Goal: Task Accomplishment & Management: Use online tool/utility

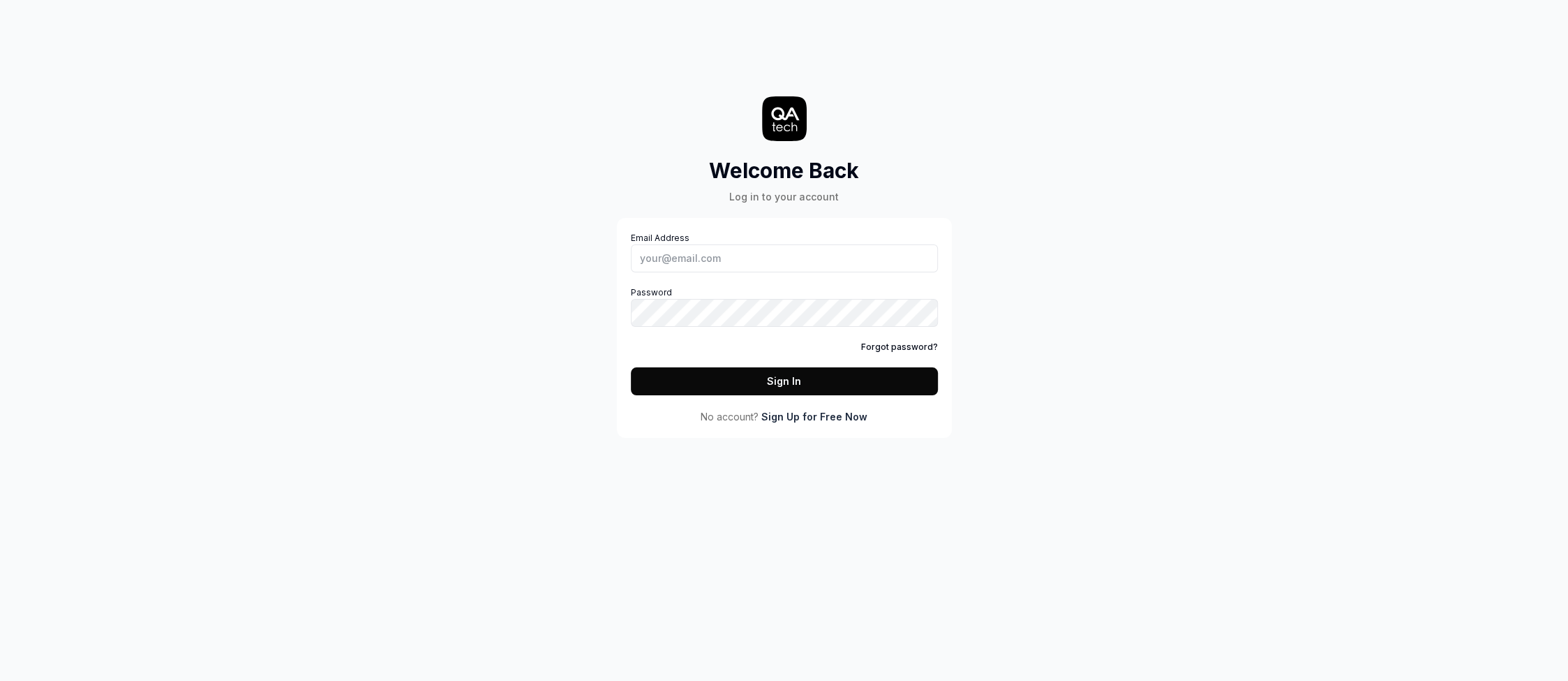
click at [707, 254] on input "Email Address" at bounding box center [784, 258] width 307 height 28
click at [706, 254] on input "Email Address" at bounding box center [784, 258] width 307 height 28
click at [617, 500] on div "Welcome Back Log in to your account Email Address Password Forgot password? Sig…" at bounding box center [784, 340] width 1568 height 681
click at [700, 263] on input "Email Address" at bounding box center [784, 258] width 307 height 28
click at [0, 680] on com-1password-button at bounding box center [0, 681] width 0 height 0
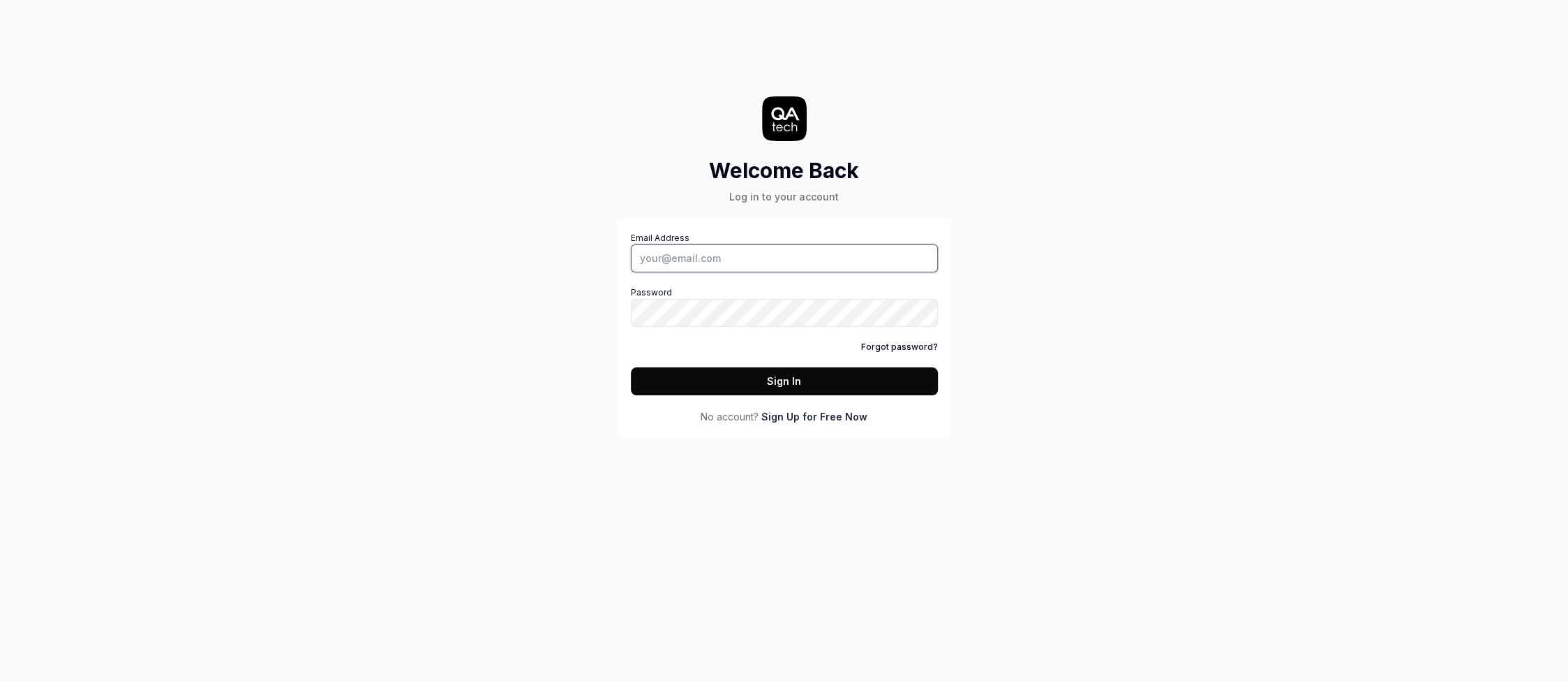
type input "[EMAIL_ADDRESS][DOMAIN_NAME]"
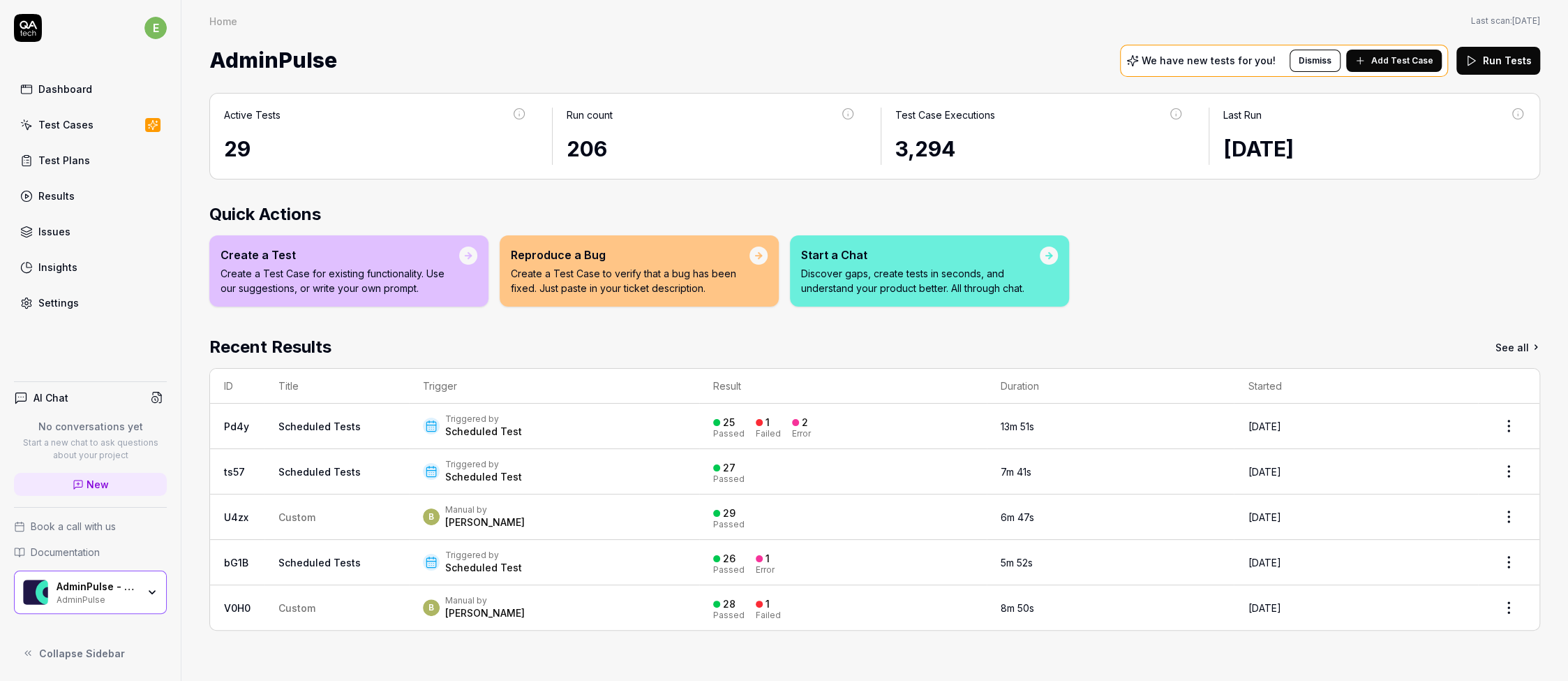
click at [463, 431] on div "Scheduled Test" at bounding box center [484, 432] width 77 height 14
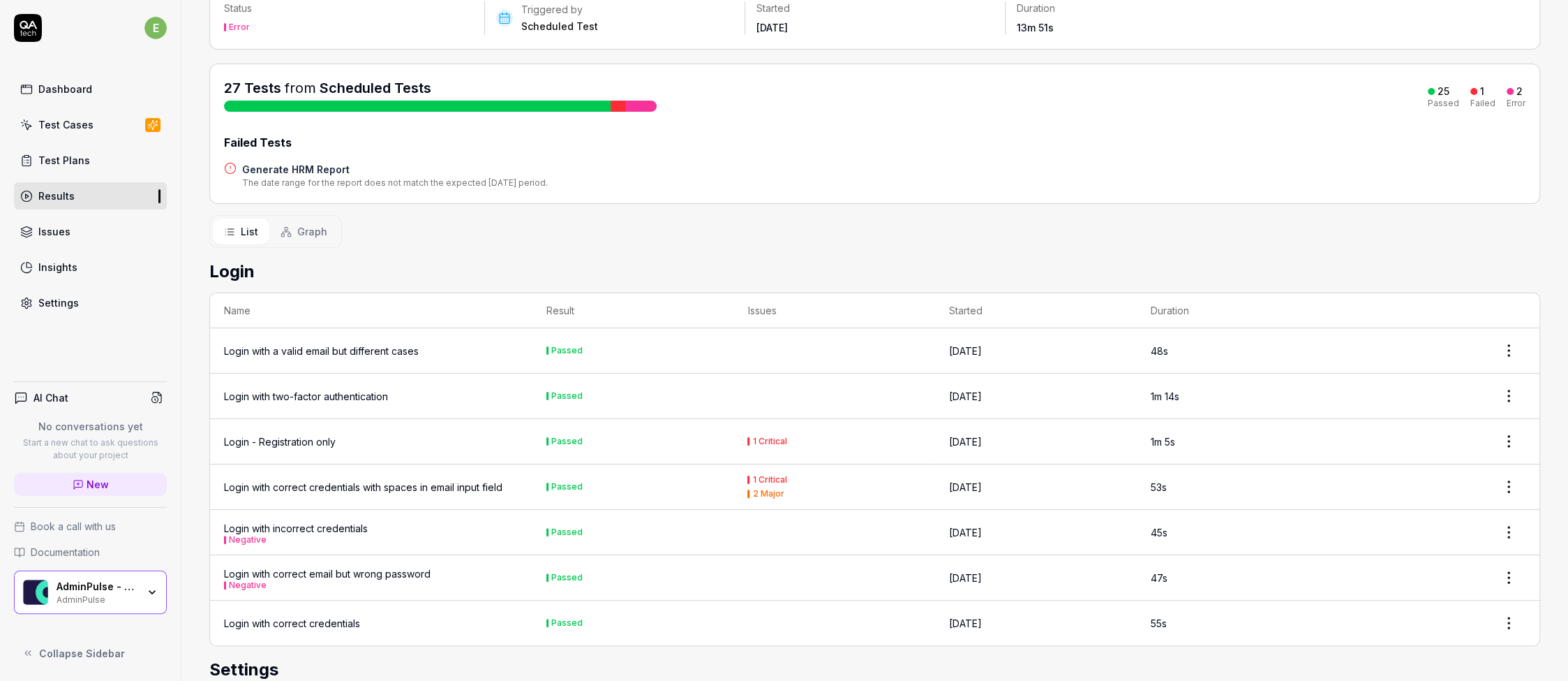
scroll to position [81, 0]
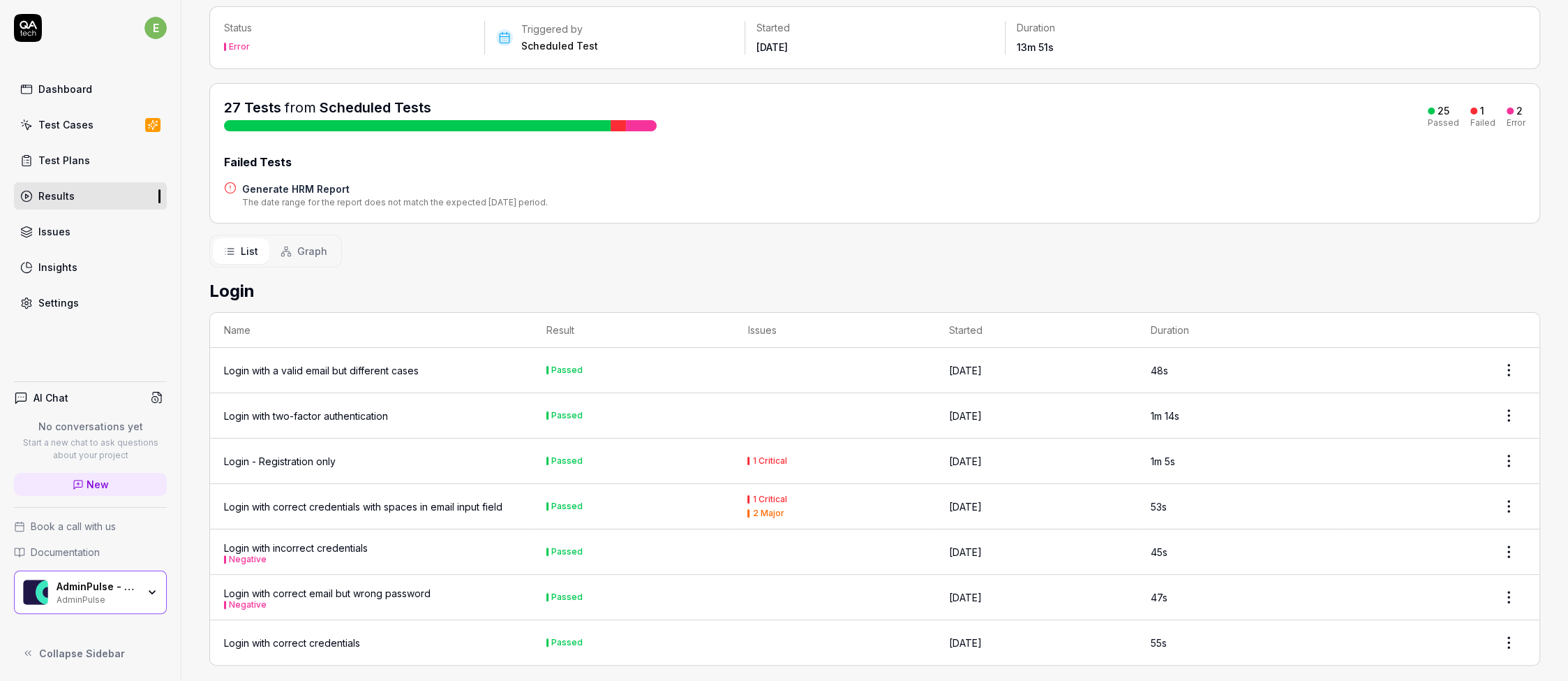
click at [229, 460] on div "Login - Registration only" at bounding box center [279, 460] width 111 height 15
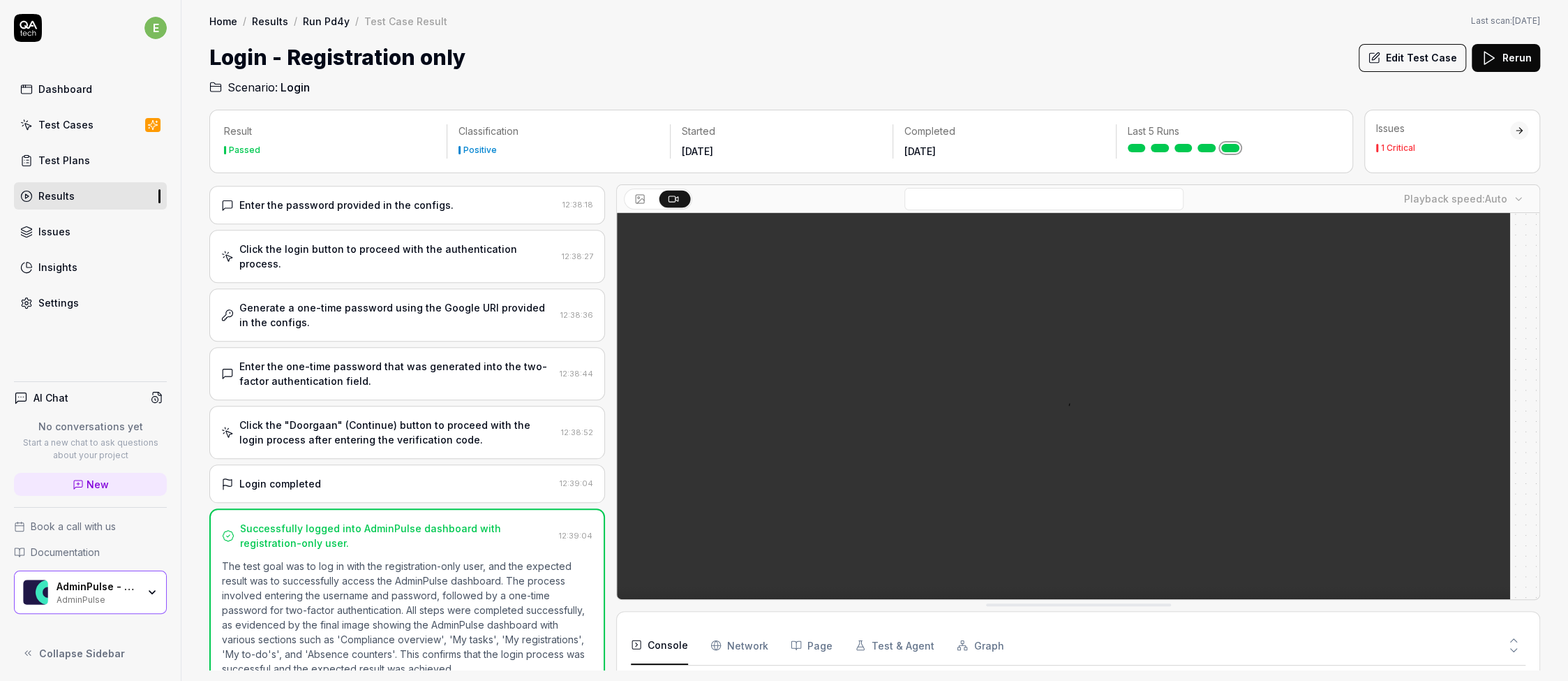
scroll to position [110, 0]
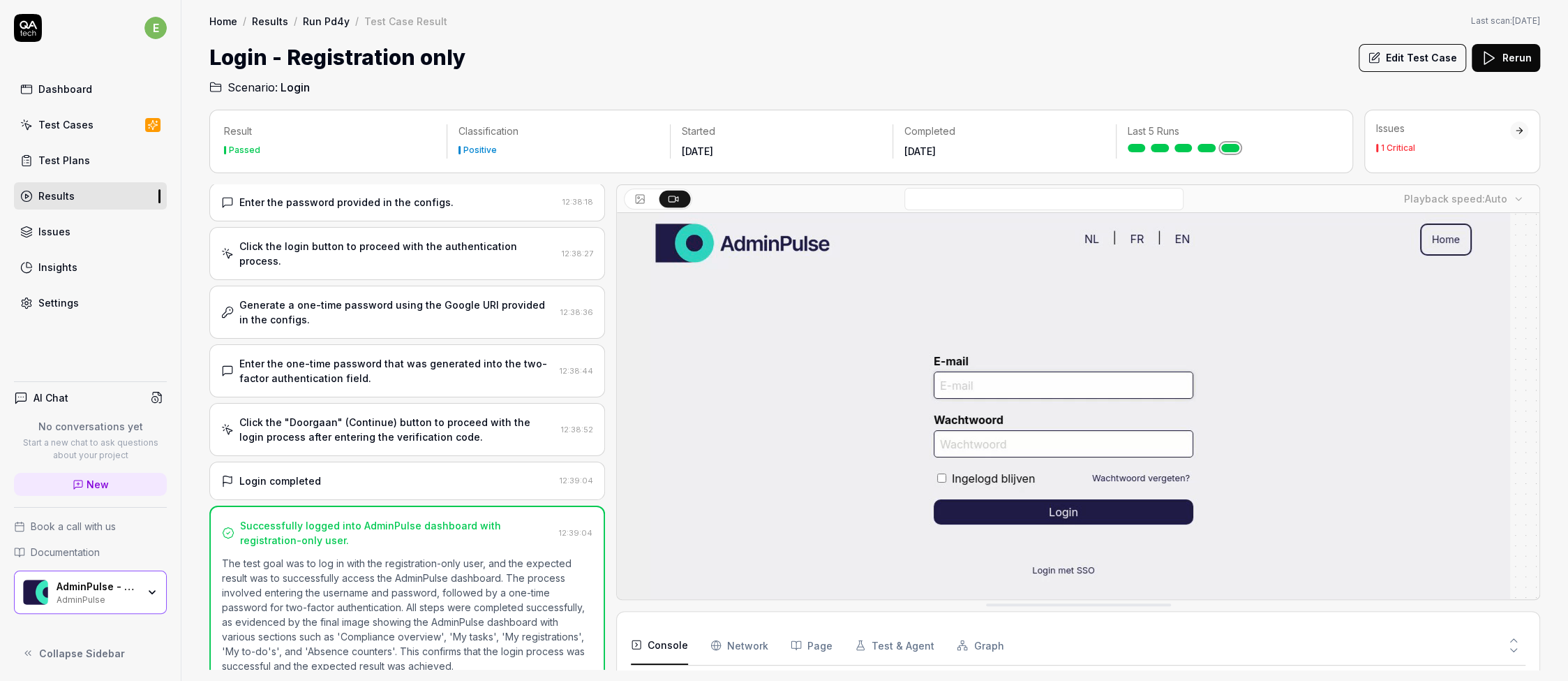
click at [1406, 152] on div "1 Critical" at bounding box center [1398, 148] width 34 height 9
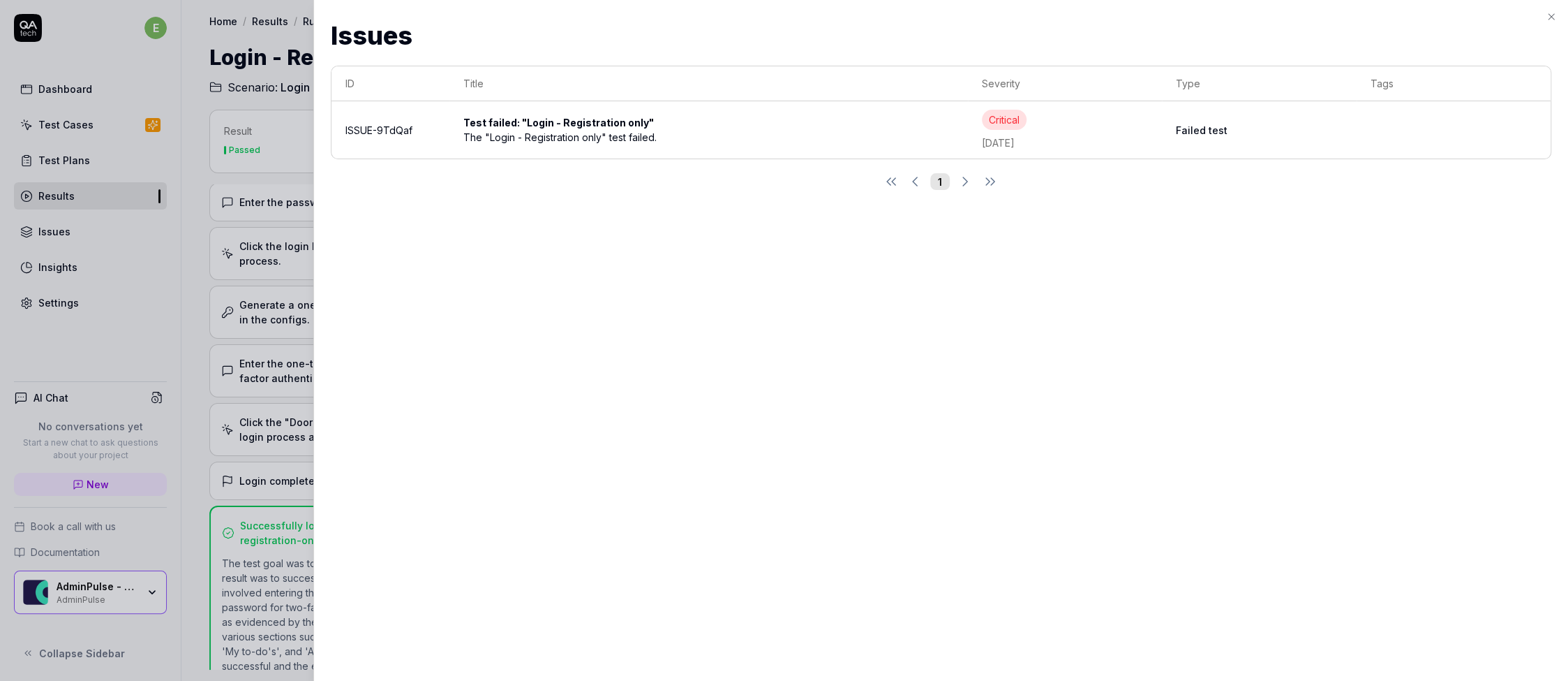
scroll to position [3687, 0]
click at [255, 53] on div at bounding box center [784, 340] width 1568 height 681
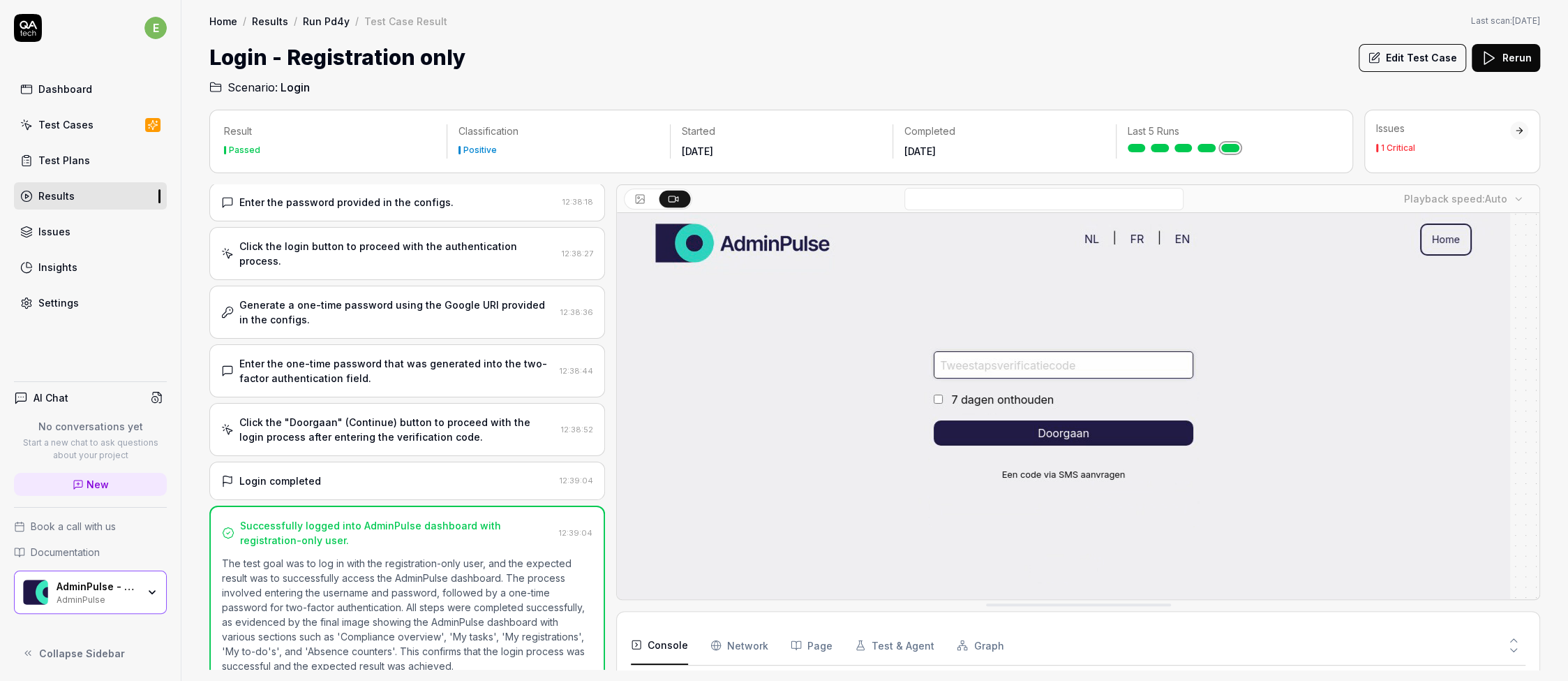
click at [329, 21] on link "Run Pd4y" at bounding box center [325, 21] width 46 height 14
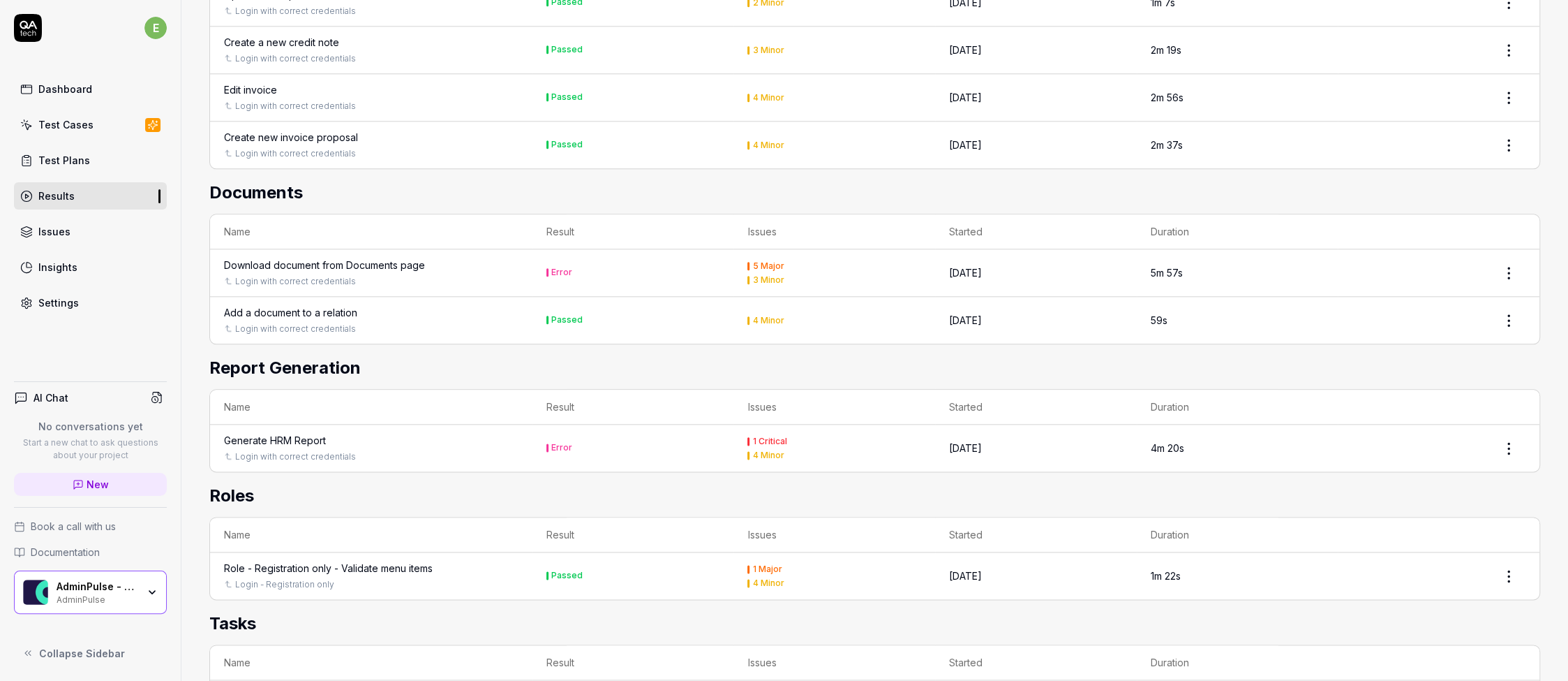
scroll to position [1377, 0]
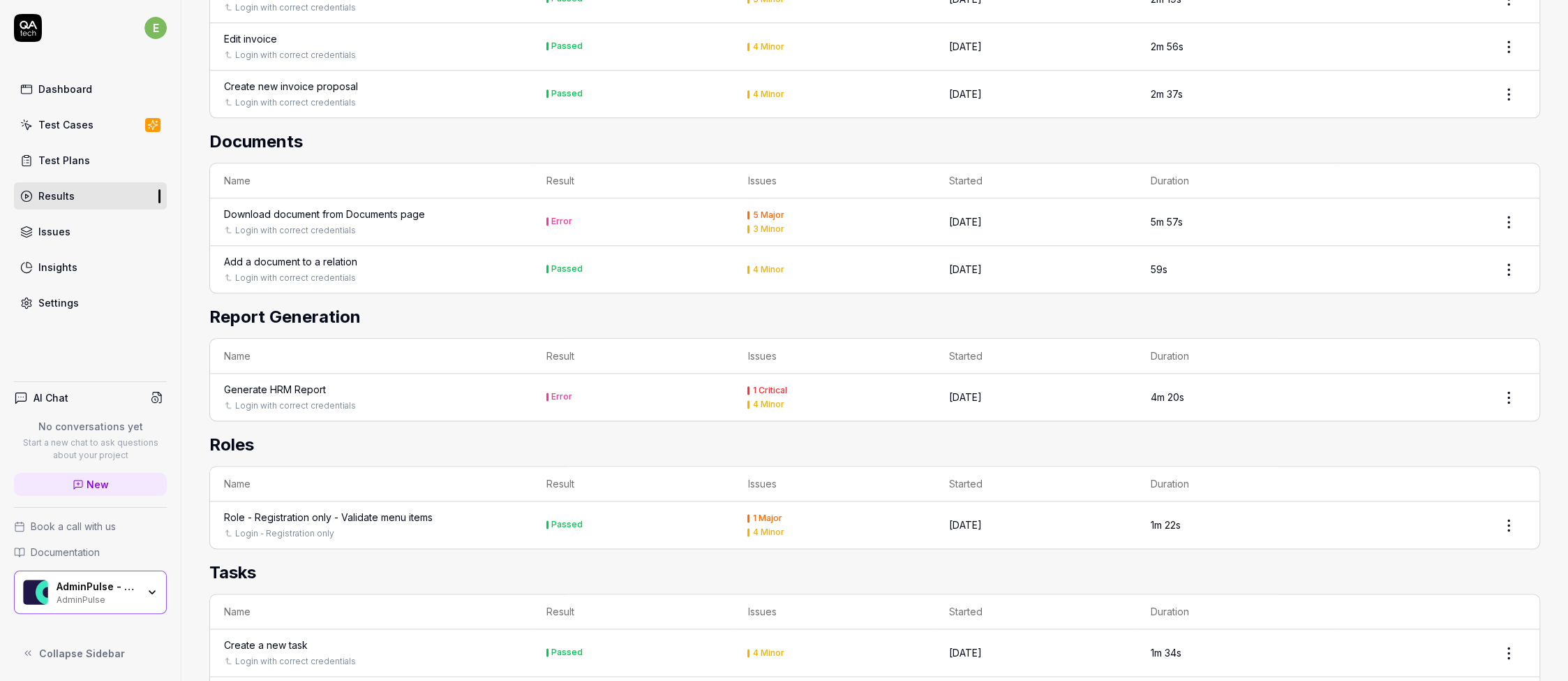
click at [339, 207] on div "Download document from Documents page" at bounding box center [324, 214] width 201 height 15
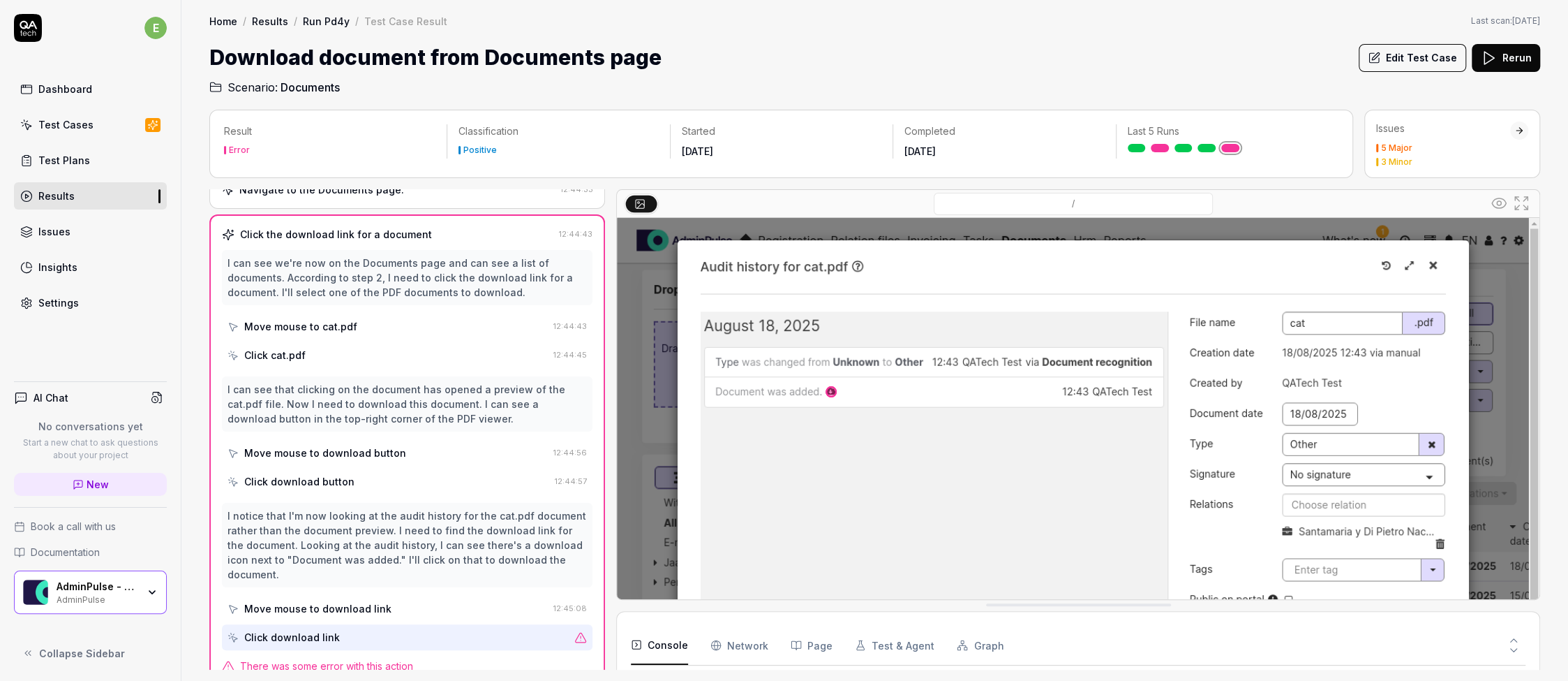
click at [1204, 150] on link at bounding box center [1207, 148] width 18 height 9
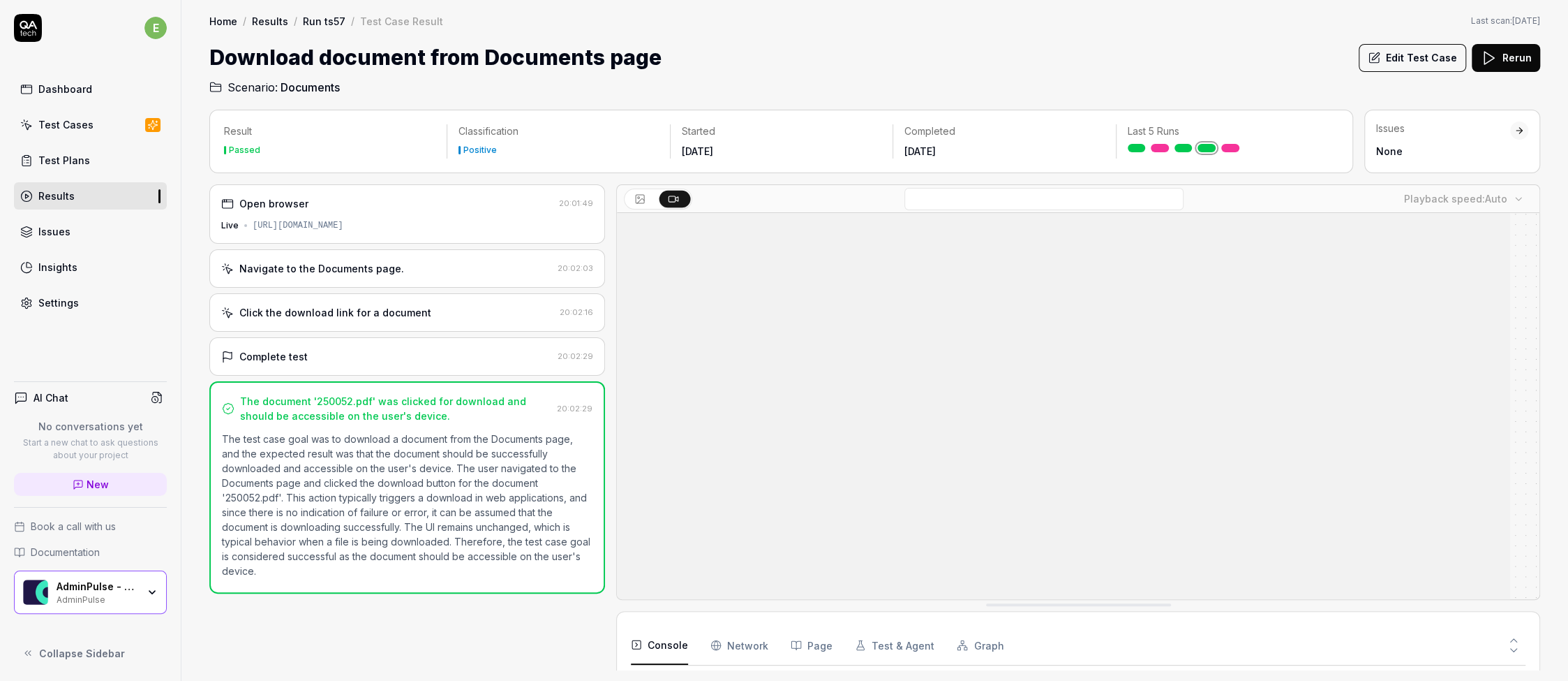
click at [513, 296] on div "Click the download link for a document 20:02:16" at bounding box center [408, 312] width 396 height 38
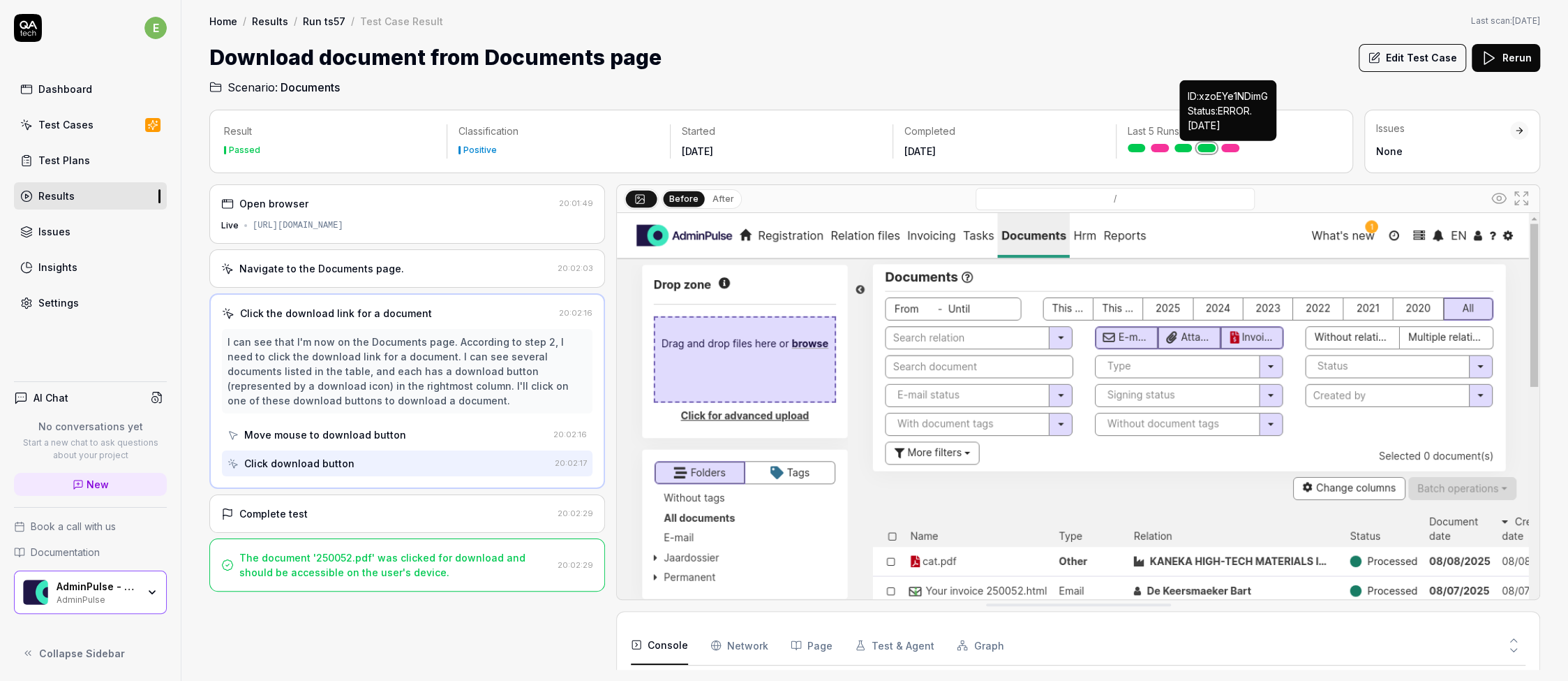
click at [1232, 147] on link at bounding box center [1230, 148] width 18 height 9
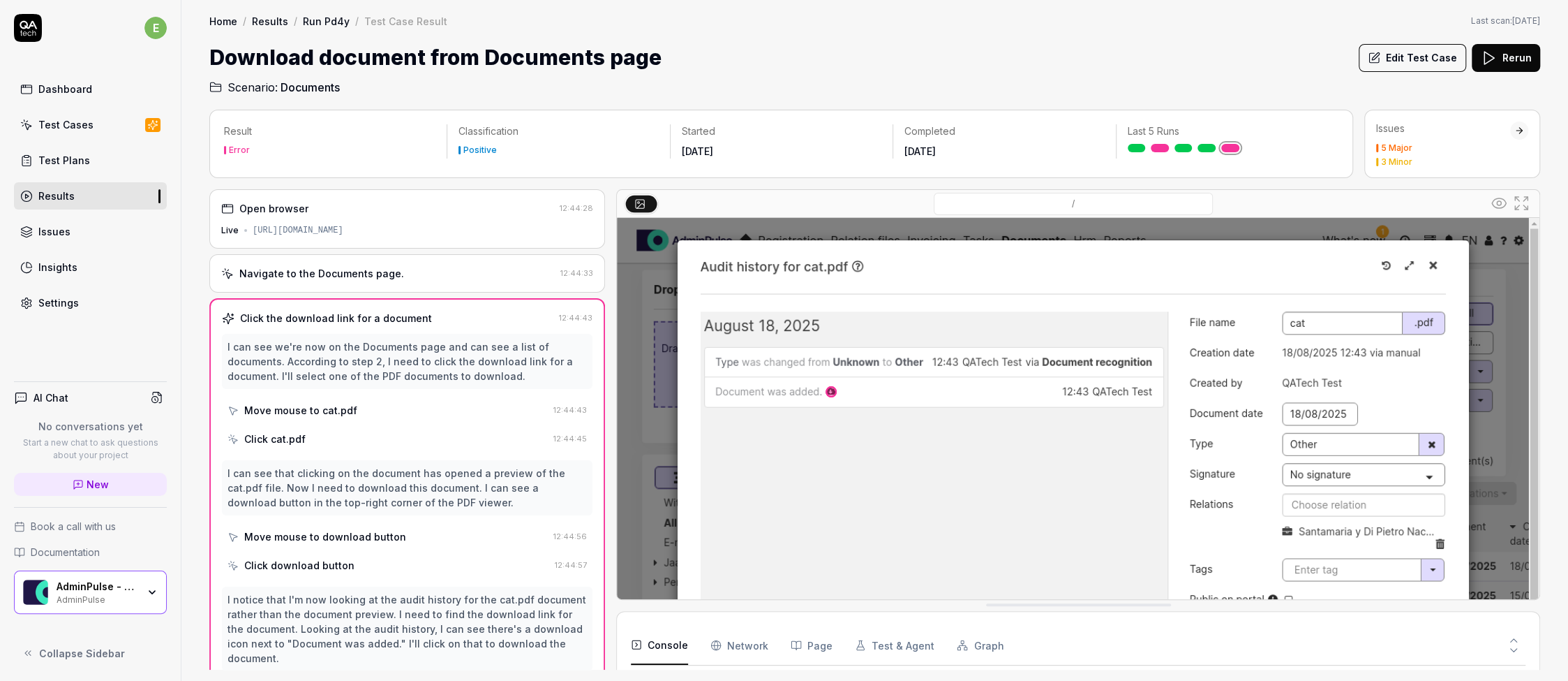
click at [429, 261] on div "Navigate to the Documents page. 12:44:33" at bounding box center [408, 273] width 396 height 38
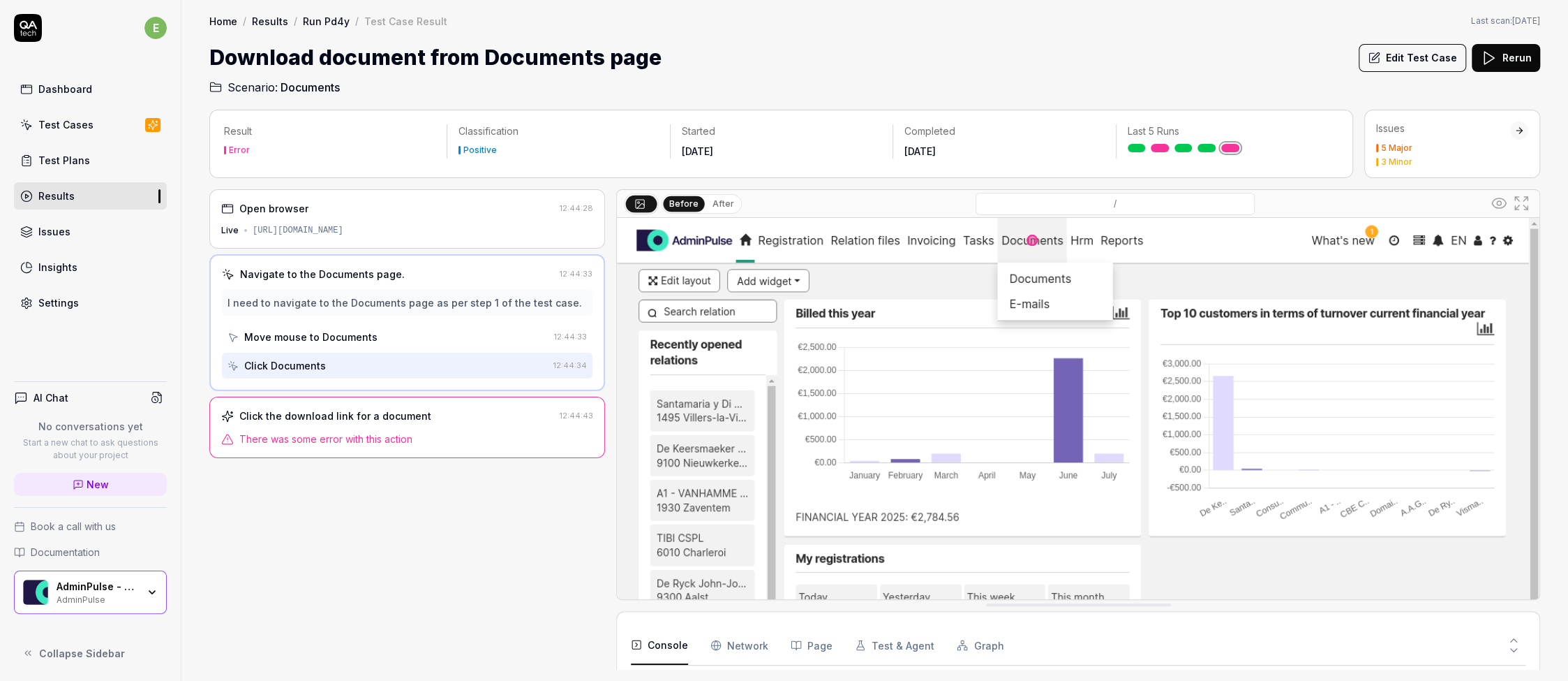
click at [429, 417] on div "Click the download link for a document" at bounding box center [388, 415] width 333 height 15
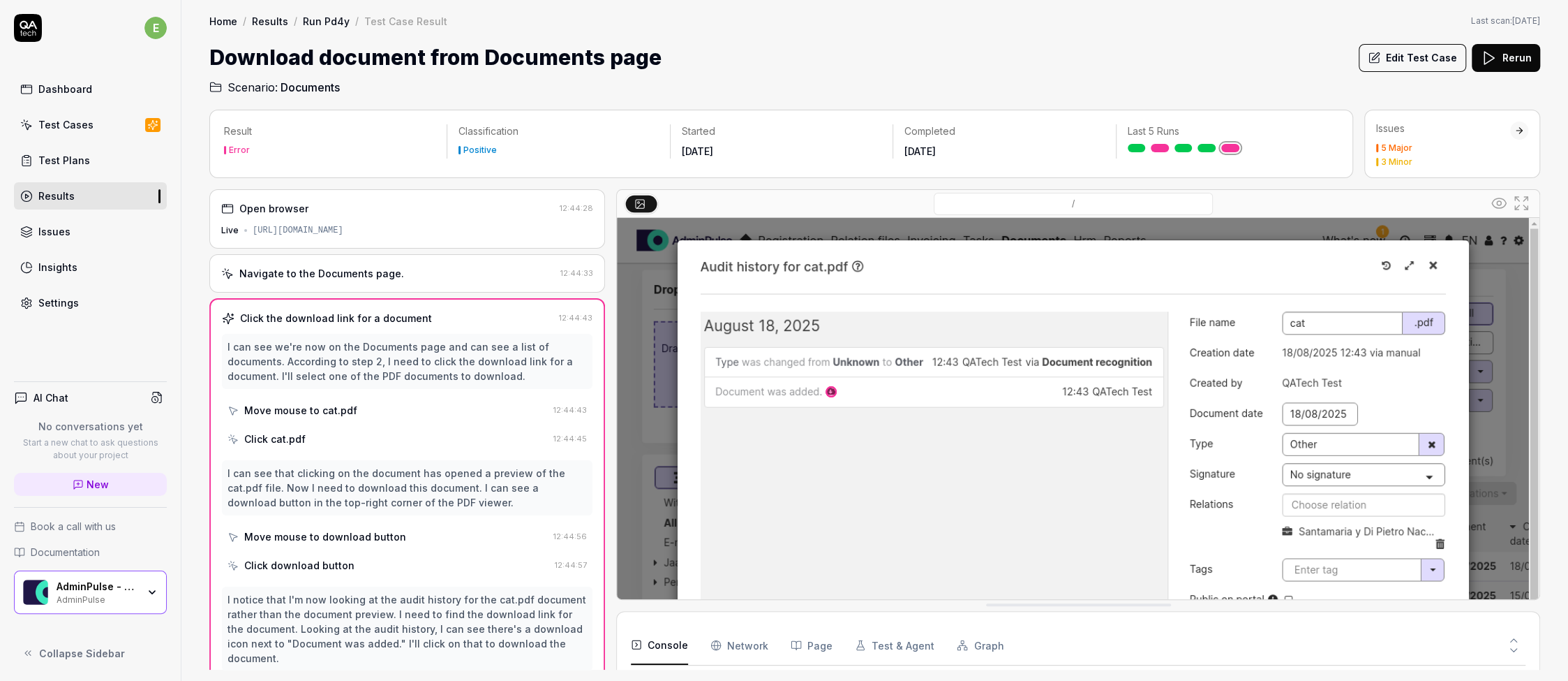
click at [1386, 66] on button "Edit Test Case" at bounding box center [1411, 58] width 107 height 28
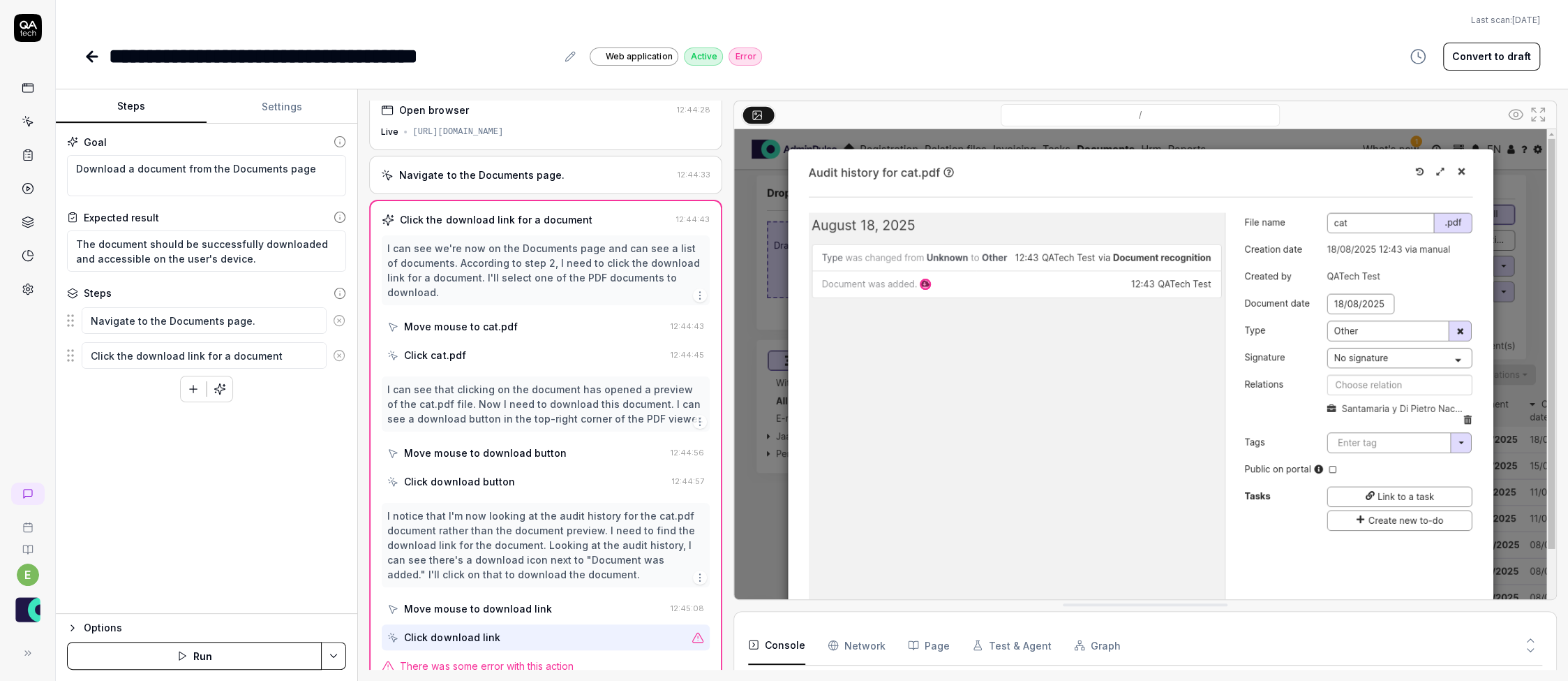
scroll to position [10, 0]
click at [128, 353] on textarea "Click the download link for a document" at bounding box center [204, 355] width 245 height 27
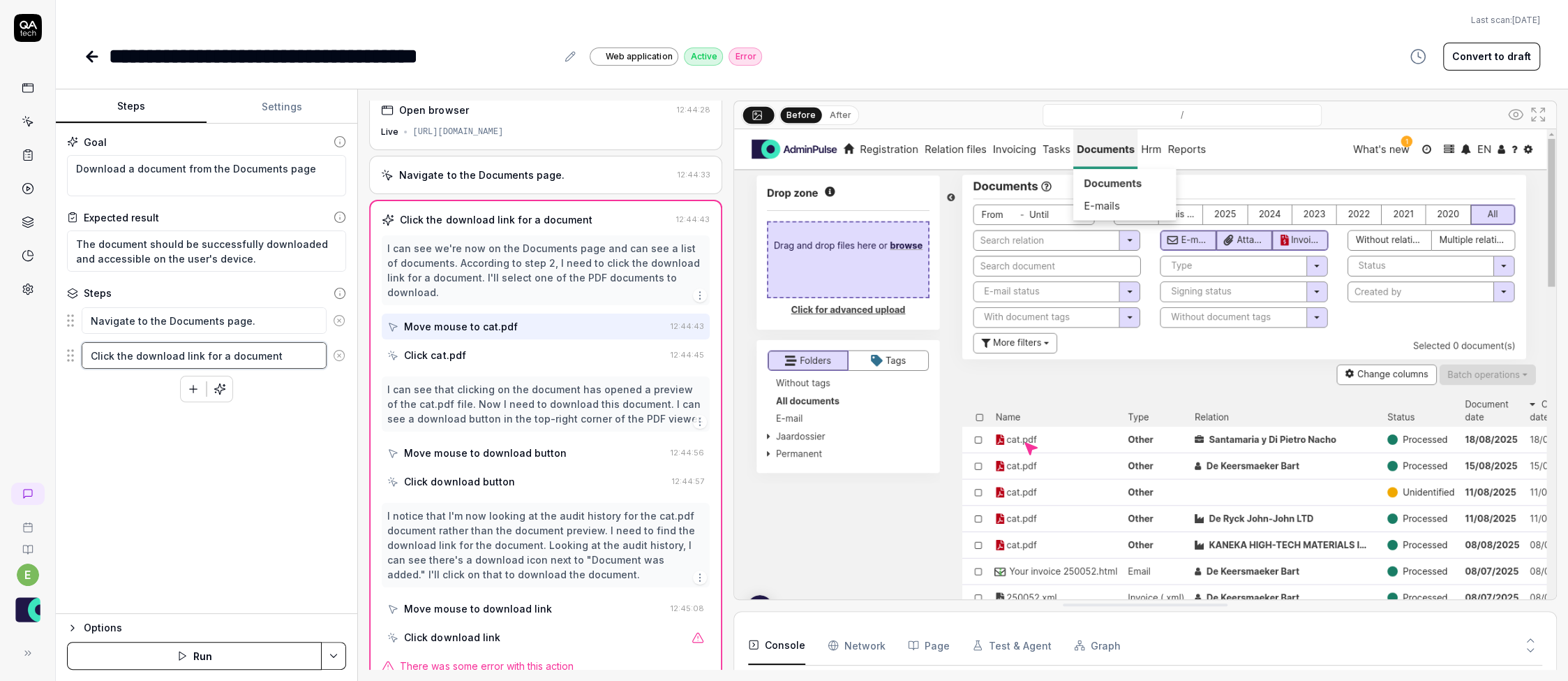
click at [279, 350] on textarea "Click the download link for a document" at bounding box center [204, 355] width 245 height 27
type textarea "*"
type textarea "Click the download link for a document"
type textarea "*"
type textarea "Click the download link for a document a"
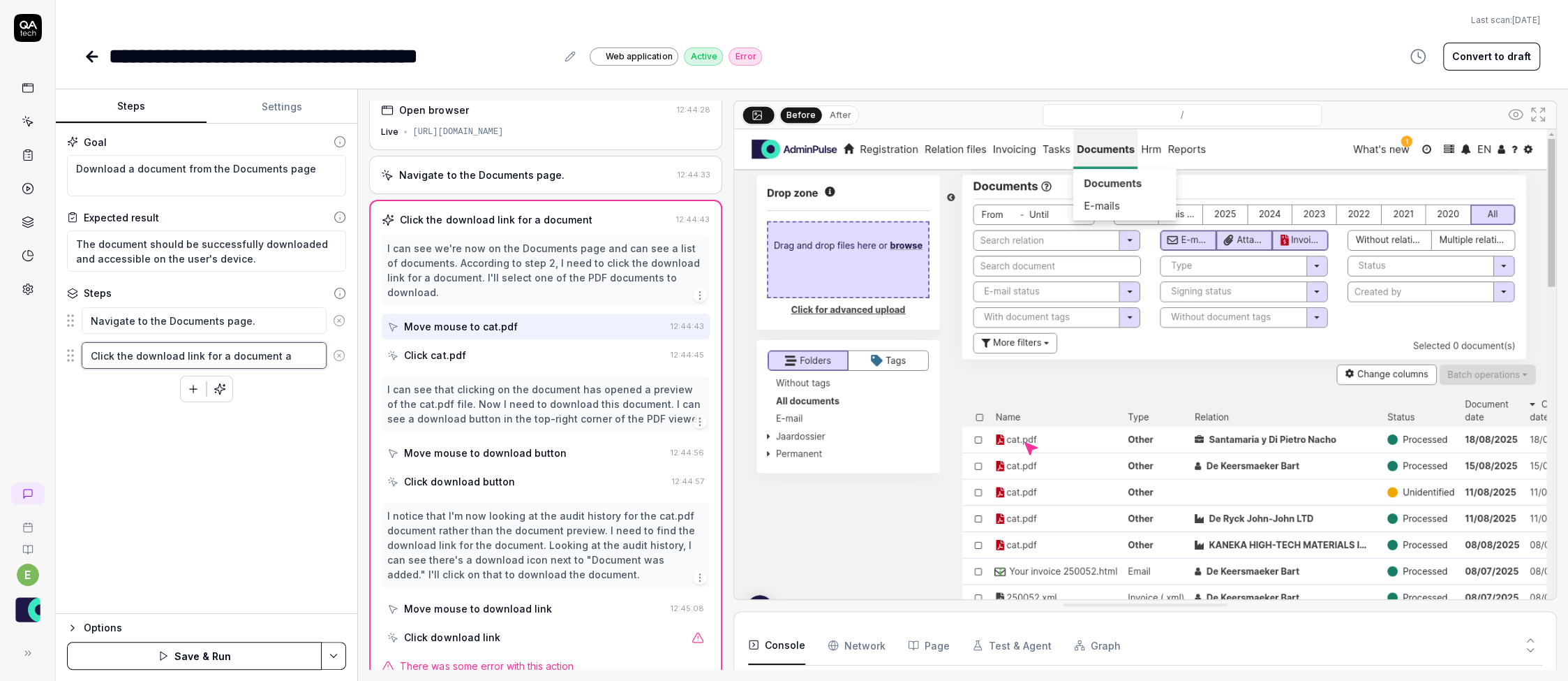
type textarea "*"
type textarea "Click the download link for a document at"
type textarea "*"
type textarea "Click the download link for a document at"
type textarea "*"
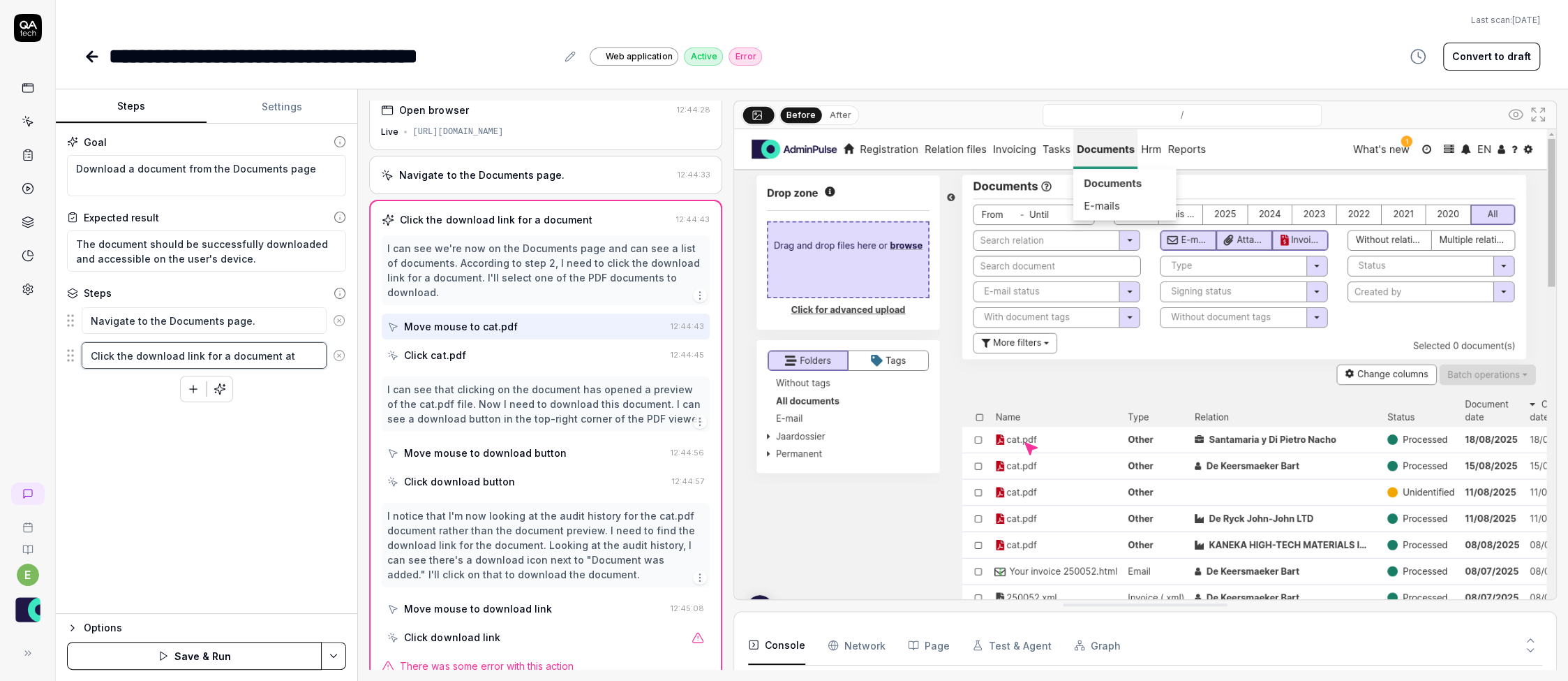
type textarea "Click the download link for a document at t"
type textarea "*"
type textarea "Click the download link for a document at th"
type textarea "*"
type textarea "Click the download link for a document at the"
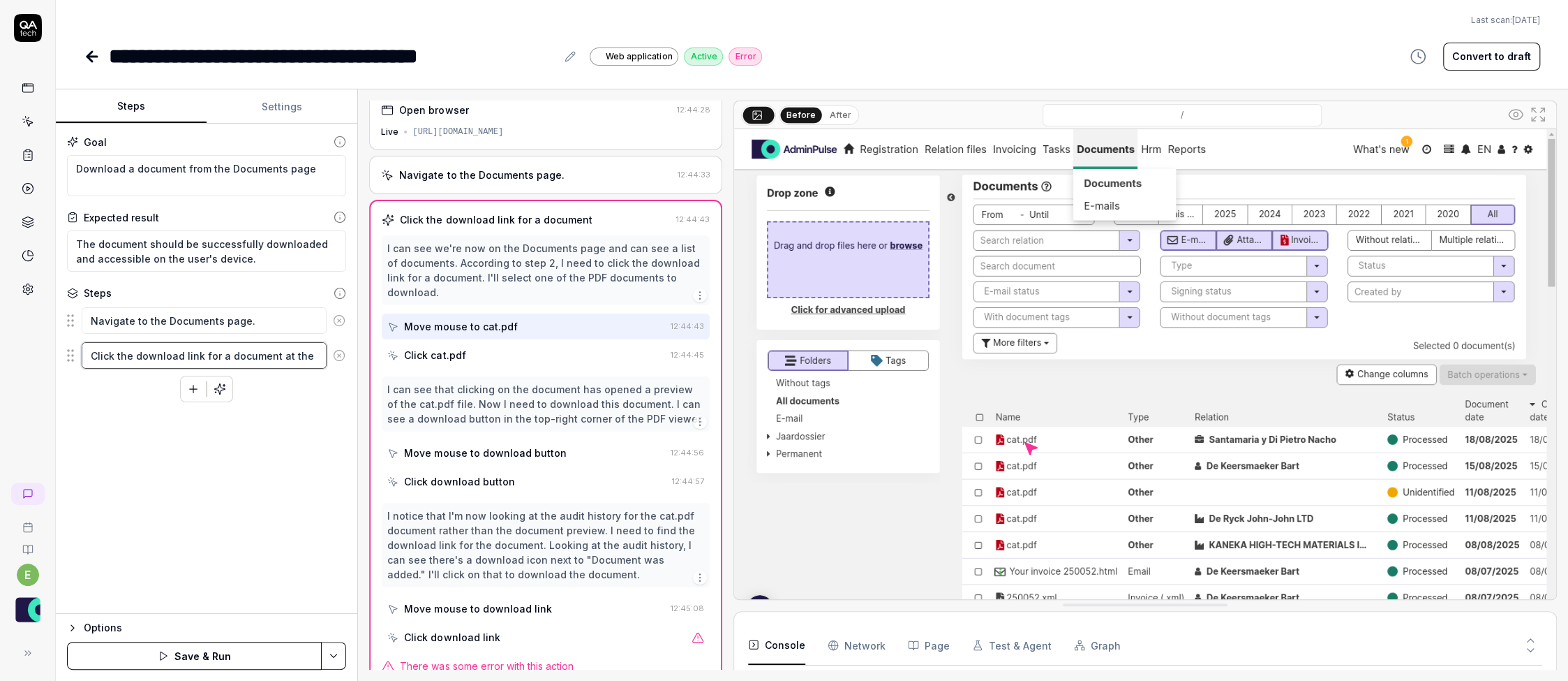
type textarea "*"
type textarea "Click the download link for a document at the"
type textarea "*"
type textarea "Click the download link for a document at the e"
type textarea "*"
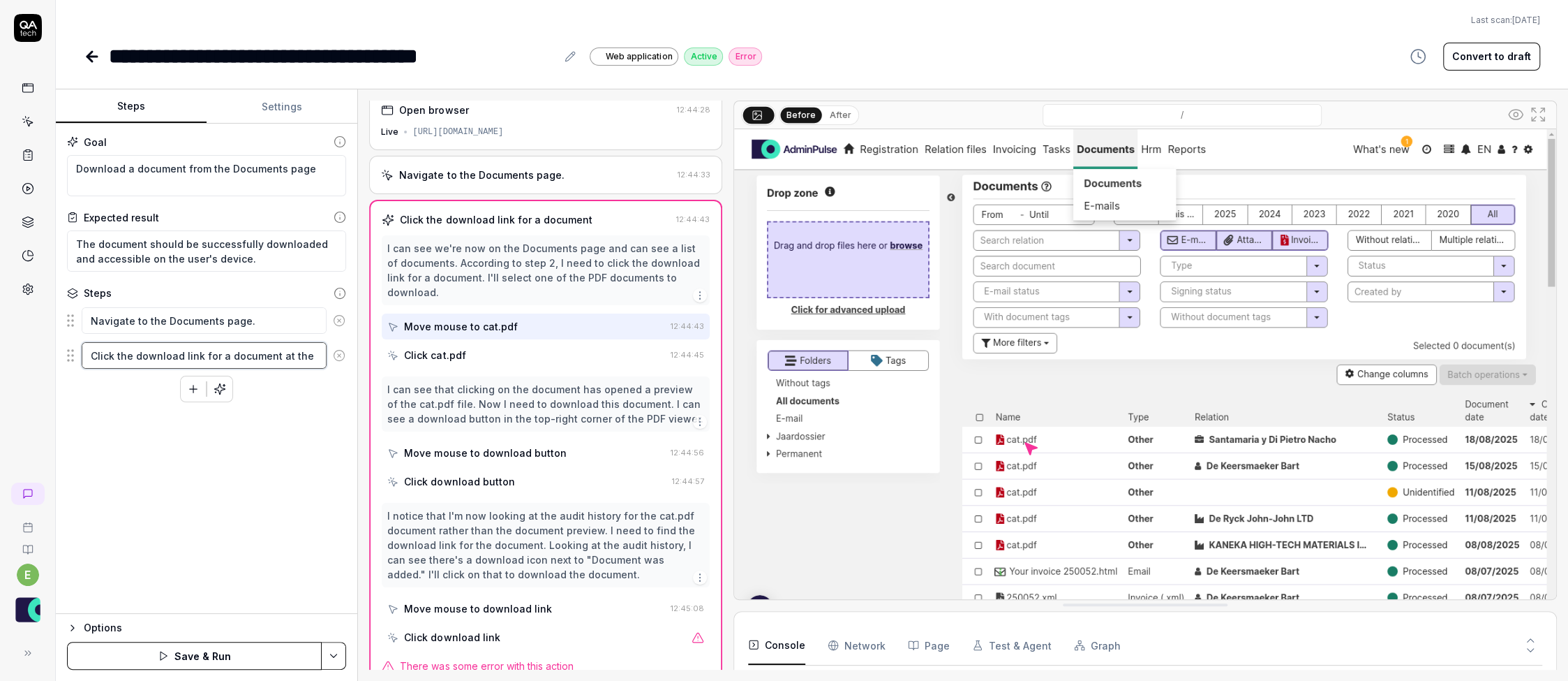
type textarea "Click the download link for a document at the en"
type textarea "*"
type textarea "Click the download link for a document at the end"
type textarea "*"
type textarea "Click the download link for a document at the end"
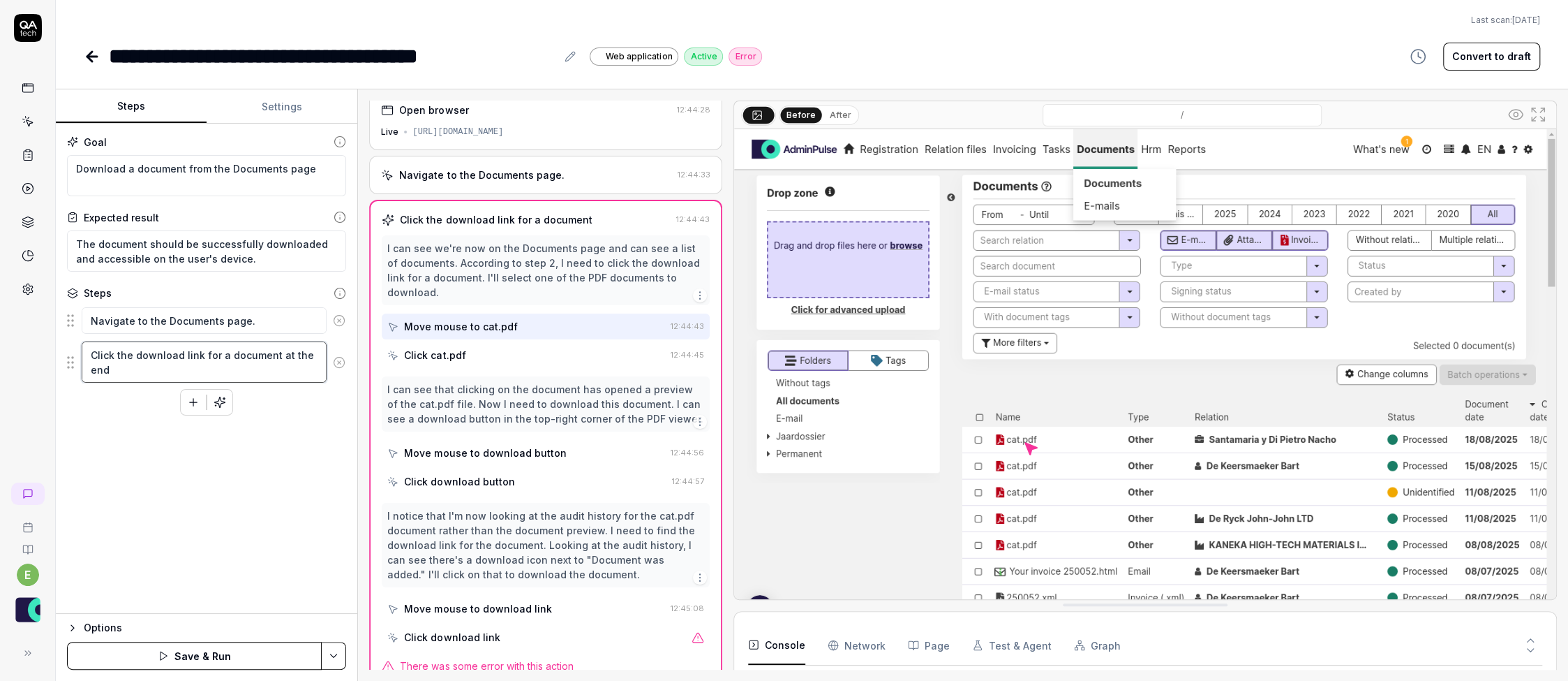
type textarea "*"
type textarea "Click the download link for a document at the end o"
type textarea "*"
type textarea "Click the download link for a document at the end of"
type textarea "*"
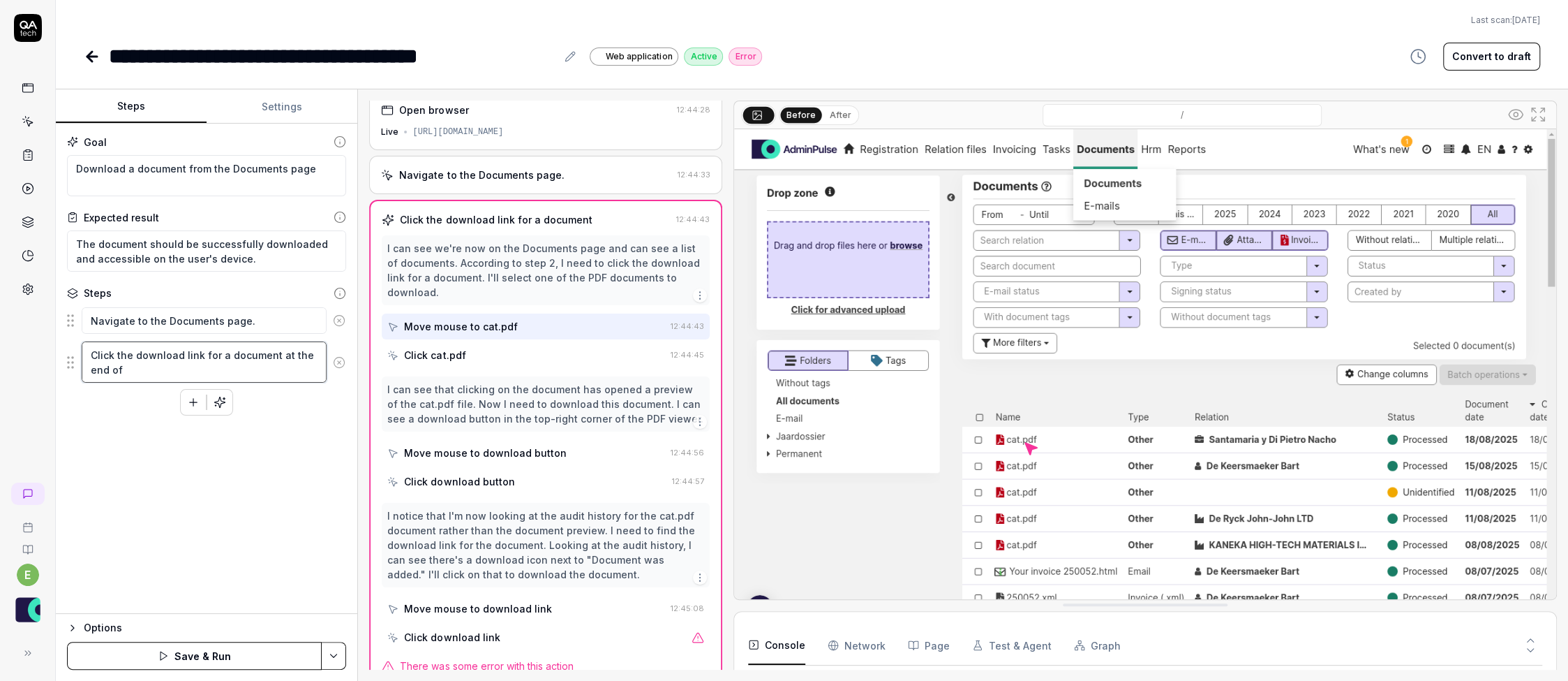
type textarea "Click the download link for a document at the end of"
type textarea "*"
type textarea "Click the download link for a document at the end of t"
type textarea "*"
type textarea "Click the download link for a document at the end of th"
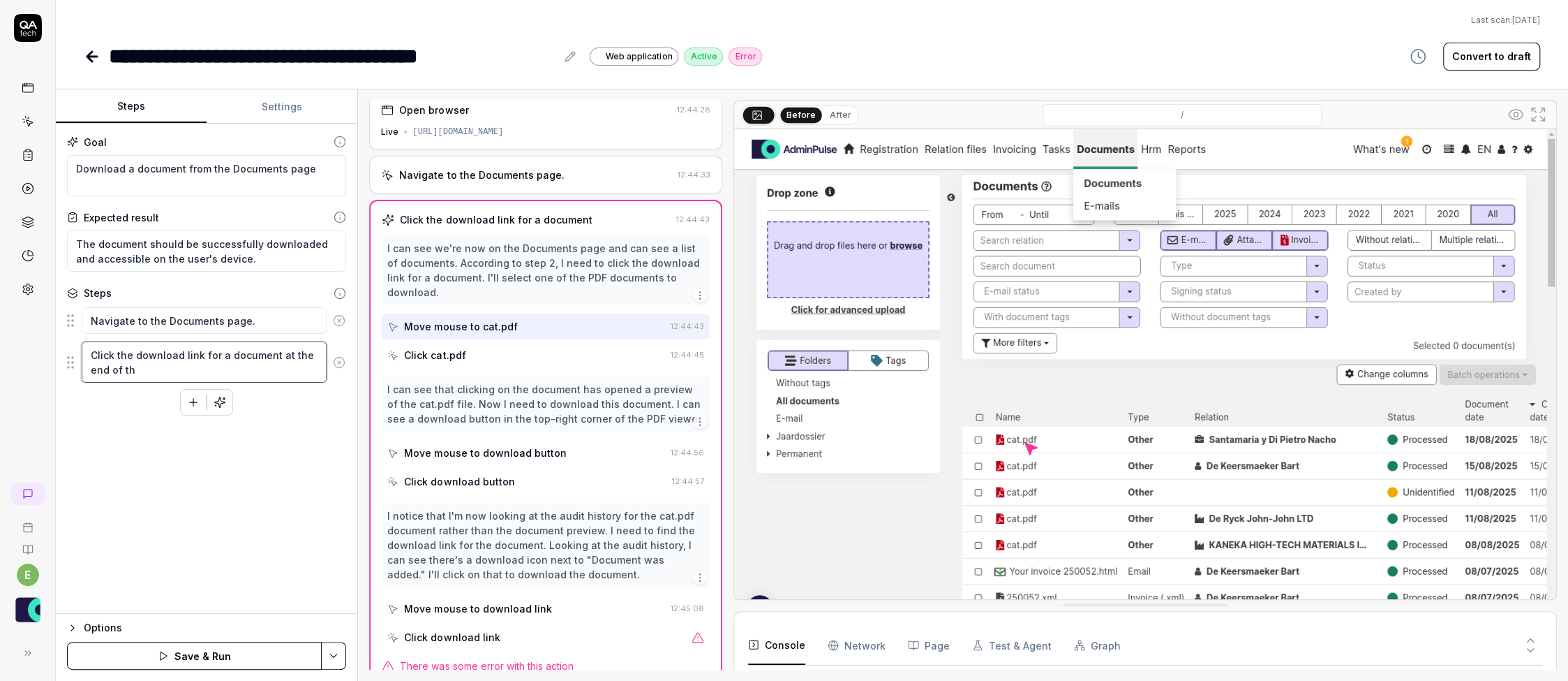
type textarea "*"
type textarea "Click the download link for a document at the end of the"
type textarea "*"
type textarea "Click the download link for a document at the end of the"
type textarea "*"
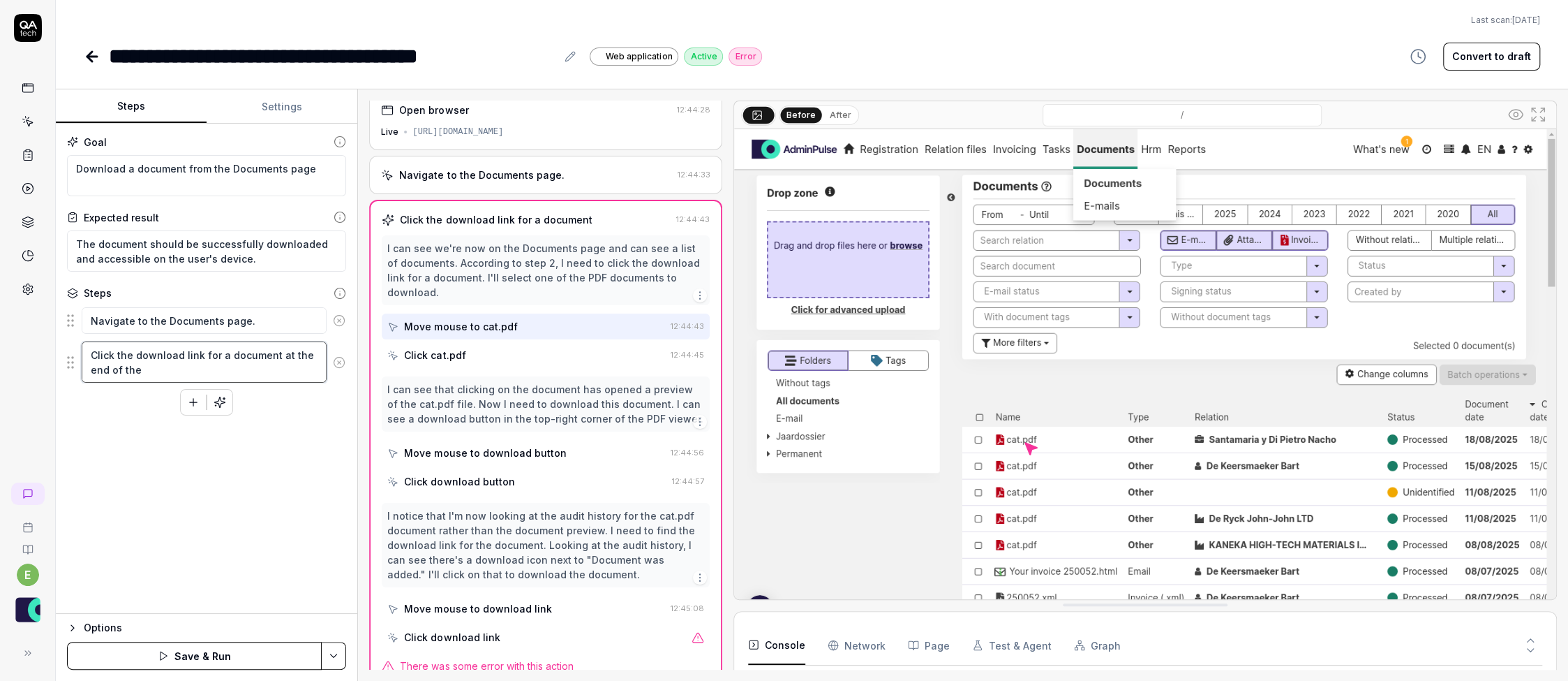
type textarea "Click the download link for a document at the end of the f"
type textarea "*"
type textarea "Click the download link for a document at the end of the fi"
type textarea "*"
type textarea "Click the download link for a document at the end of the fir"
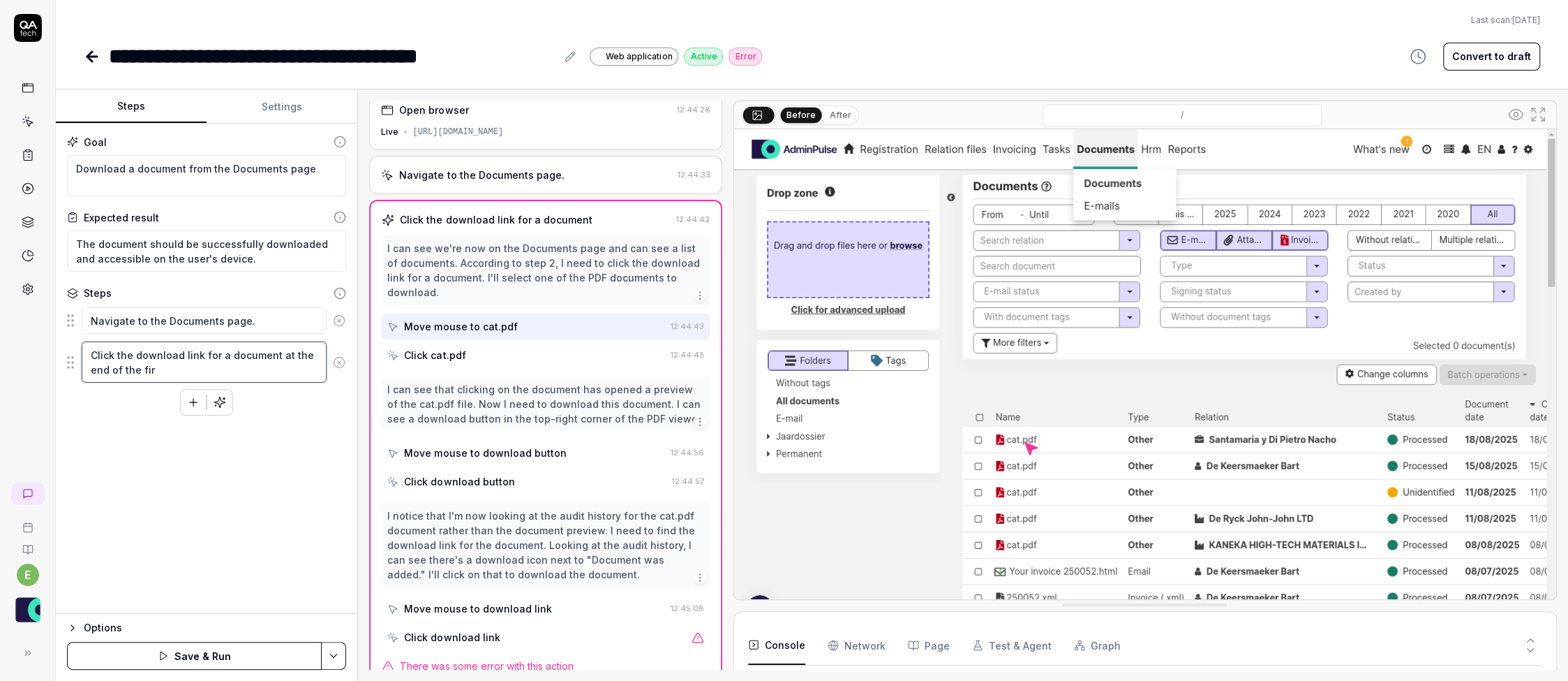
type textarea "*"
type textarea "Click the download link for a document at the end of the firs"
type textarea "*"
type textarea "Click the download link for a document at the end of the first"
type textarea "*"
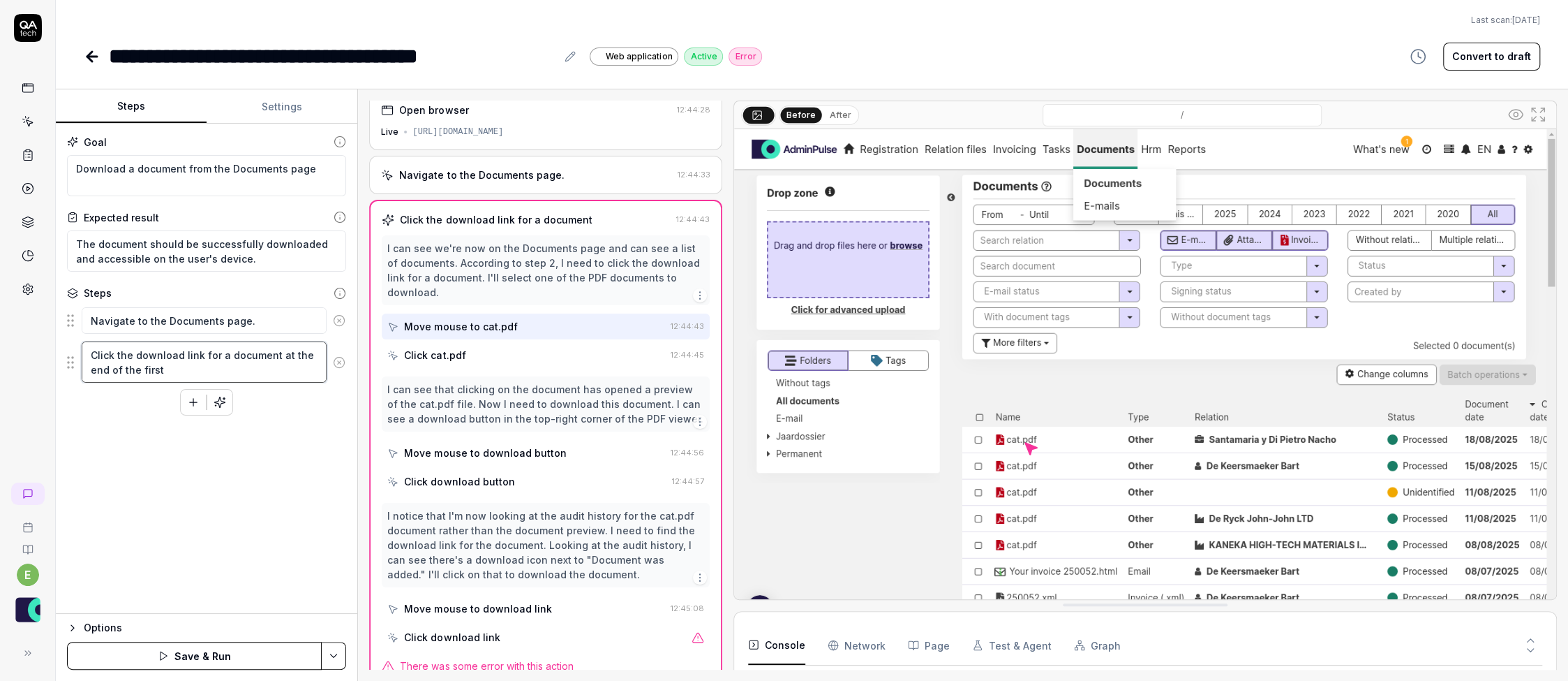
type textarea "Click the download link for a document at the end of the first"
type textarea "*"
type textarea "Click the download link for a document at the end of the first r"
type textarea "*"
type textarea "Click the download link for a document at the end of the first ro"
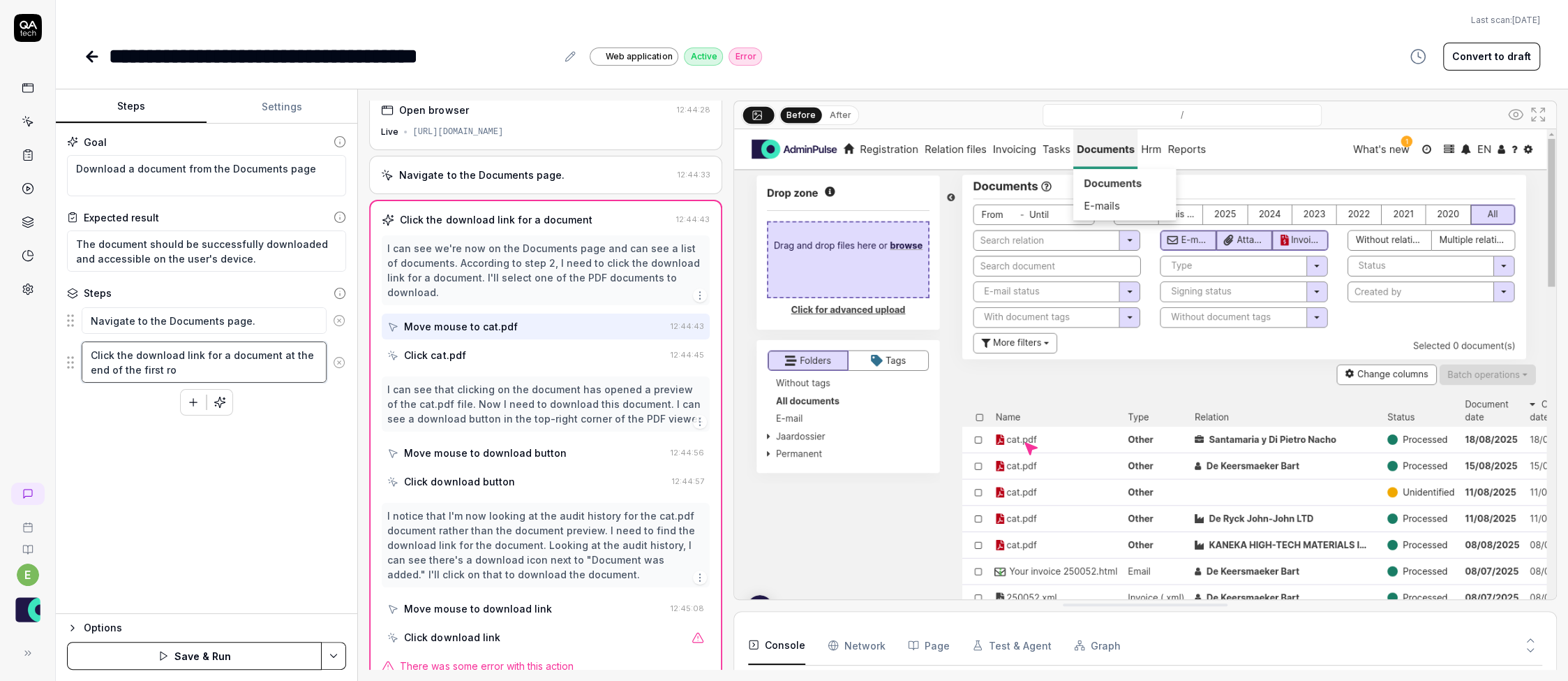
type textarea "*"
type textarea "Click the download link for a document at the end of the first row"
click at [135, 355] on textarea "Click the download link for a document at the end of the first row" at bounding box center [204, 362] width 245 height 41
type textarea "*"
type textarea "Click the idownload link for a document at the end of the first row"
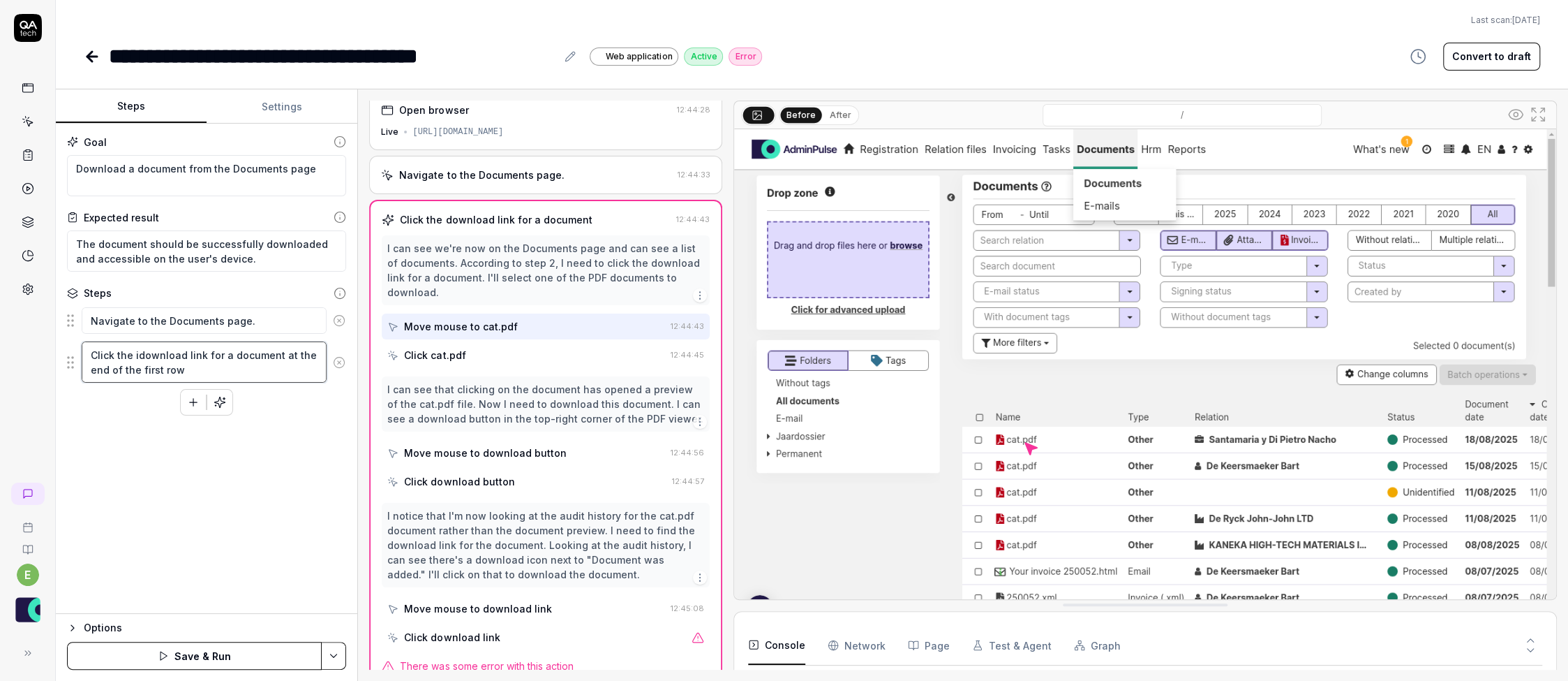
type textarea "*"
type textarea "Click the icdownload link for a document at the end of the first row"
type textarea "*"
type textarea "Click the icodownload link for a document at the end of the first row"
type textarea "*"
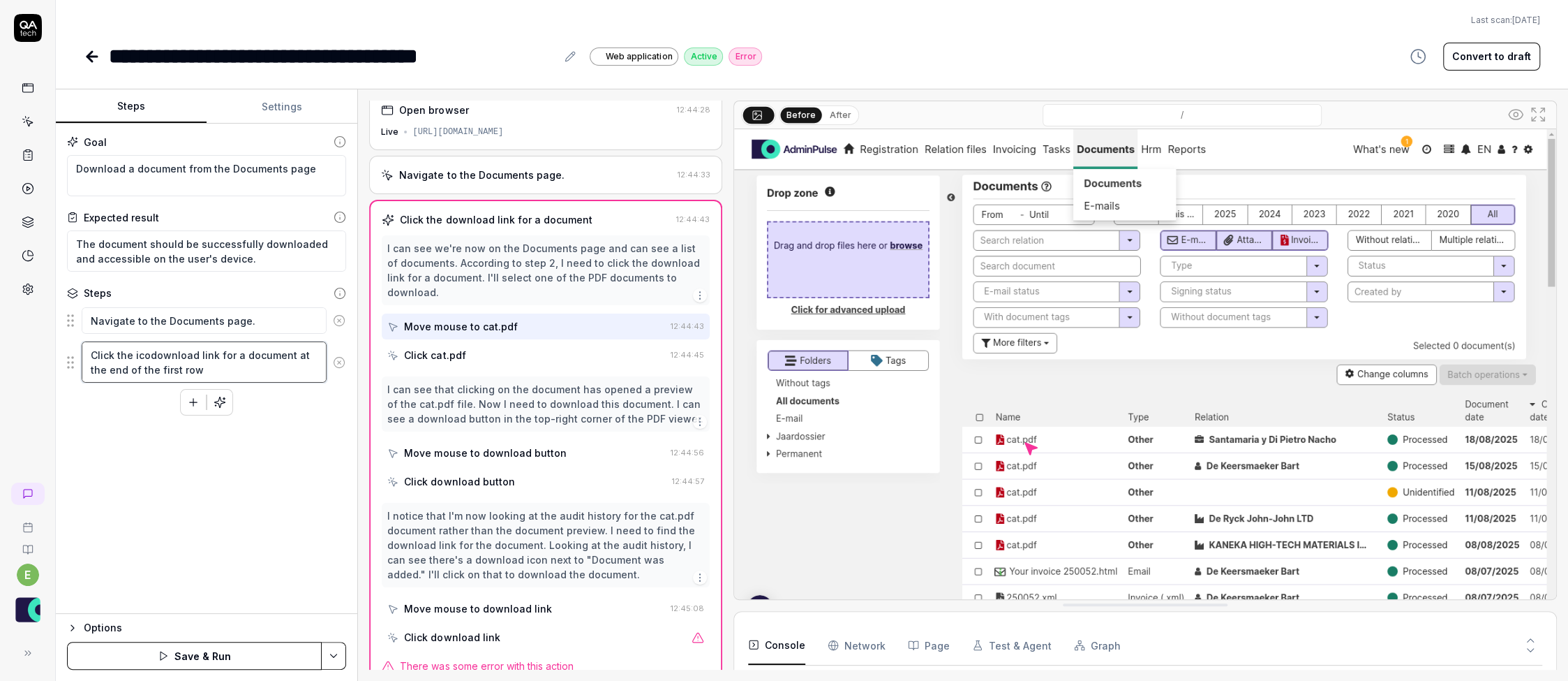
type textarea "Click the icondownload link for a document at the end of the first row"
type textarea "*"
type textarea "Click the icon download link for a document at the end of the first row"
type textarea "*"
type textarea "Click the icondownload link for a document at the end of the first row"
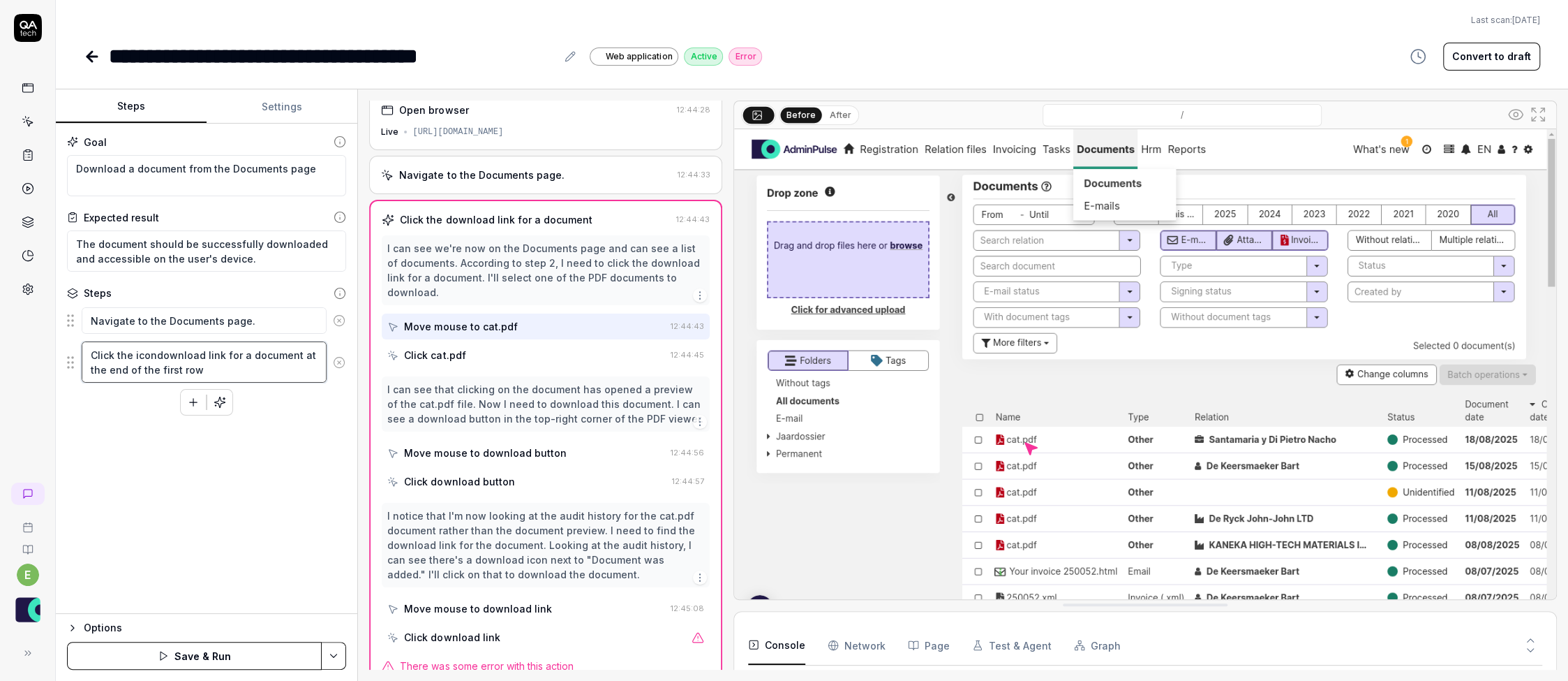
type textarea "*"
type textarea "Click the icodownload link for a document at the end of the first row"
type textarea "*"
type textarea "Click the icdownload link for a document at the end of the first row"
type textarea "*"
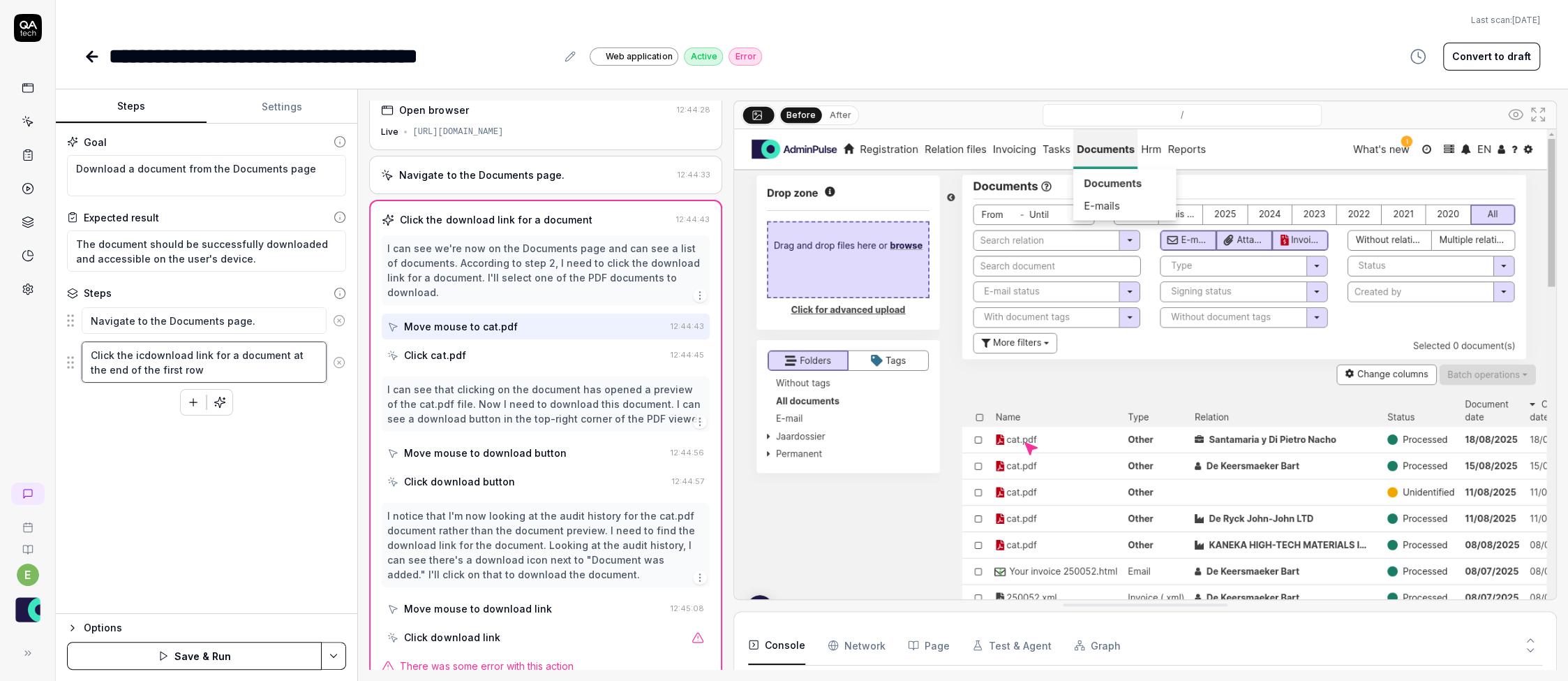
type textarea "Click the idownload link for a document at the end of the first row"
type textarea "*"
type textarea "Click the download link for a document at the end of the first row"
click at [180, 356] on textarea "Click the download link for a document at the end of the first row" at bounding box center [204, 362] width 245 height 41
type textarea "*"
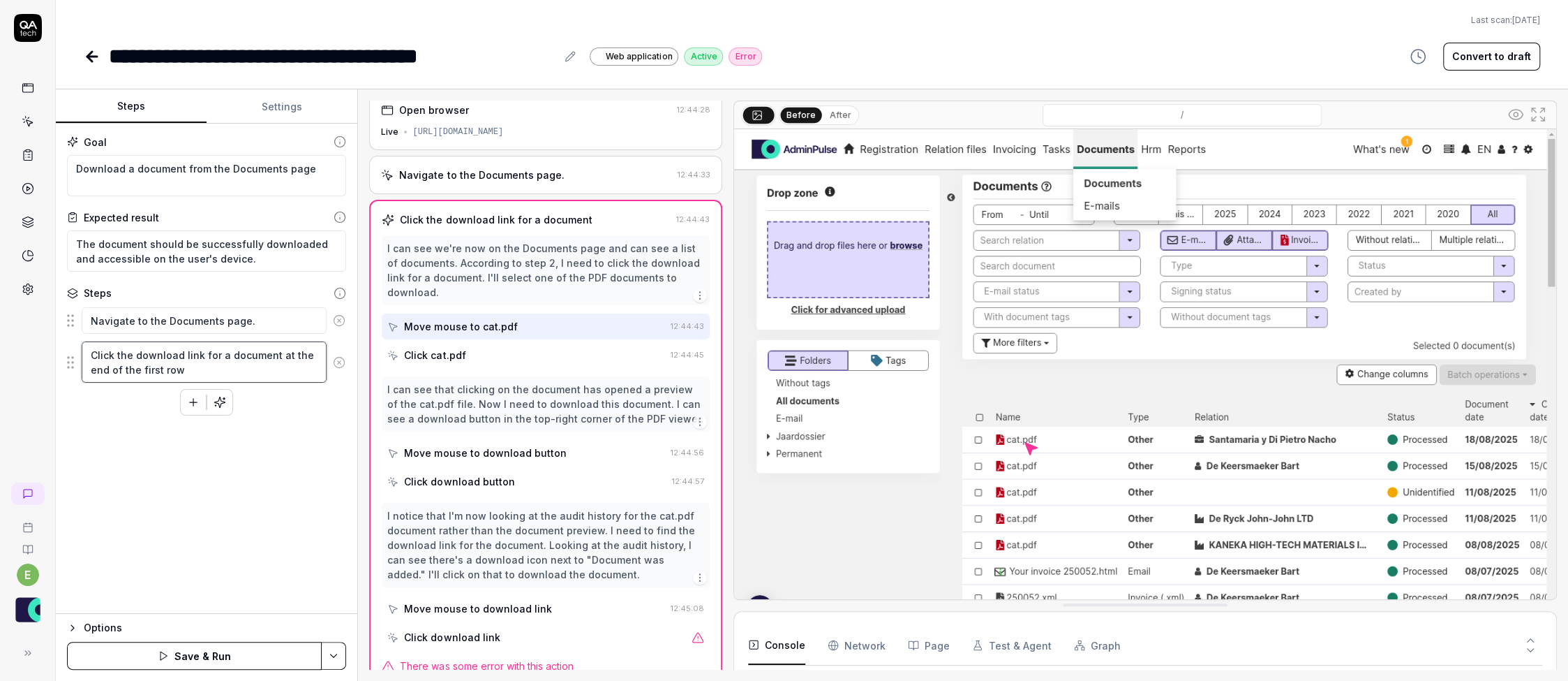
type textarea "Click the download link for a document at the end of the first row"
type textarea "*"
type textarea "Click the download i link for a document at the end of the first row"
type textarea "*"
type textarea "Click the download ic link for a document at the end of the first row"
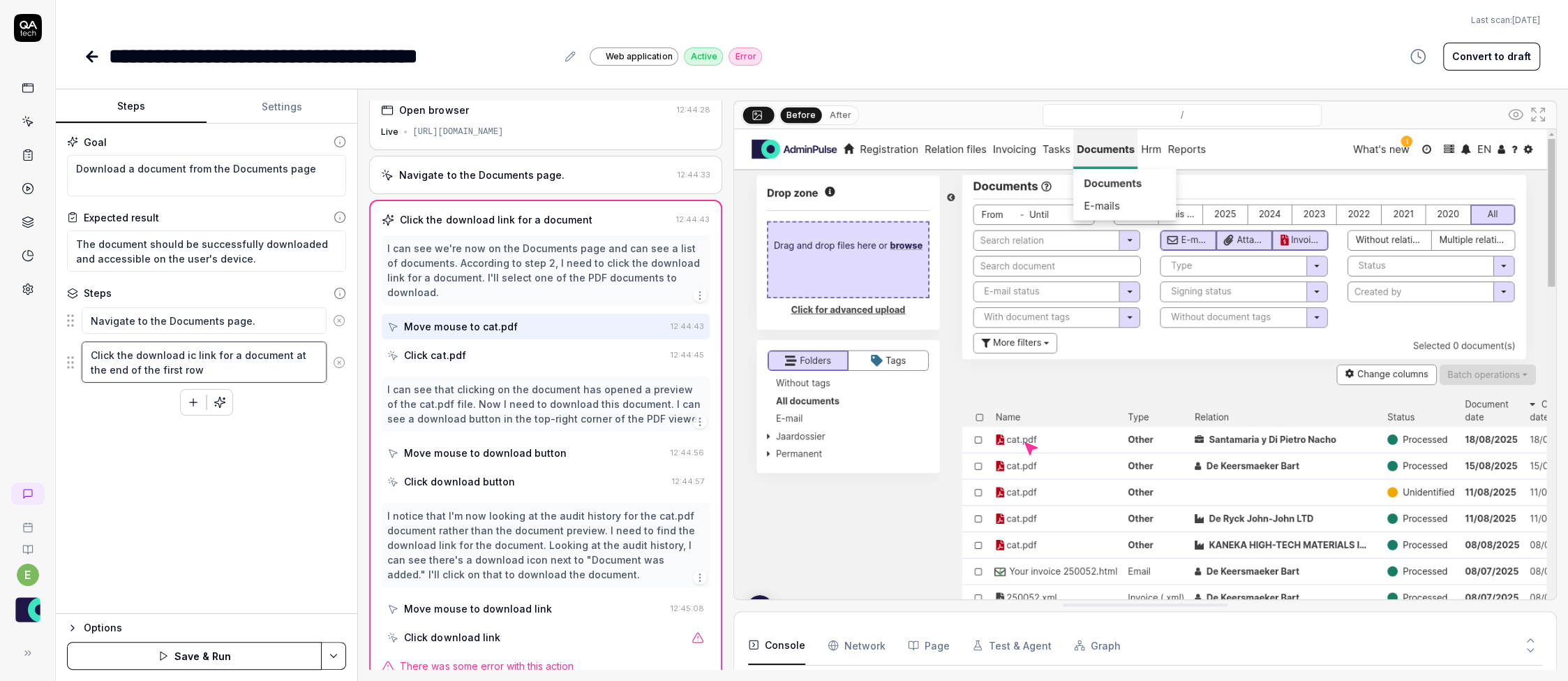
type textarea "*"
type textarea "Click the download ico link for a document at the end of the first row"
type textarea "*"
type textarea "Click the download icon link for a document at the end of the first row"
type textarea "*"
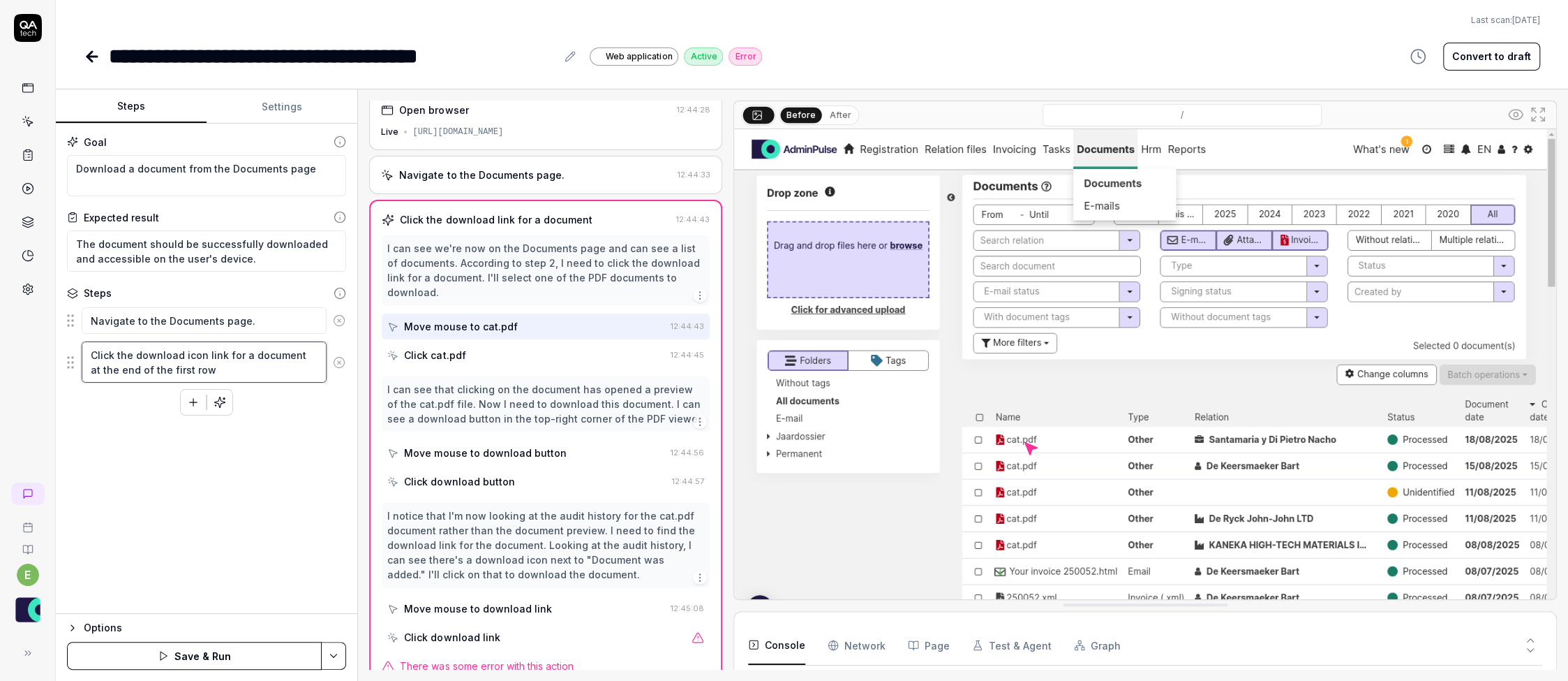
type textarea "Click the download iconlink for a document at the end of the first row"
type textarea "*"
type textarea "Click the download iconink for a document at the end of the first row"
type textarea "*"
type textarea "Click the download iconnk for a document at the end of the first row"
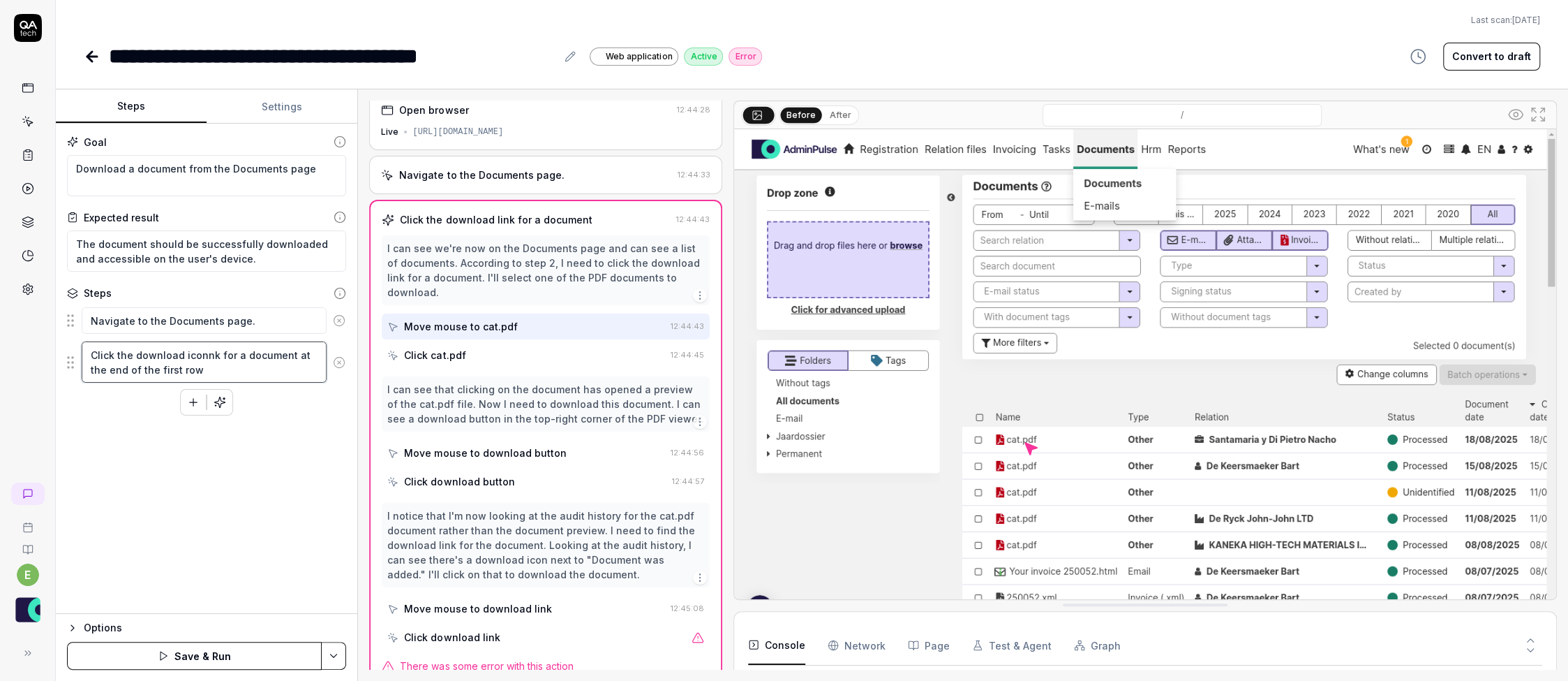
type textarea "*"
type textarea "Click the download iconk for a document at the end of the first row"
type textarea "*"
type textarea "Click the download icon for a document at the end of the first row"
click at [286, 371] on textarea "Click the download icon for a document at the end of the first row" at bounding box center [204, 362] width 245 height 41
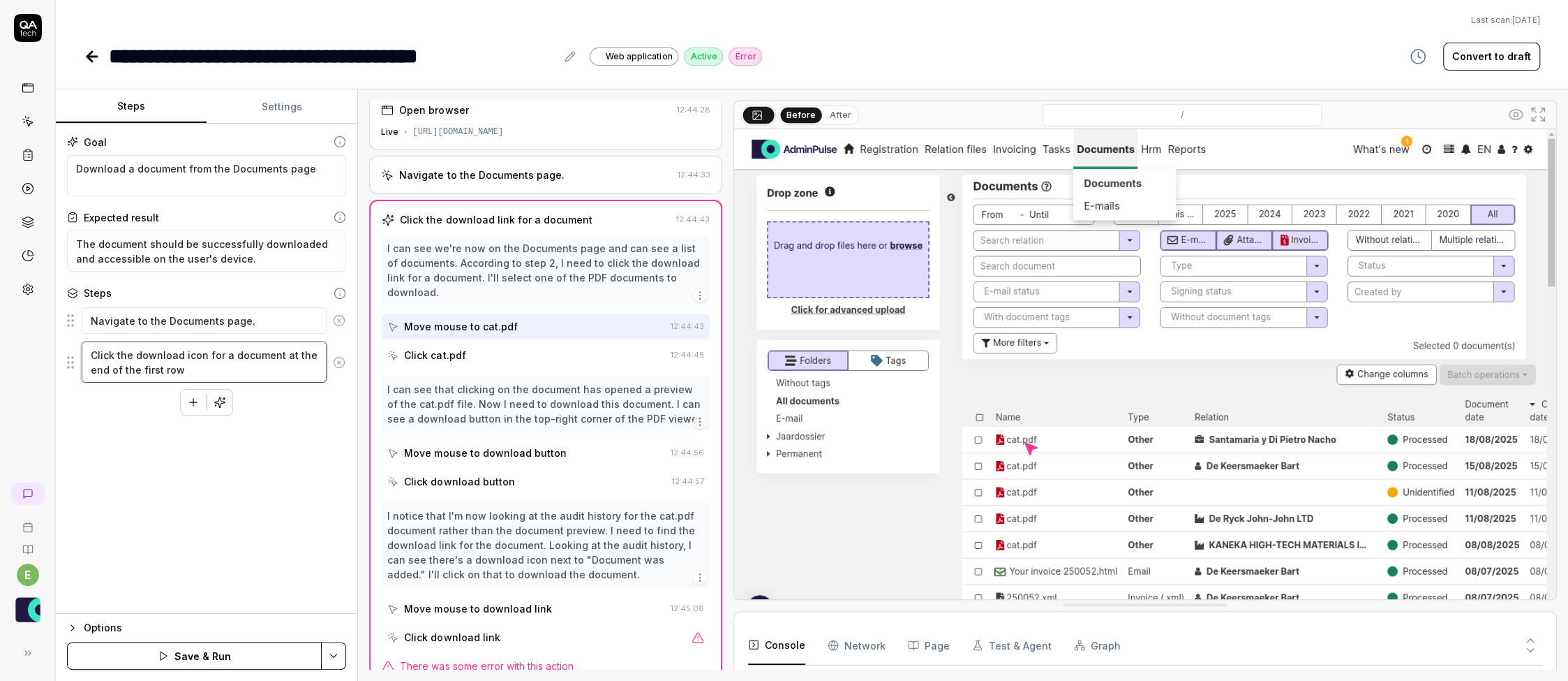
type textarea "*"
type textarea "Click the download icon for a document at the end of the first row"
type textarea "*"
type textarea "Click the download icon for a document at the end of the first row o"
type textarea "*"
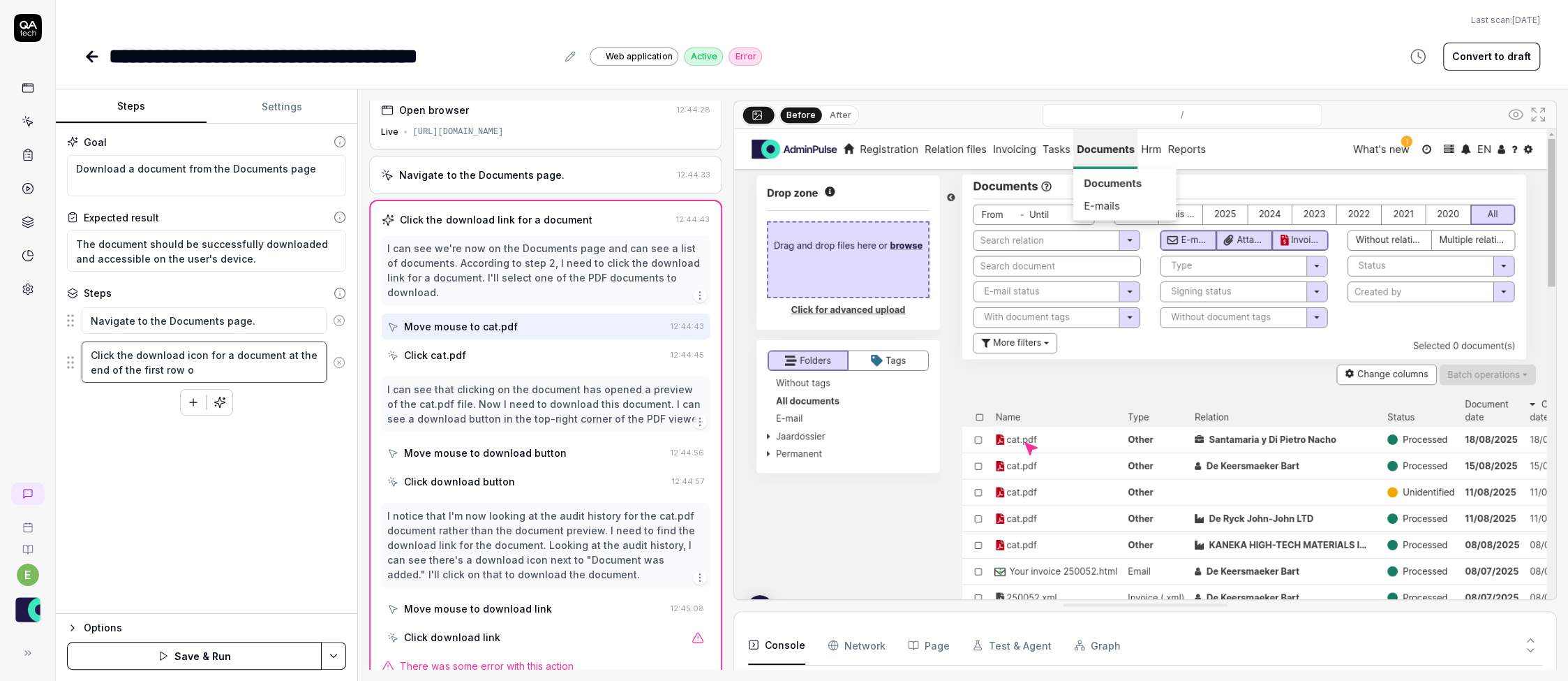
type textarea "Click the download icon for a document at the end of the first row of"
type textarea "*"
type textarea "Click the download icon for a document at the end of the first row of"
type textarea "*"
type textarea "Click the download icon for a document at the end of the first row of t"
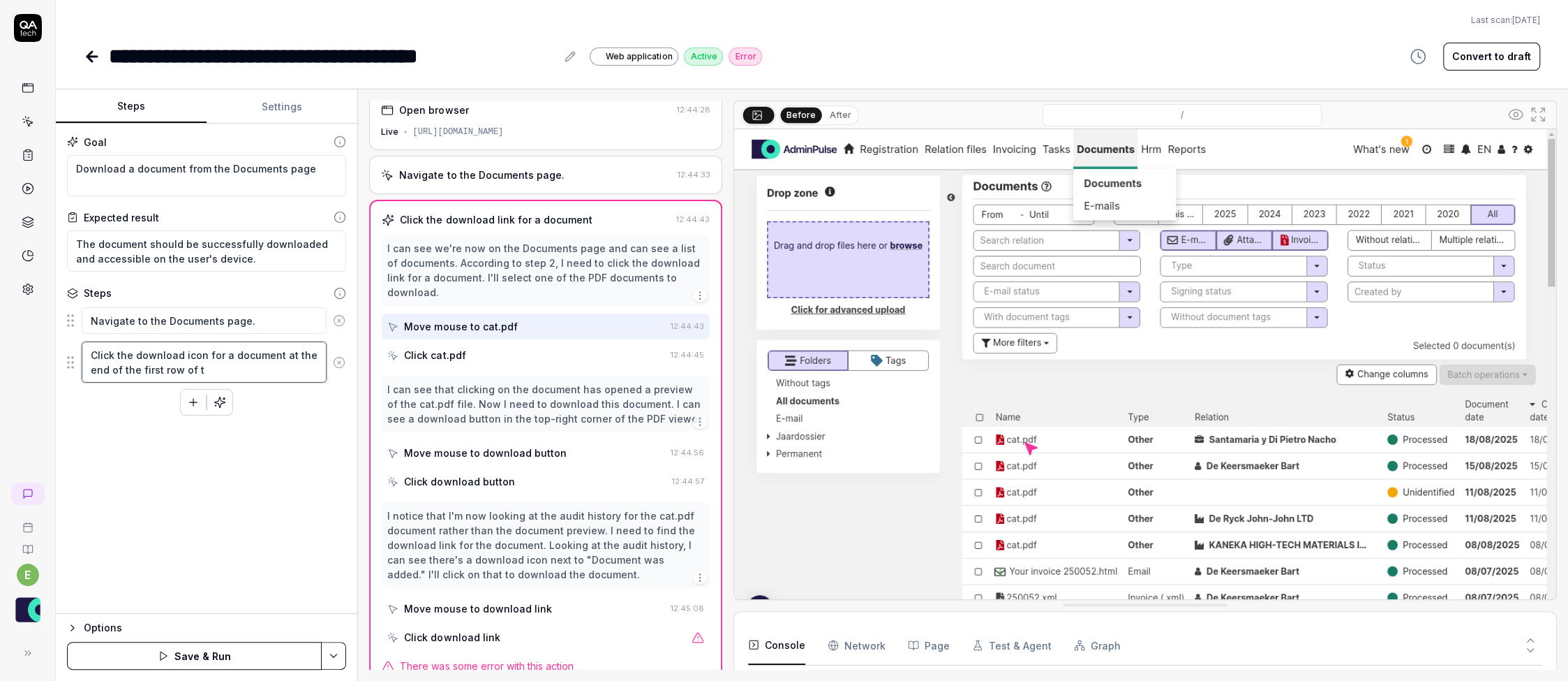
type textarea "*"
type textarea "Click the download icon for a document at the end of the first row of th"
type textarea "*"
type textarea "Click the download icon for a document at the end of the first row of the"
type textarea "*"
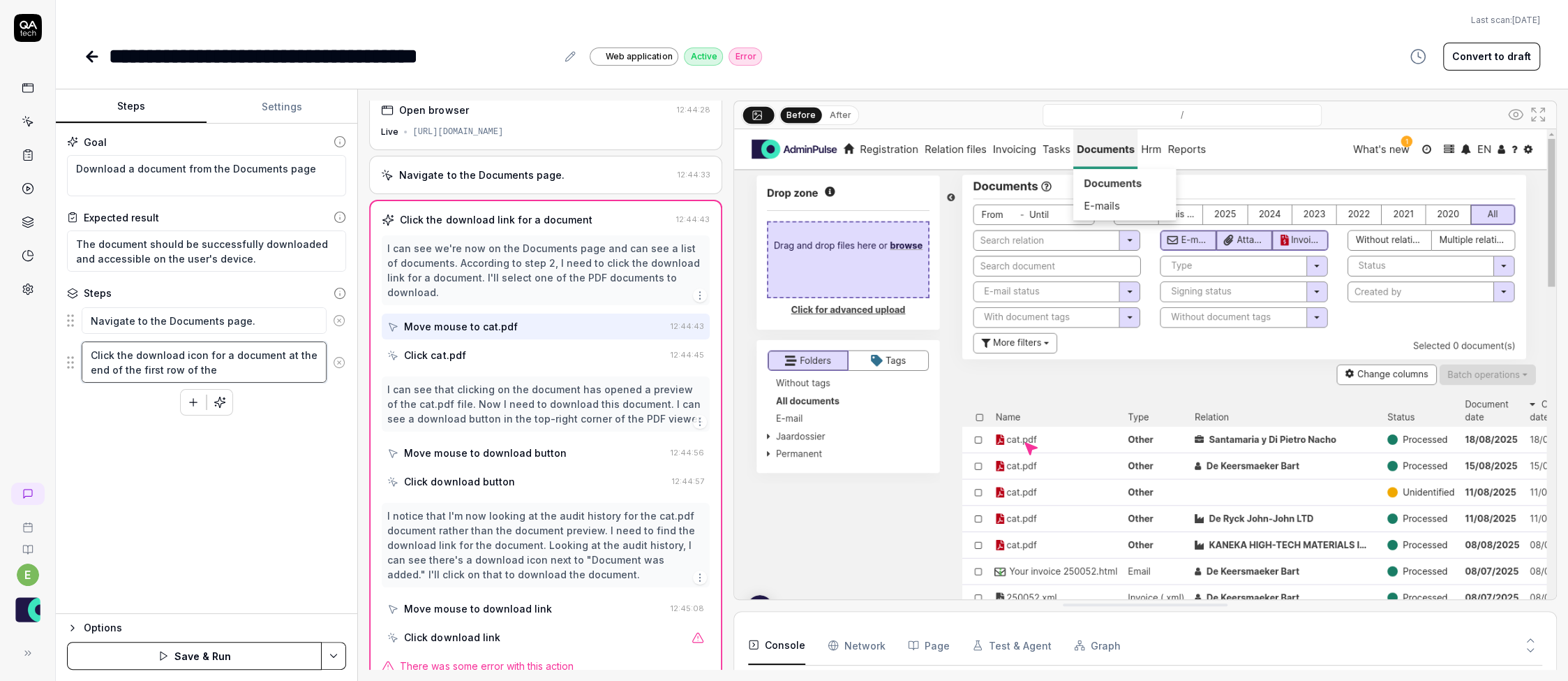
type textarea "Click the download icon for a document at the end of the first row of the"
type textarea "*"
type textarea "Click the download icon for a document at the end of the first row of the t"
type textarea "*"
type textarea "Click the download icon for a document at the end of the first row of the ta"
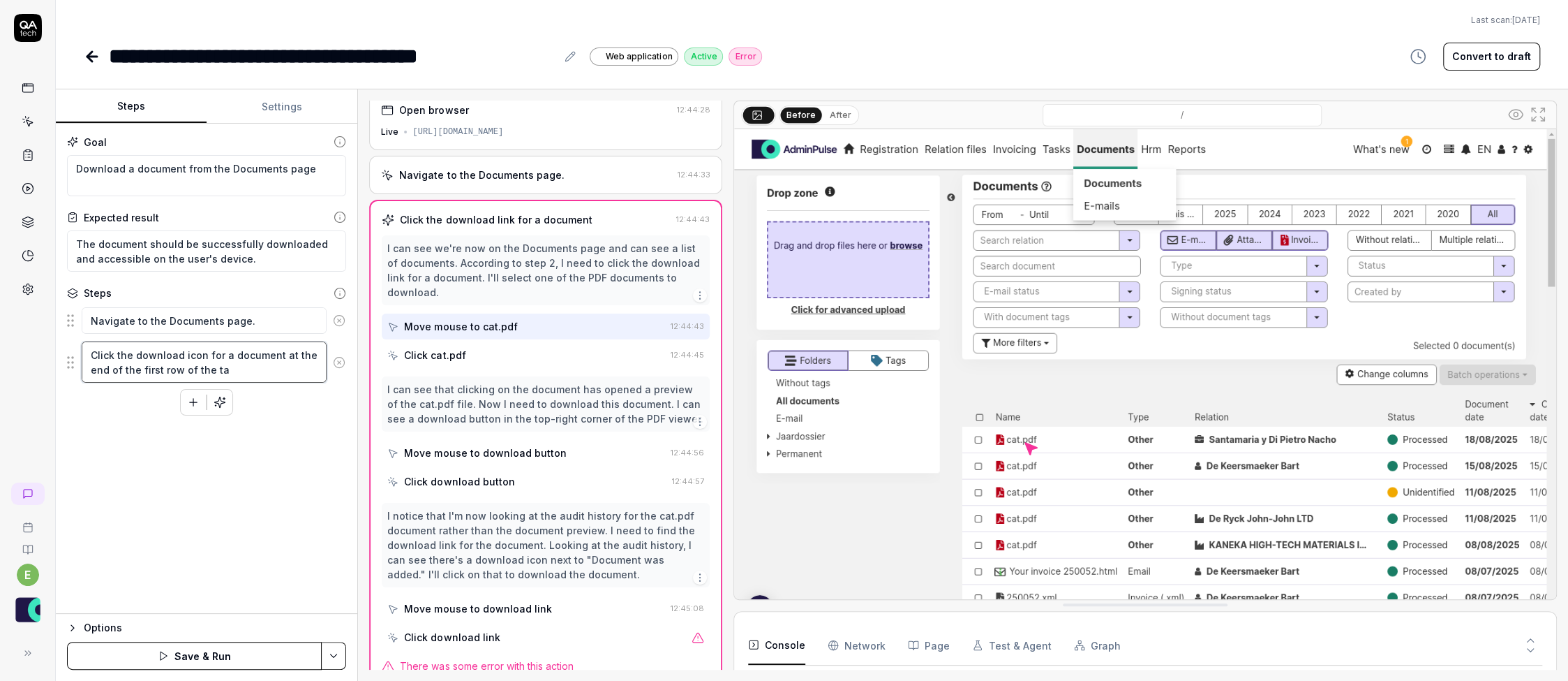
type textarea "*"
type textarea "Click the download icon for a document at the end of the first row of the tab"
type textarea "*"
type textarea "Click the download icon for a document at the end of the first row of the tabl"
type textarea "*"
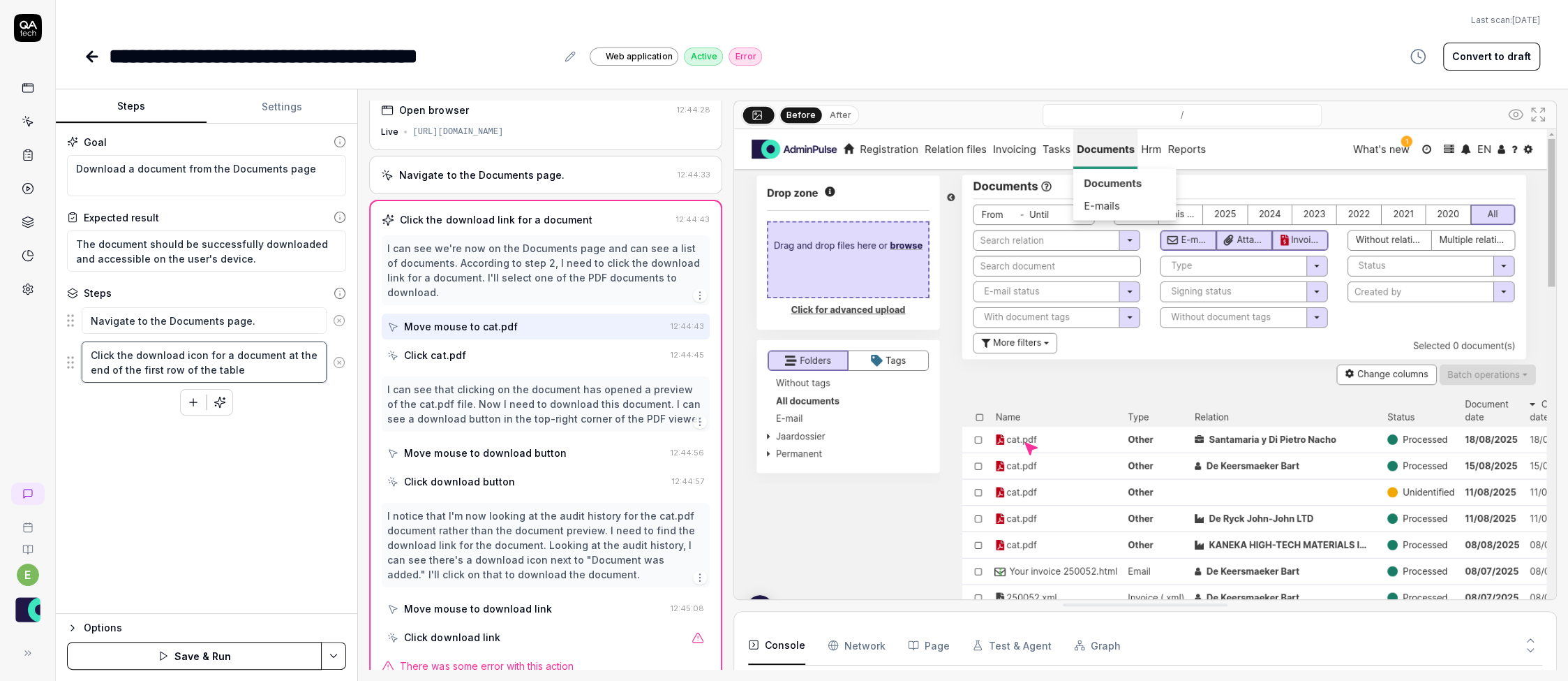
type textarea "Click the download icon for a document at the end of the first row of the table"
click at [71, 629] on icon "button" at bounding box center [72, 627] width 11 height 11
click at [339, 661] on html "**********" at bounding box center [784, 340] width 1568 height 681
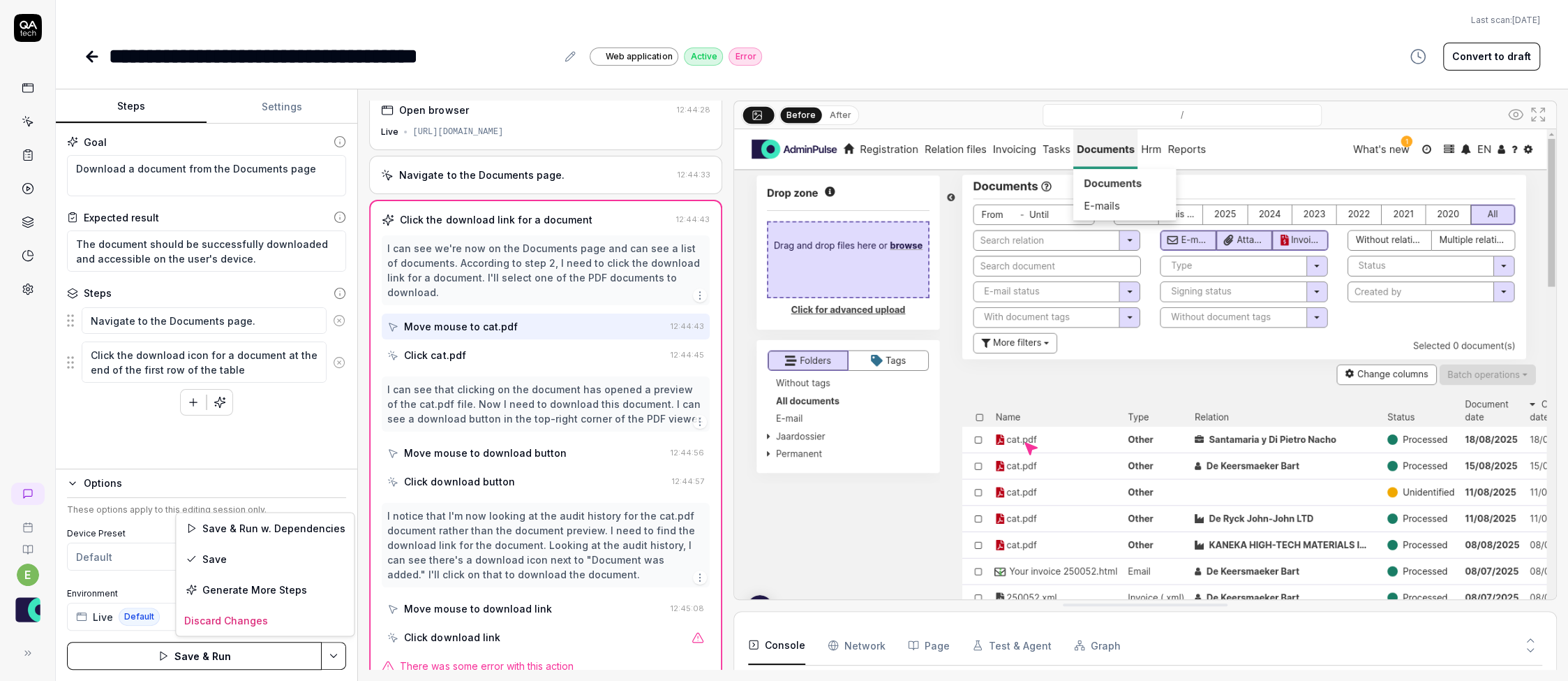
scroll to position [810, 0]
click at [197, 657] on html "**********" at bounding box center [784, 340] width 1568 height 681
click at [197, 657] on button "Save & Run" at bounding box center [194, 655] width 255 height 28
click at [274, 103] on button "Settings" at bounding box center [282, 106] width 151 height 34
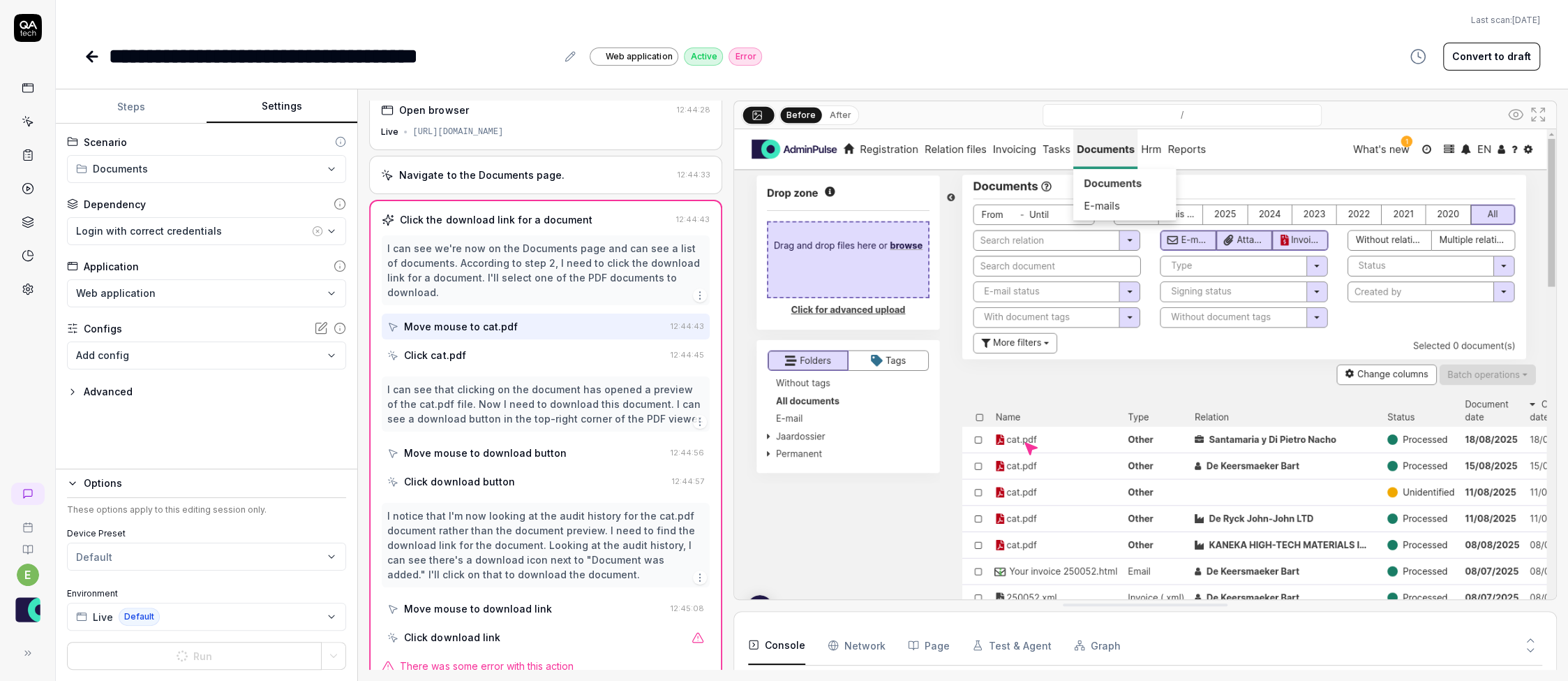
click at [88, 56] on icon at bounding box center [93, 56] width 10 height 0
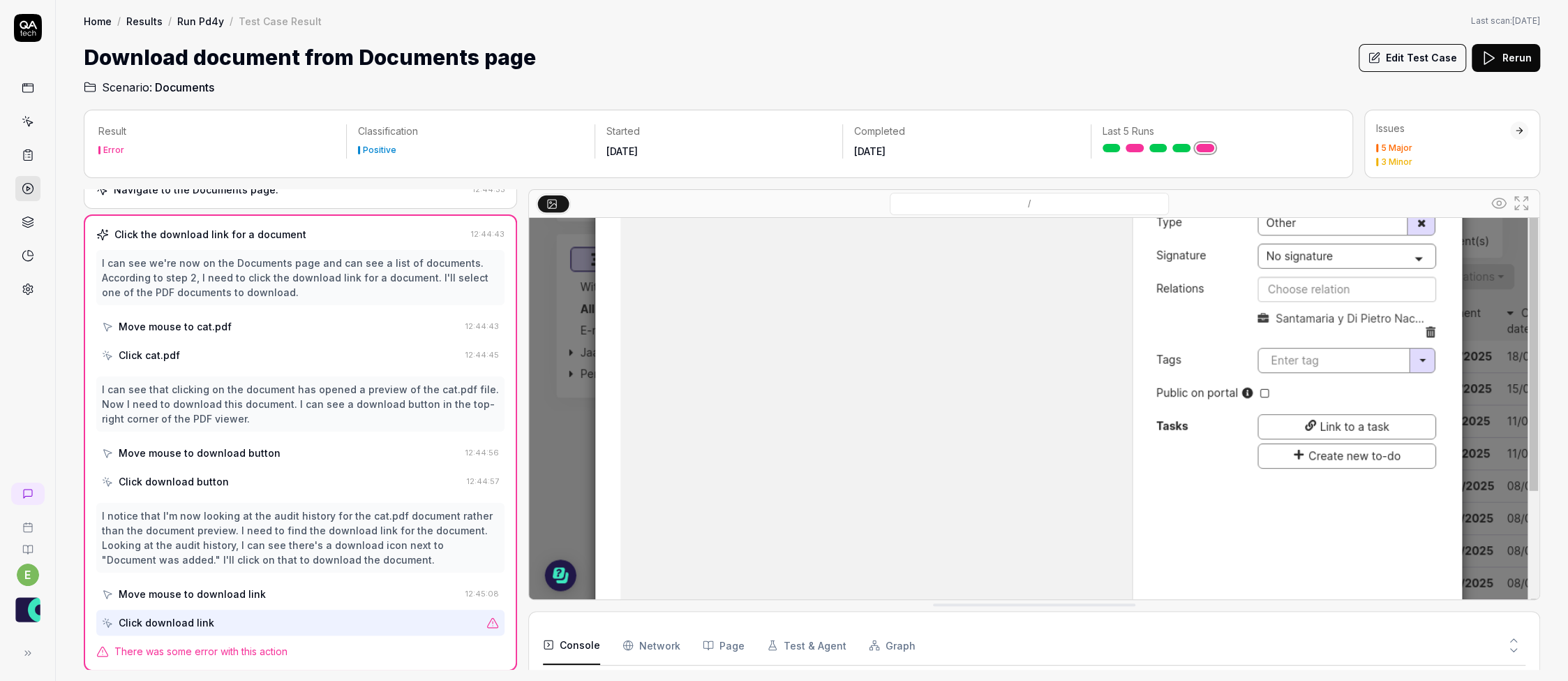
scroll to position [250, 0]
click at [657, 647] on Requests "Network" at bounding box center [651, 646] width 58 height 39
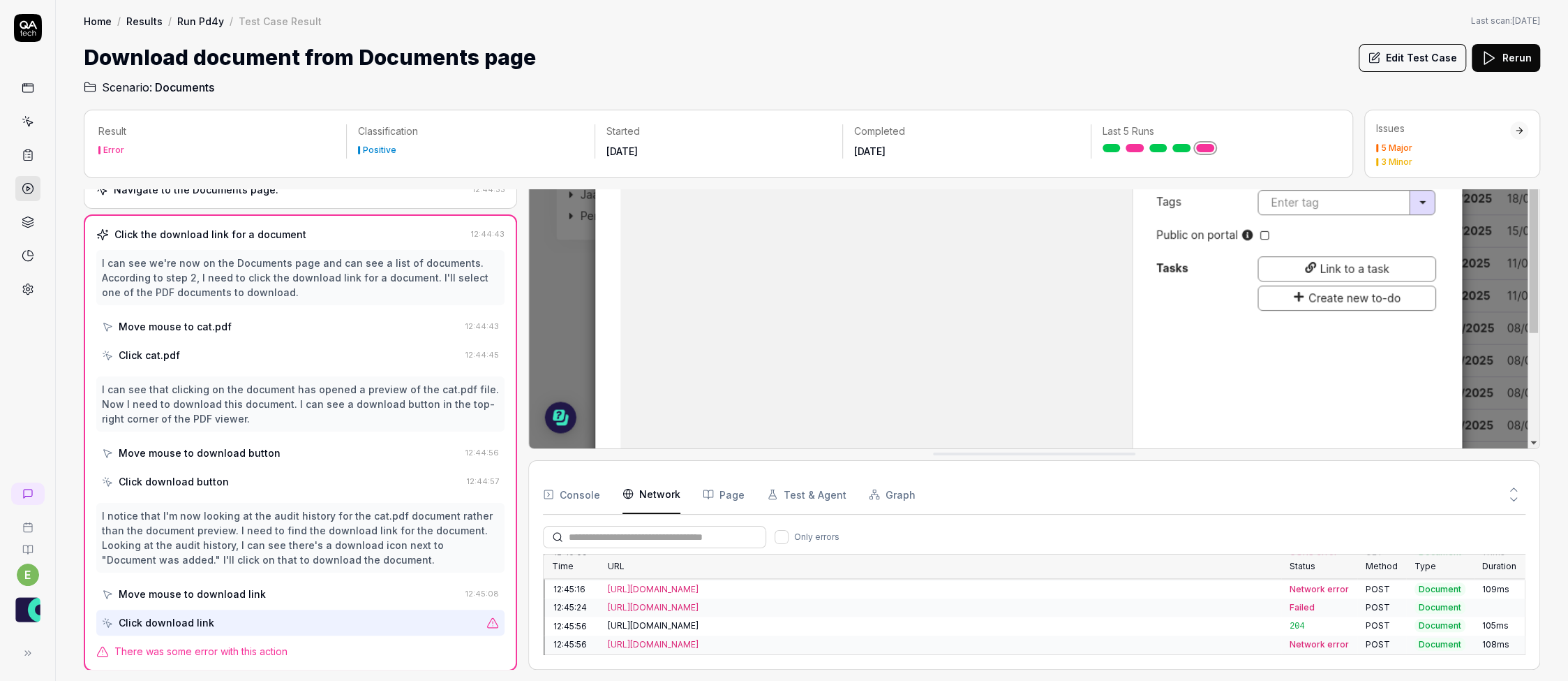
scroll to position [0, 0]
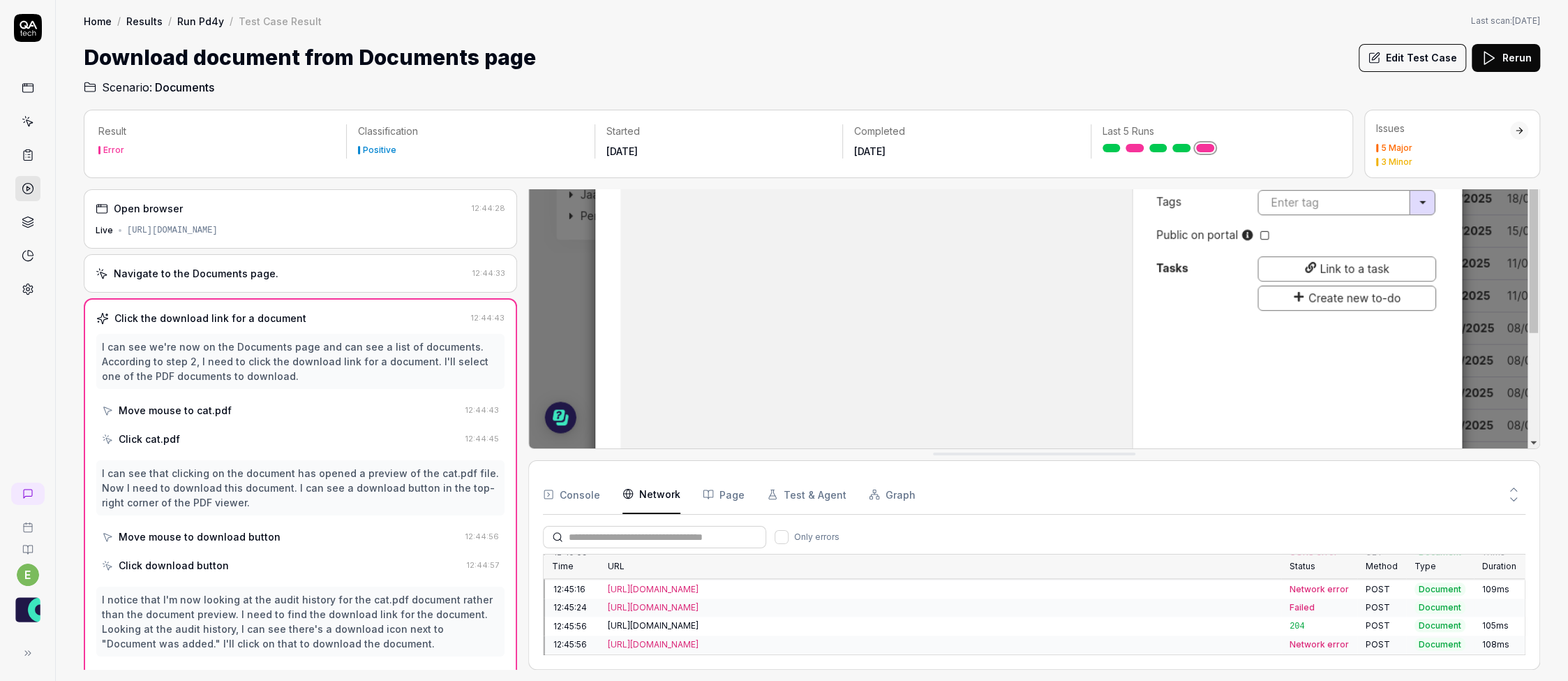
click at [1380, 56] on icon at bounding box center [1374, 57] width 13 height 13
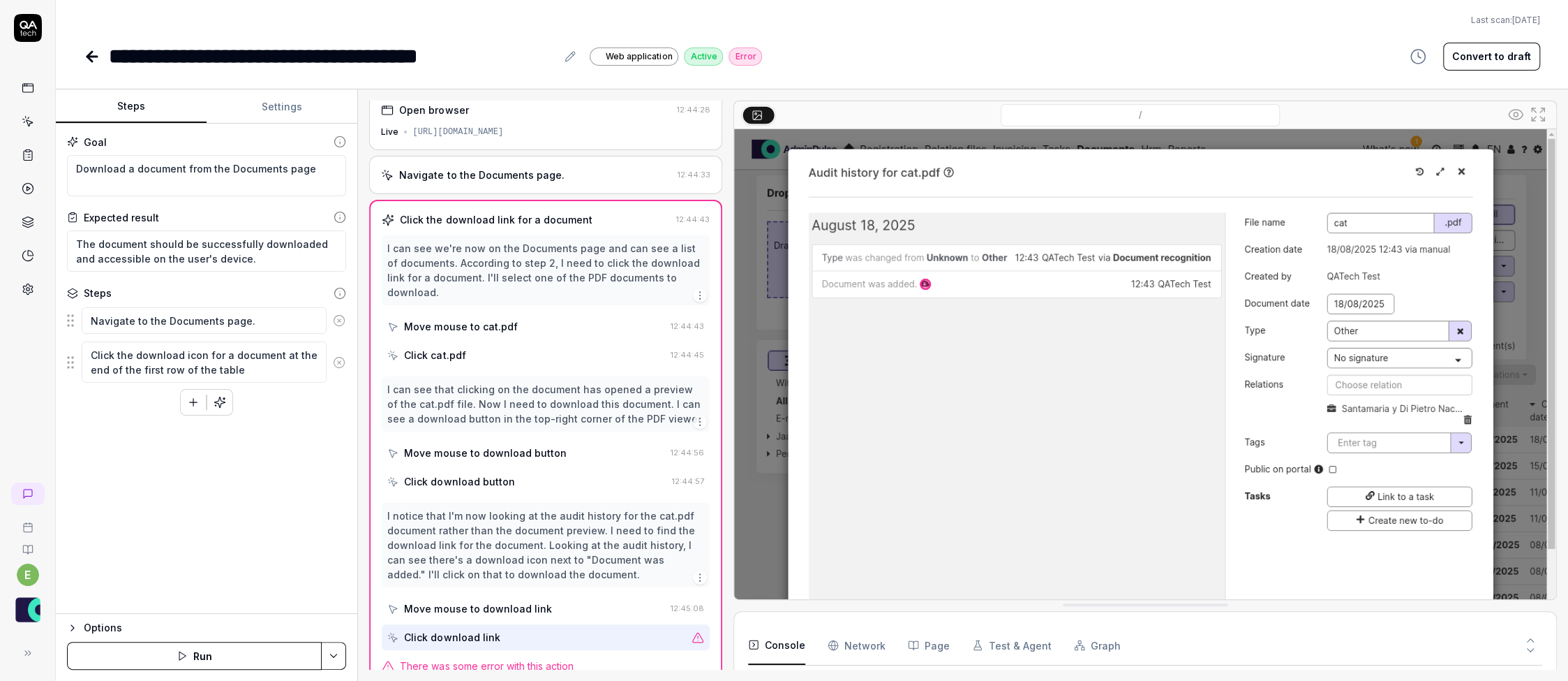
scroll to position [10, 0]
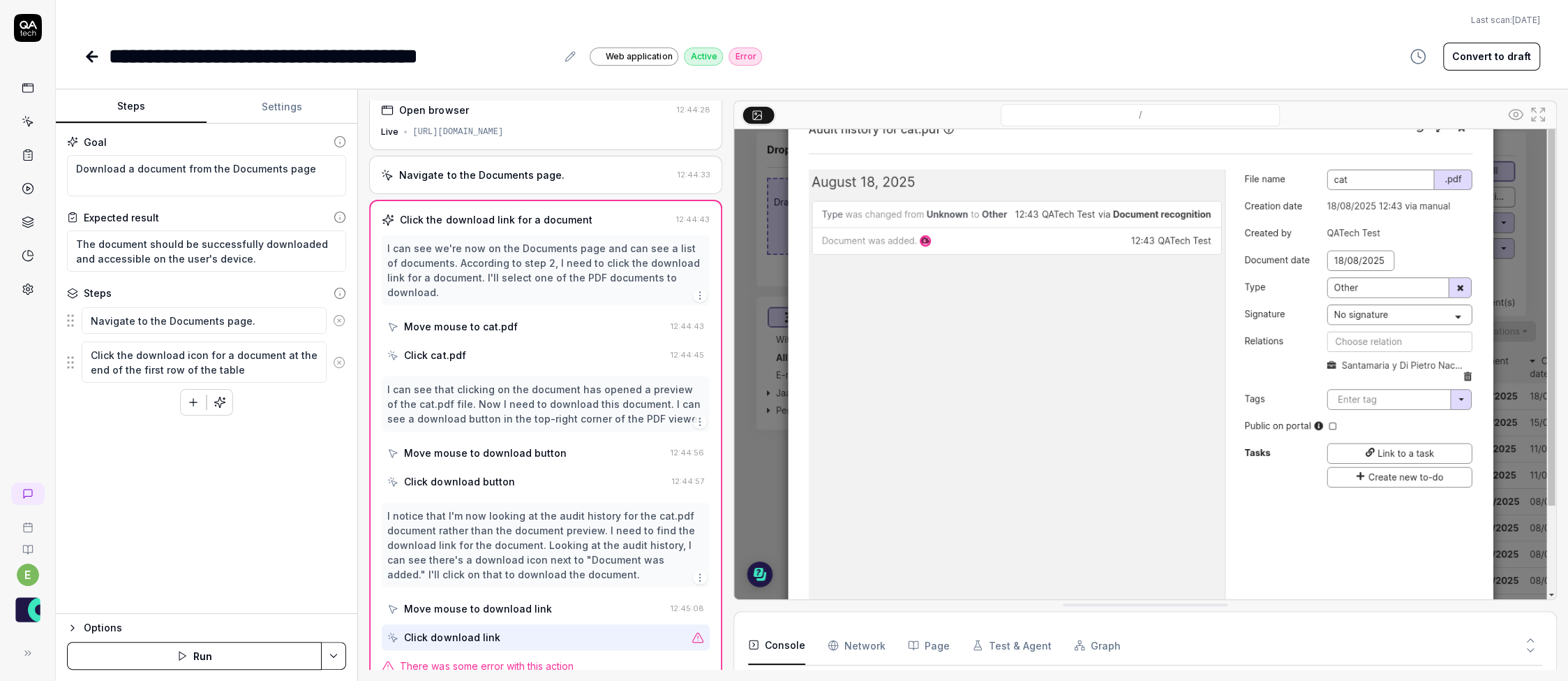
click at [230, 650] on button "Run" at bounding box center [194, 655] width 255 height 28
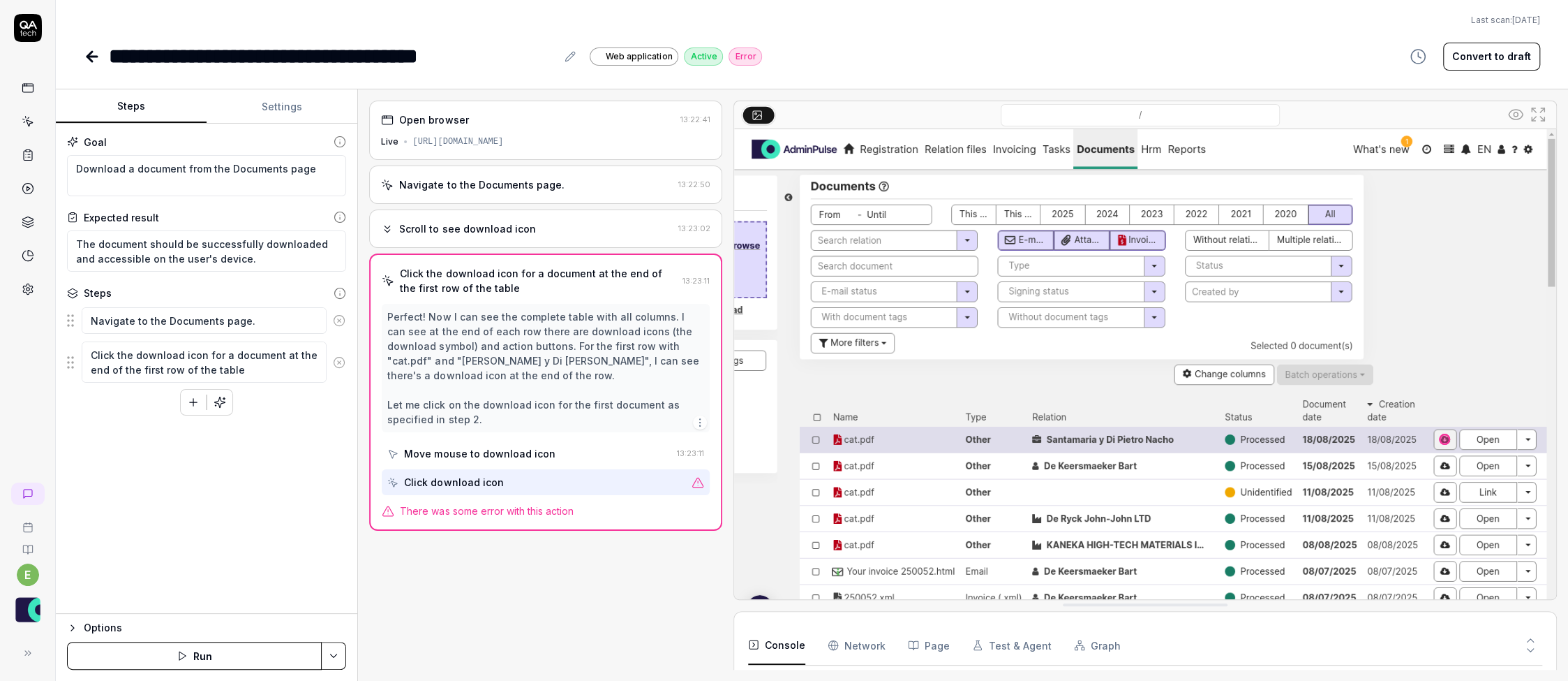
click at [869, 651] on Requests "Network" at bounding box center [856, 646] width 58 height 39
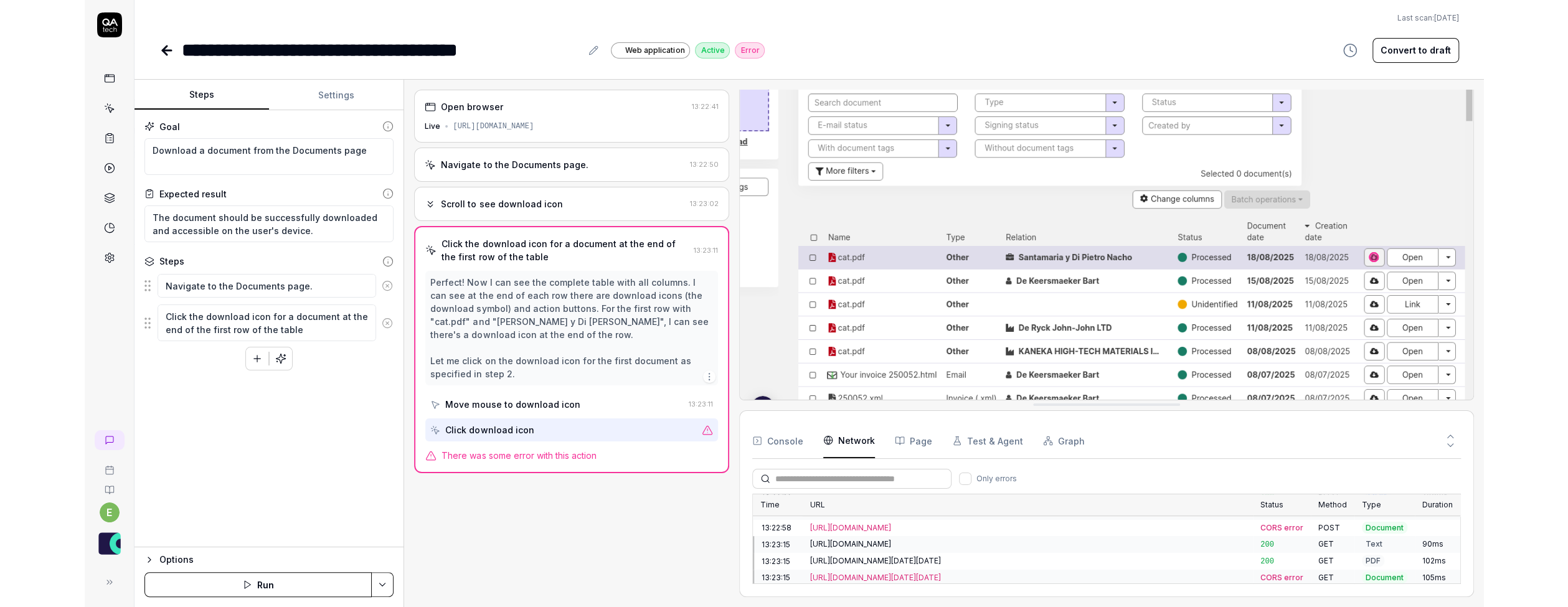
scroll to position [652, 0]
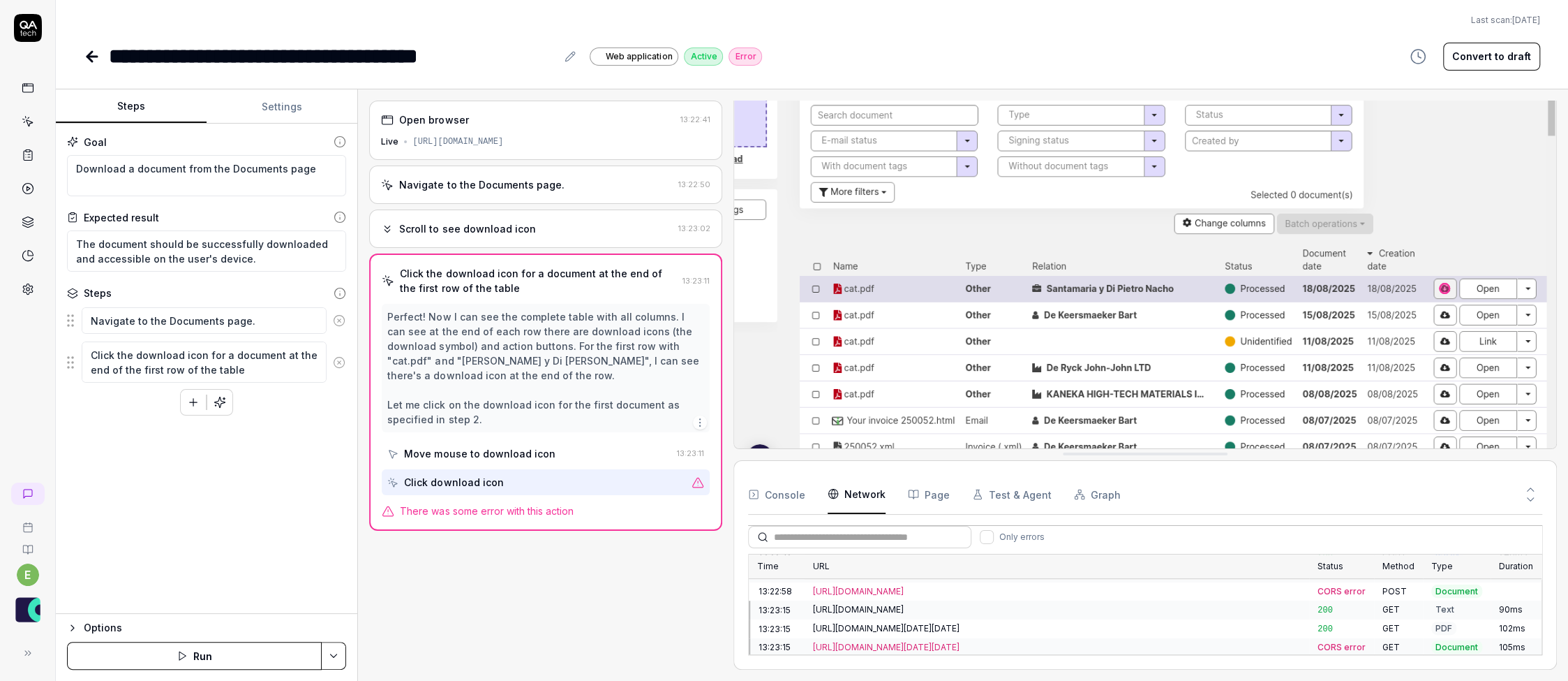
click at [935, 641] on div "[URL][DOMAIN_NAME][DATE][DATE]" at bounding box center [1056, 647] width 488 height 13
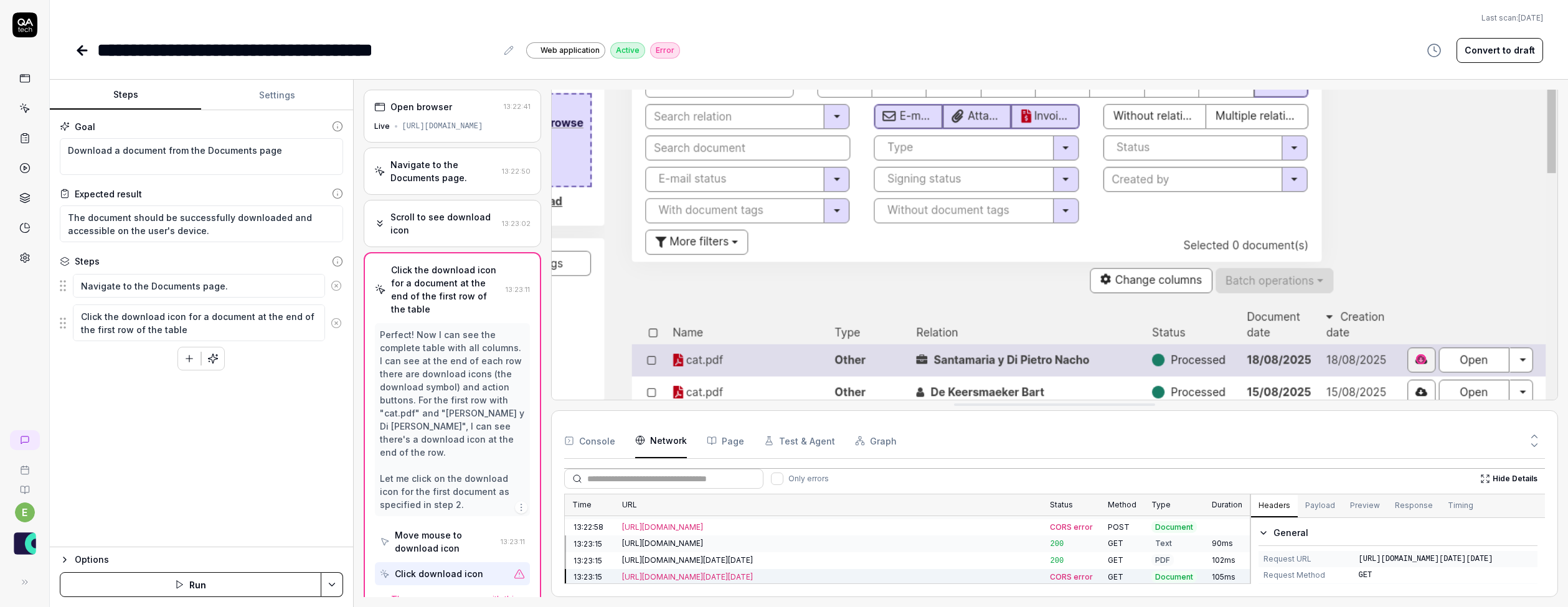
click at [497, 502] on div "Open browser 13:22:41 Live [URL][DOMAIN_NAME] Navigate to the Documents page. 1…" at bounding box center [961, 343] width 1194 height 507
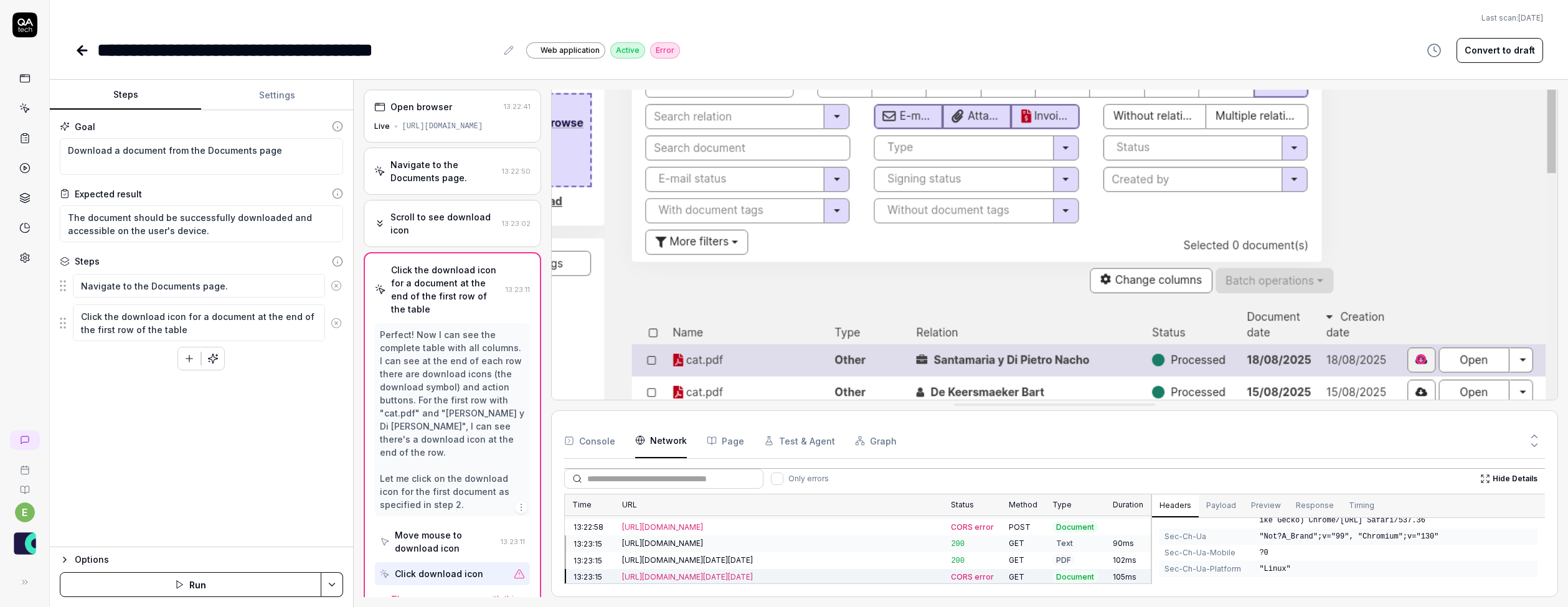
scroll to position [285, 0]
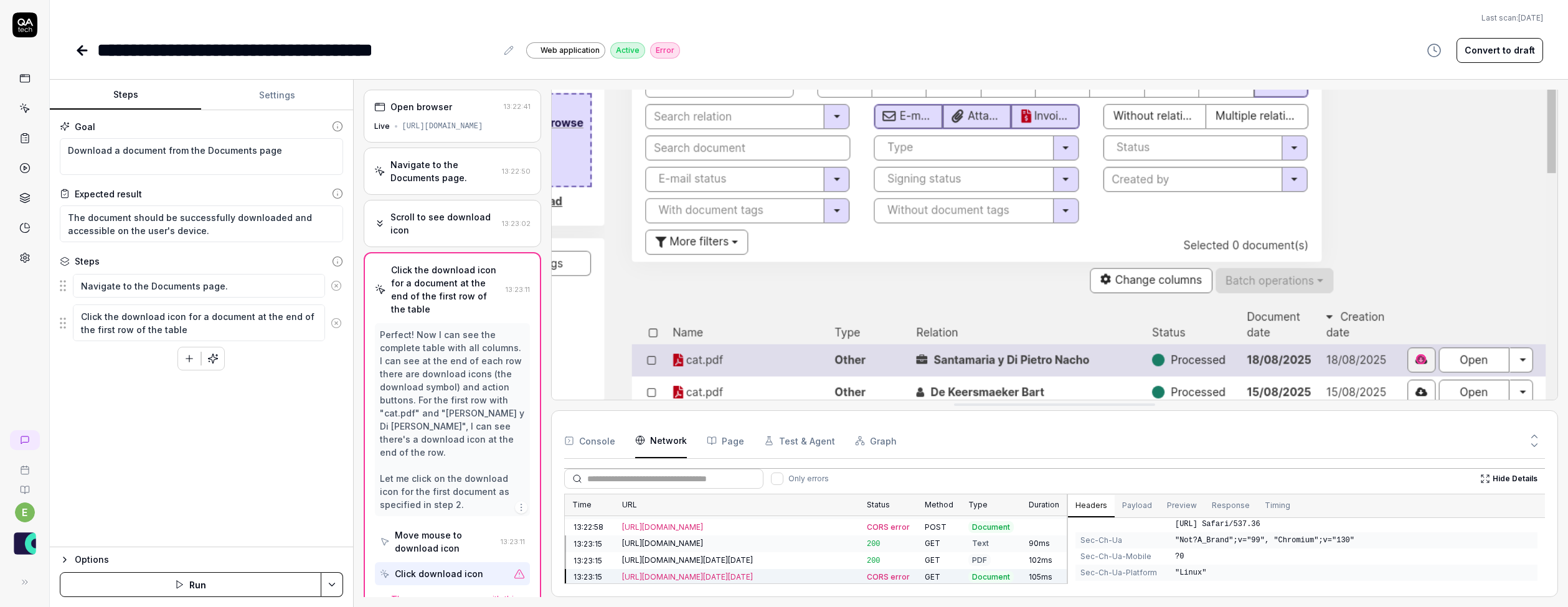
click at [1068, 547] on div "Time URL Status Method Type Duration 13:22:42 [URL][DOMAIN_NAME] 200 GET HTML 7…" at bounding box center [1055, 538] width 981 height 90
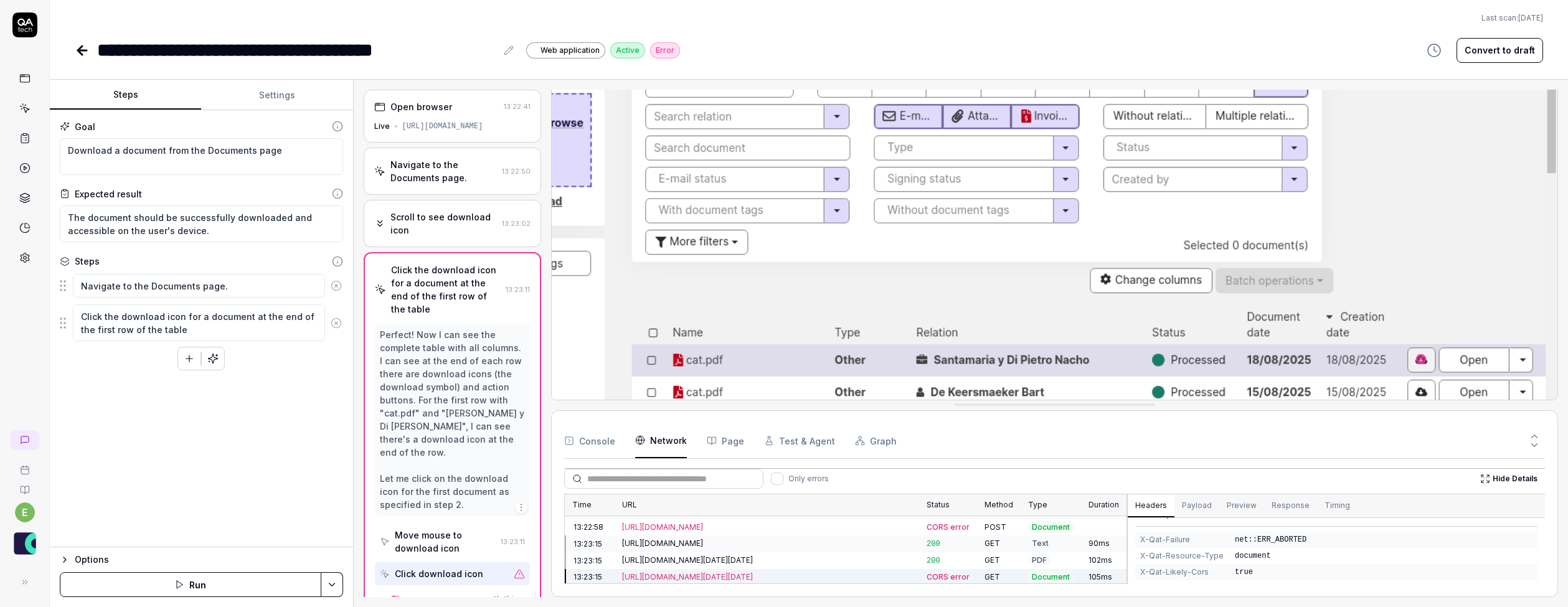
click at [1128, 567] on div "Time URL Status Method Type Duration 13:22:42 [URL][DOMAIN_NAME] 200 GET HTML 7…" at bounding box center [1055, 538] width 981 height 90
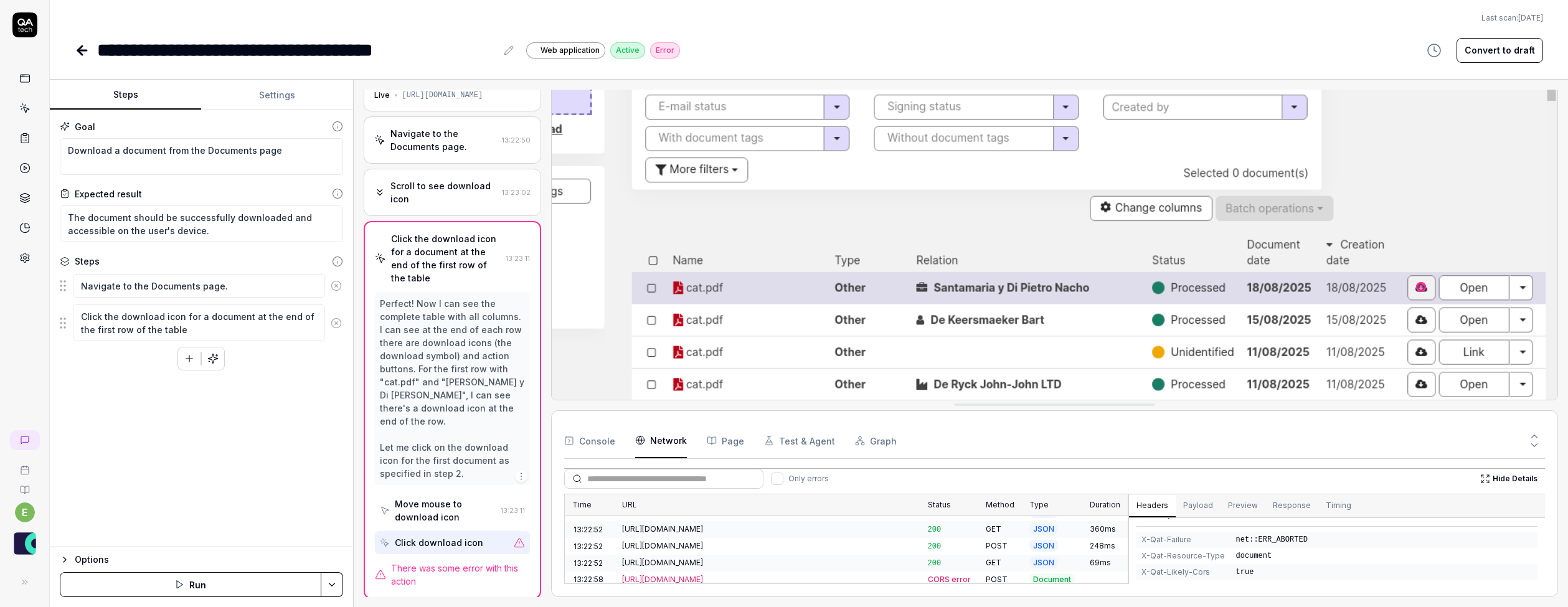
scroll to position [32, 0]
click at [297, 107] on button "Settings" at bounding box center [277, 95] width 151 height 30
type textarea "*"
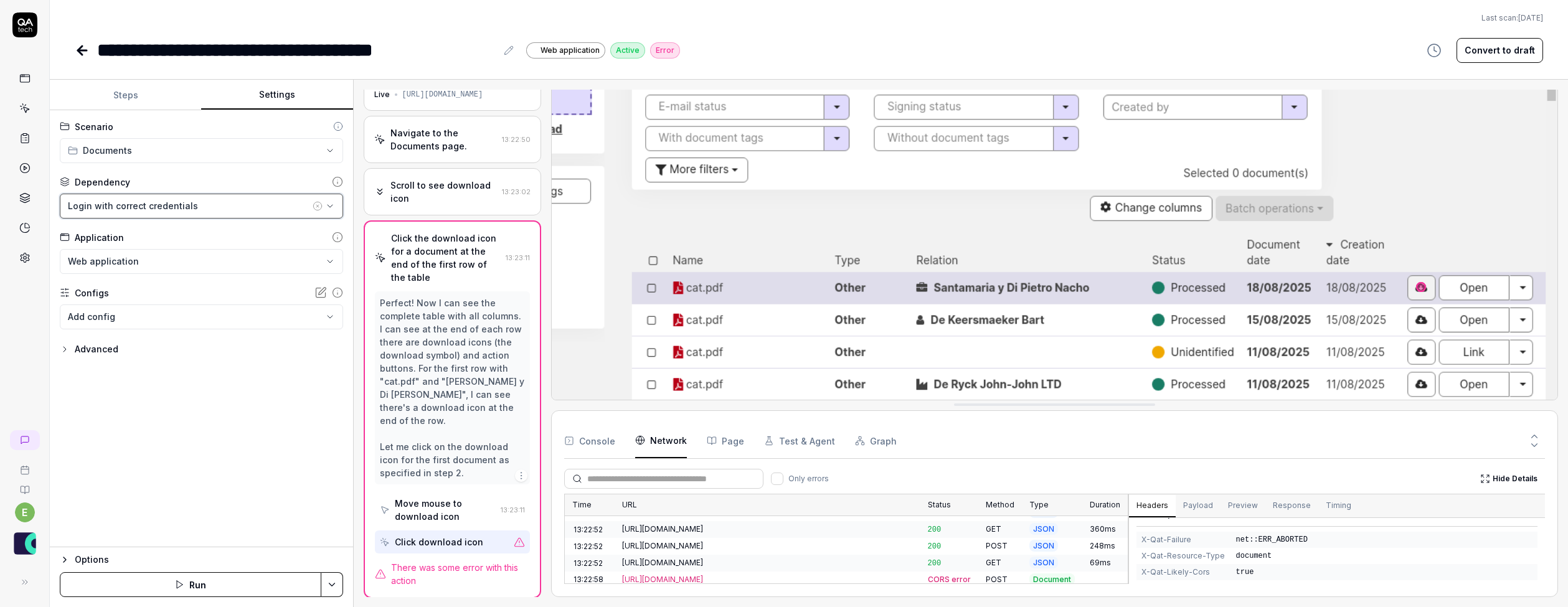
click at [334, 210] on button "Login with correct credentials" at bounding box center [201, 206] width 283 height 25
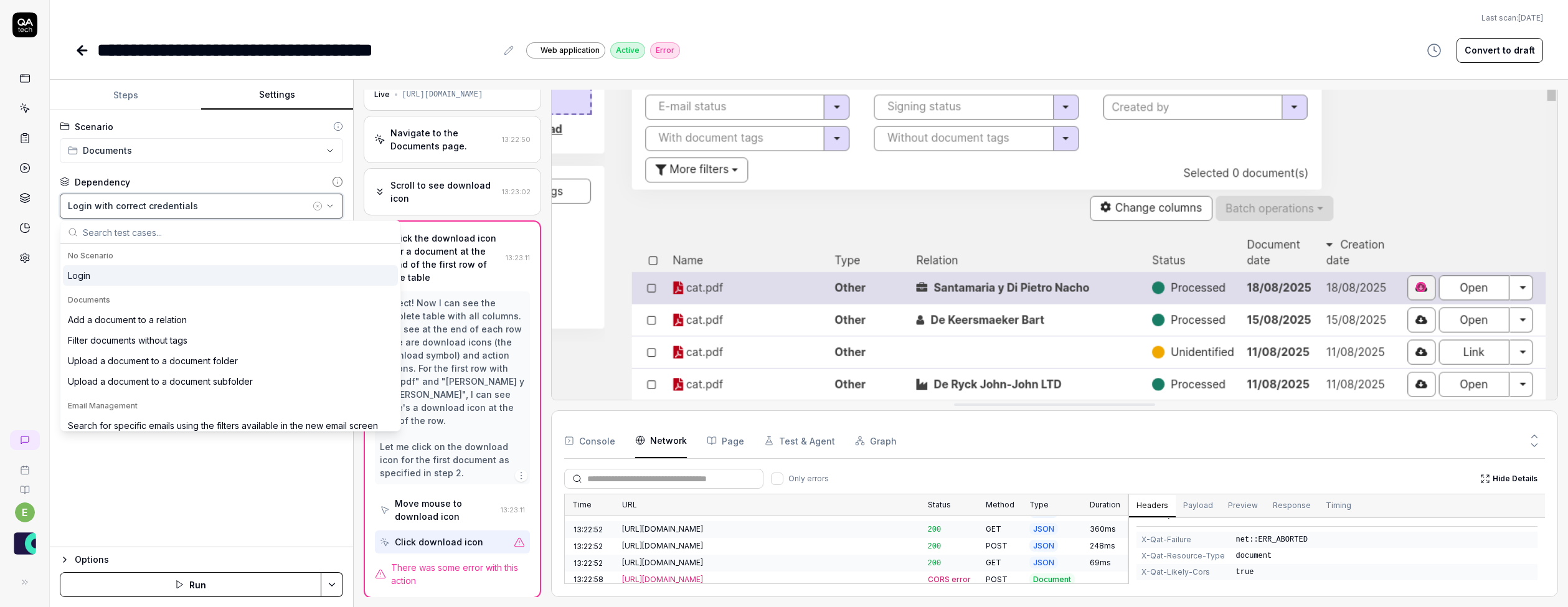
click at [330, 207] on icon "button" at bounding box center [330, 206] width 10 height 10
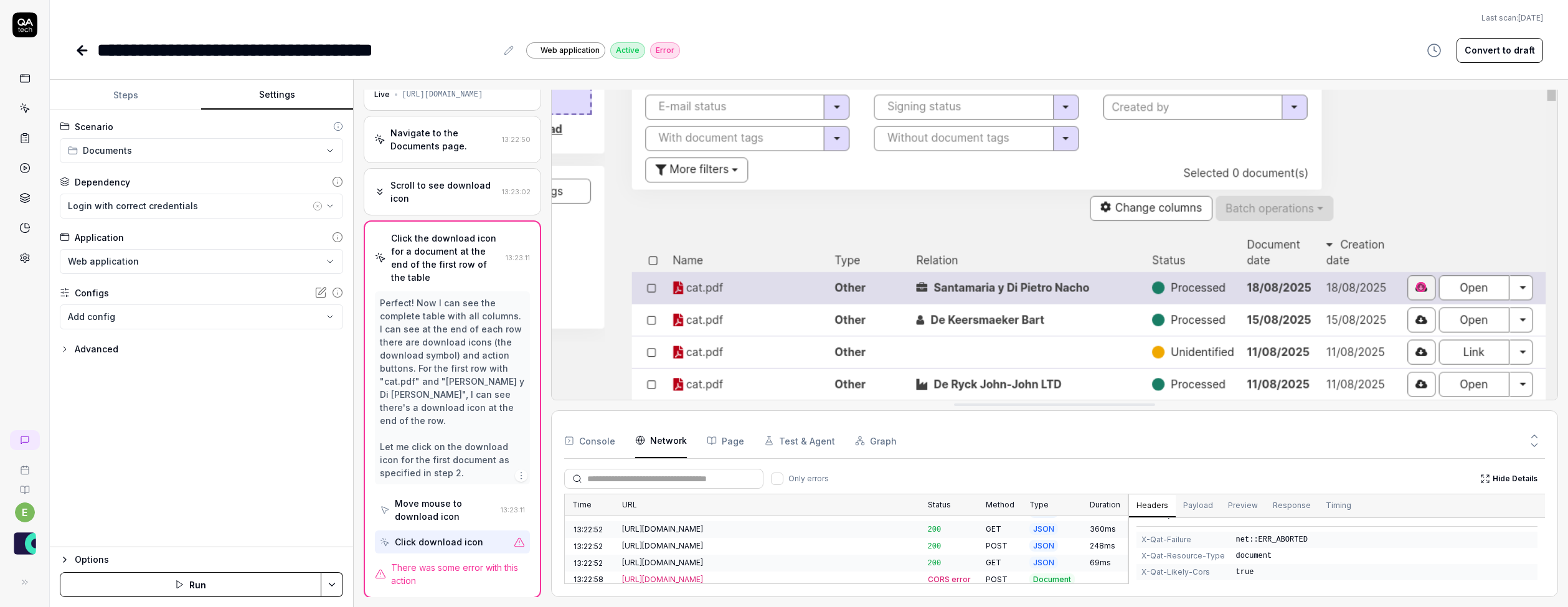
click at [718, 441] on button "Page" at bounding box center [725, 441] width 38 height 35
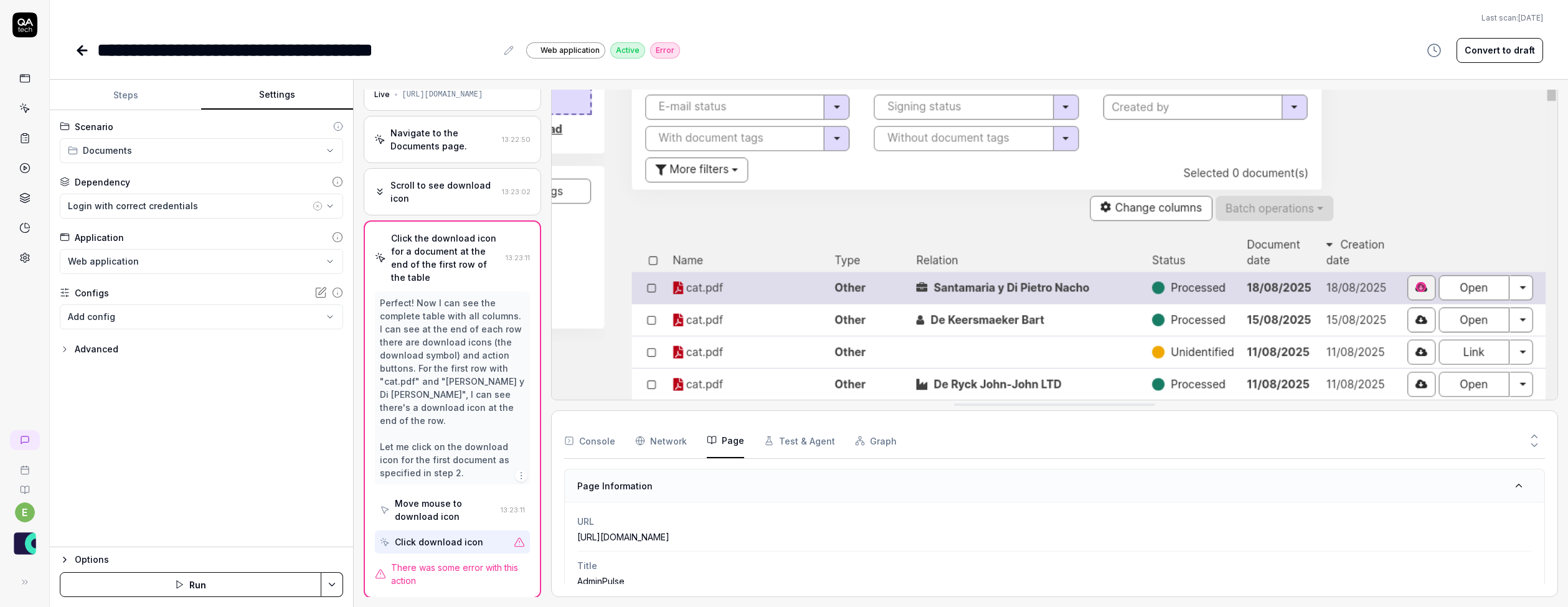
click at [790, 439] on button "Test & Agent" at bounding box center [799, 441] width 71 height 35
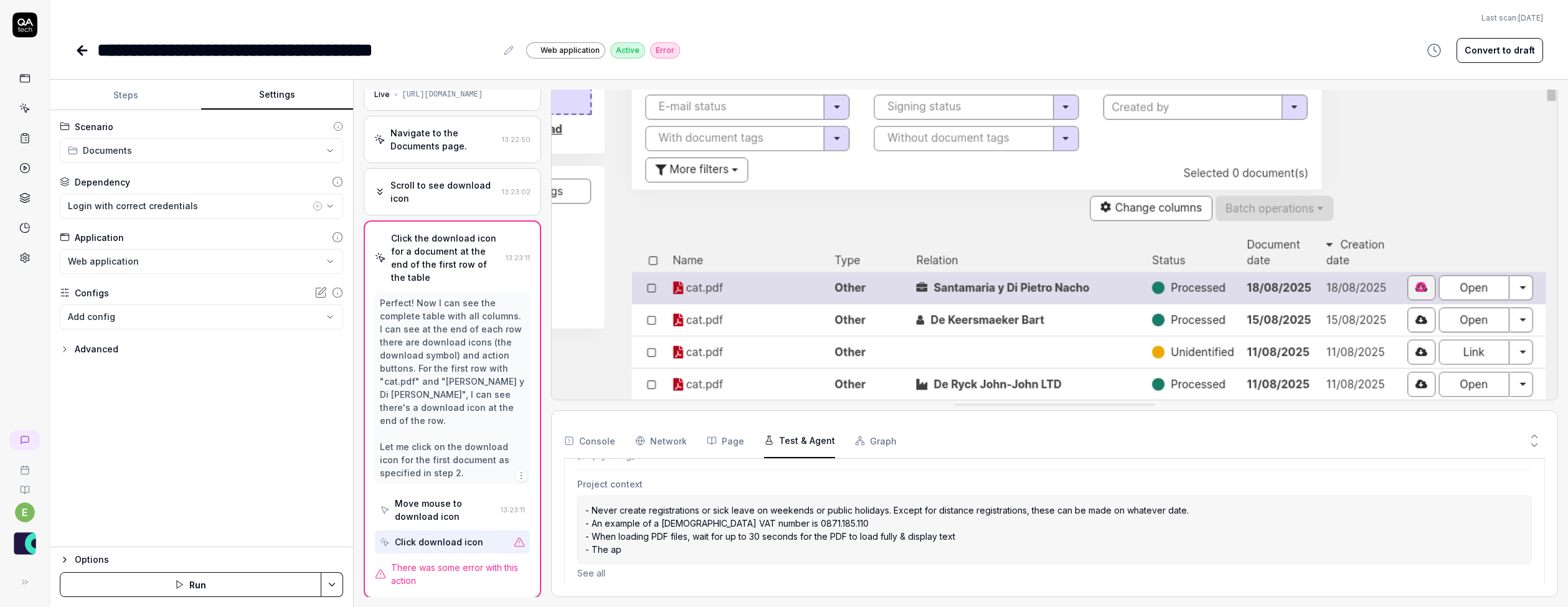
scroll to position [428, 0]
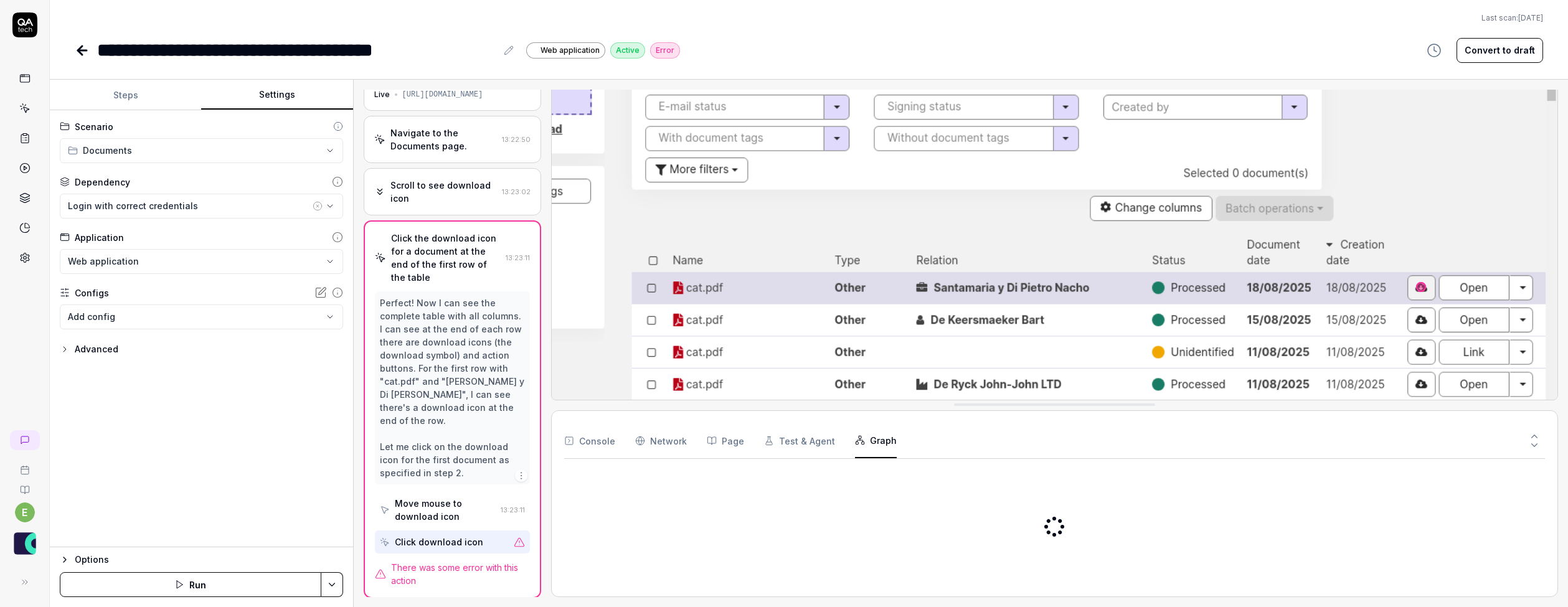
click at [875, 443] on button "Graph" at bounding box center [875, 441] width 41 height 35
click at [600, 437] on button "Console" at bounding box center [590, 441] width 51 height 35
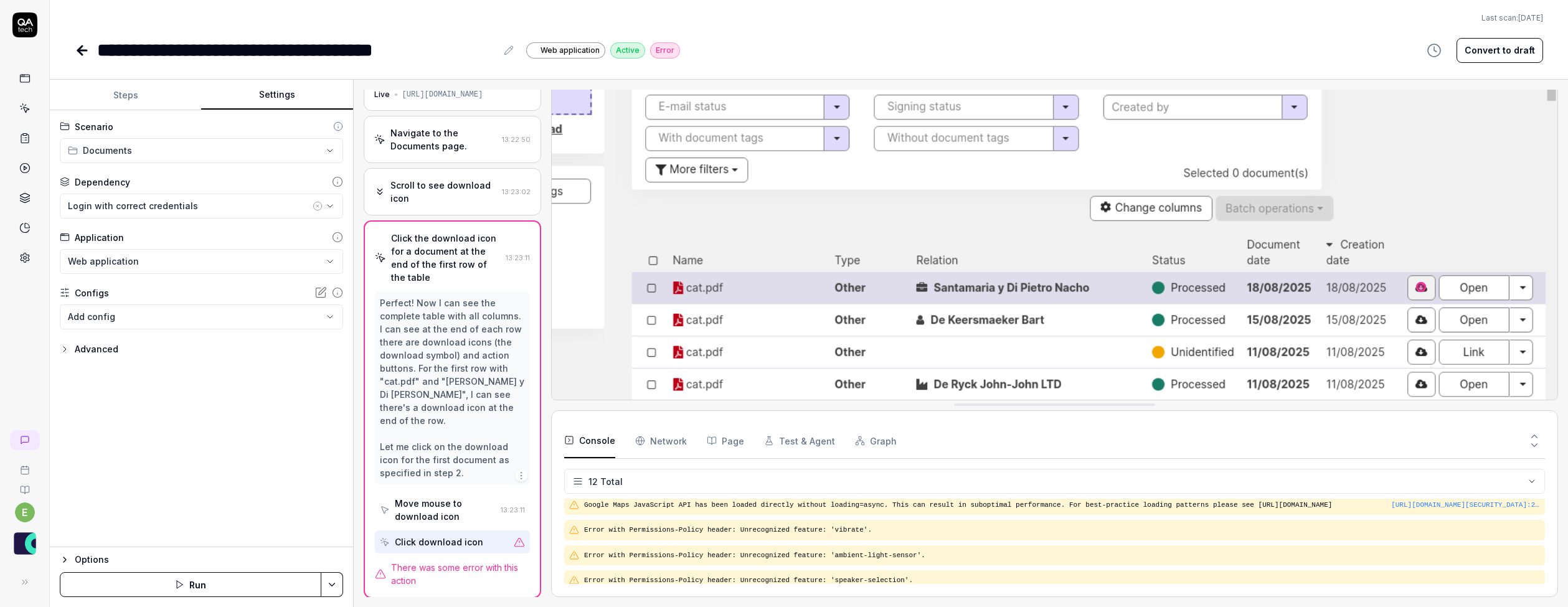
scroll to position [0, 0]
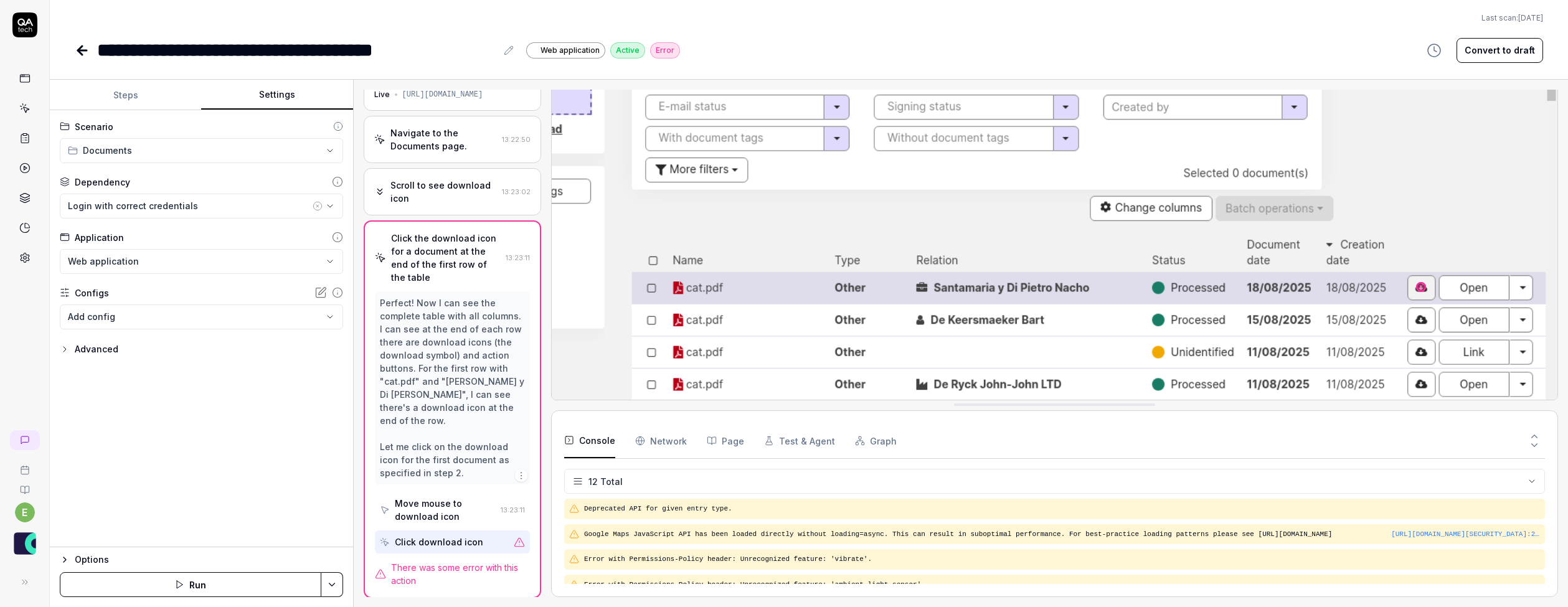
click at [665, 440] on Requests "Network" at bounding box center [661, 441] width 52 height 35
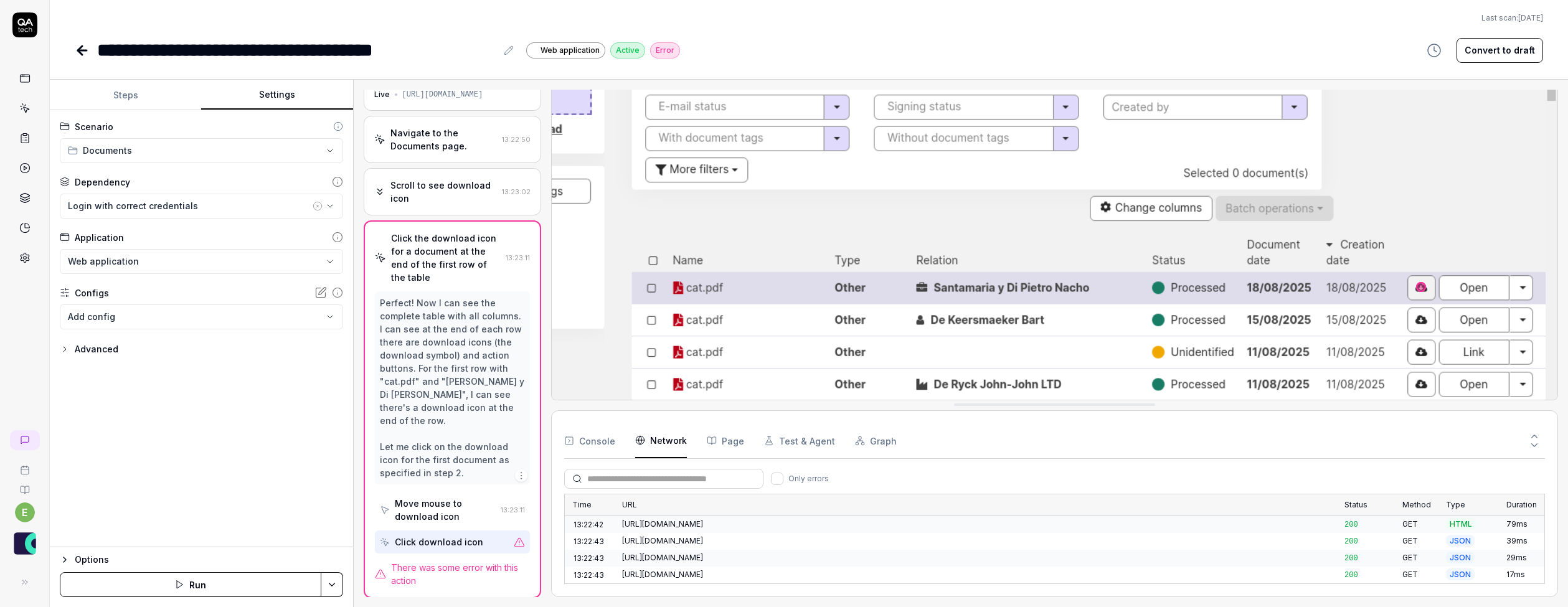
scroll to position [652, 0]
click at [258, 580] on button "Run" at bounding box center [191, 584] width 262 height 25
